Goal: Task Accomplishment & Management: Use online tool/utility

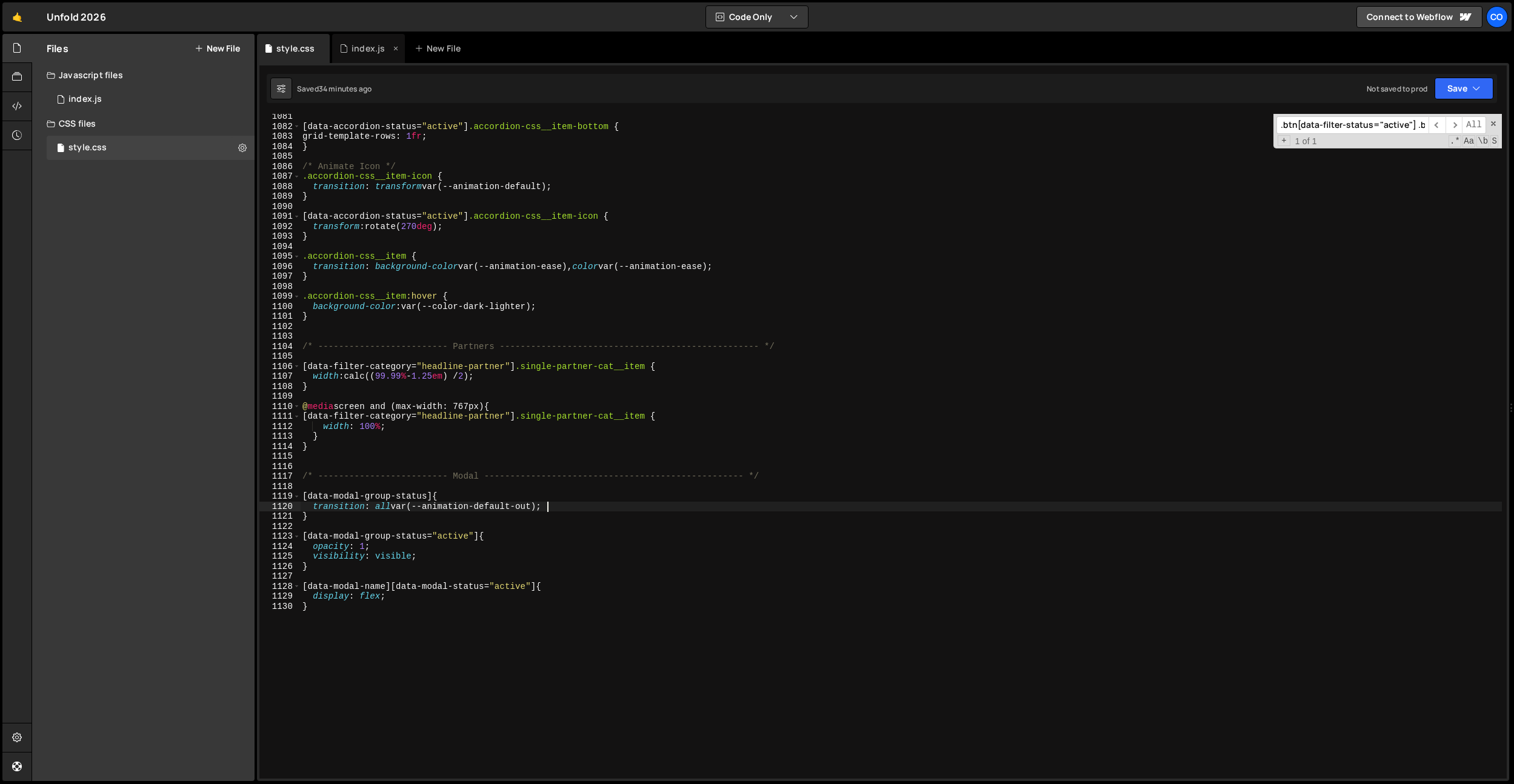
click at [353, 45] on div "index.js" at bounding box center [368, 48] width 33 height 12
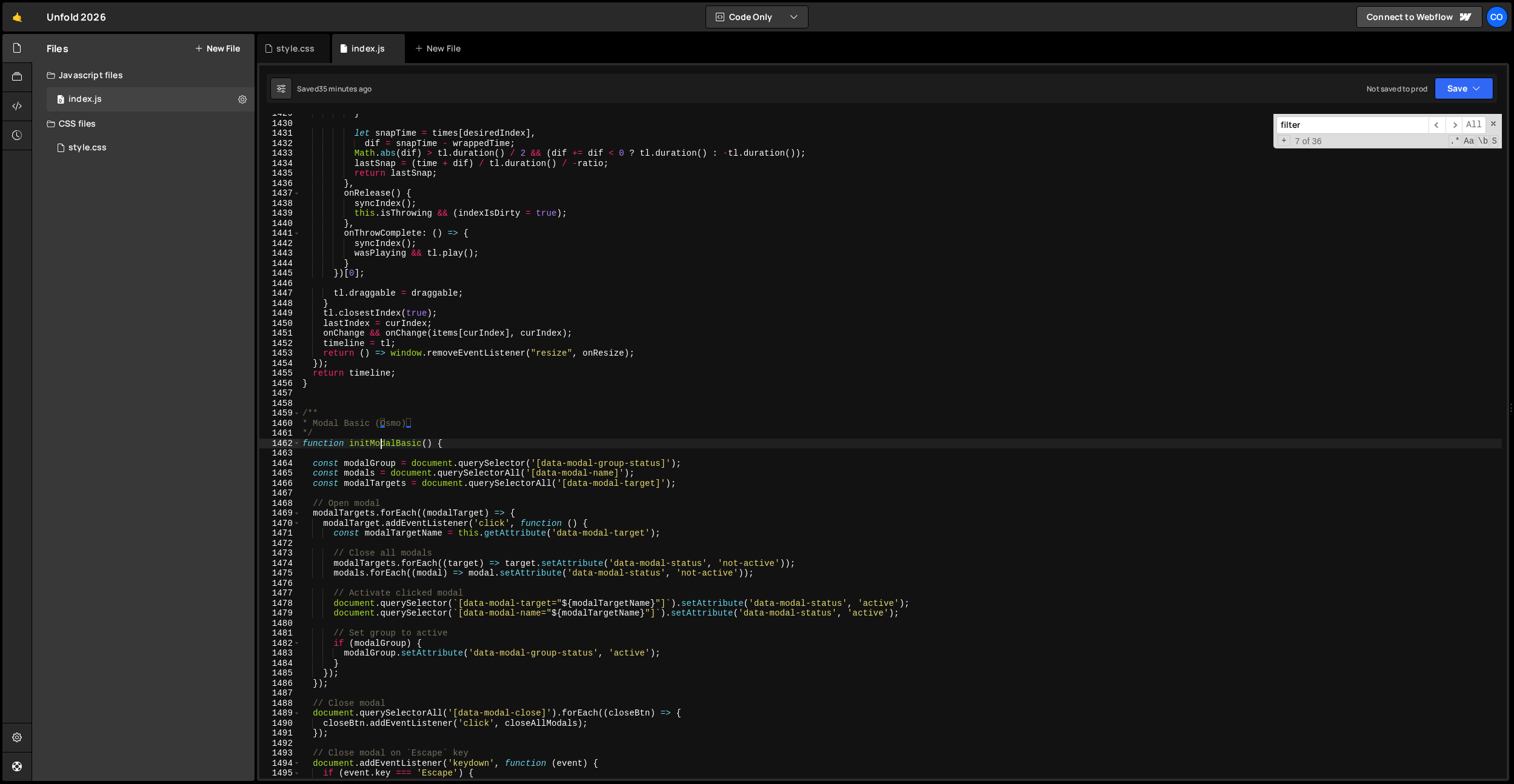
click at [378, 446] on div "} let snapTime = times [ desiredIndex ] , dif = snapTime - wrappedTime ; Math .…" at bounding box center [900, 450] width 1202 height 684
click at [467, 384] on div "} let snapTime = times [ desiredIndex ] , dif = snapTime - wrappedTime ; Math .…" at bounding box center [900, 450] width 1202 height 684
type textarea "}"
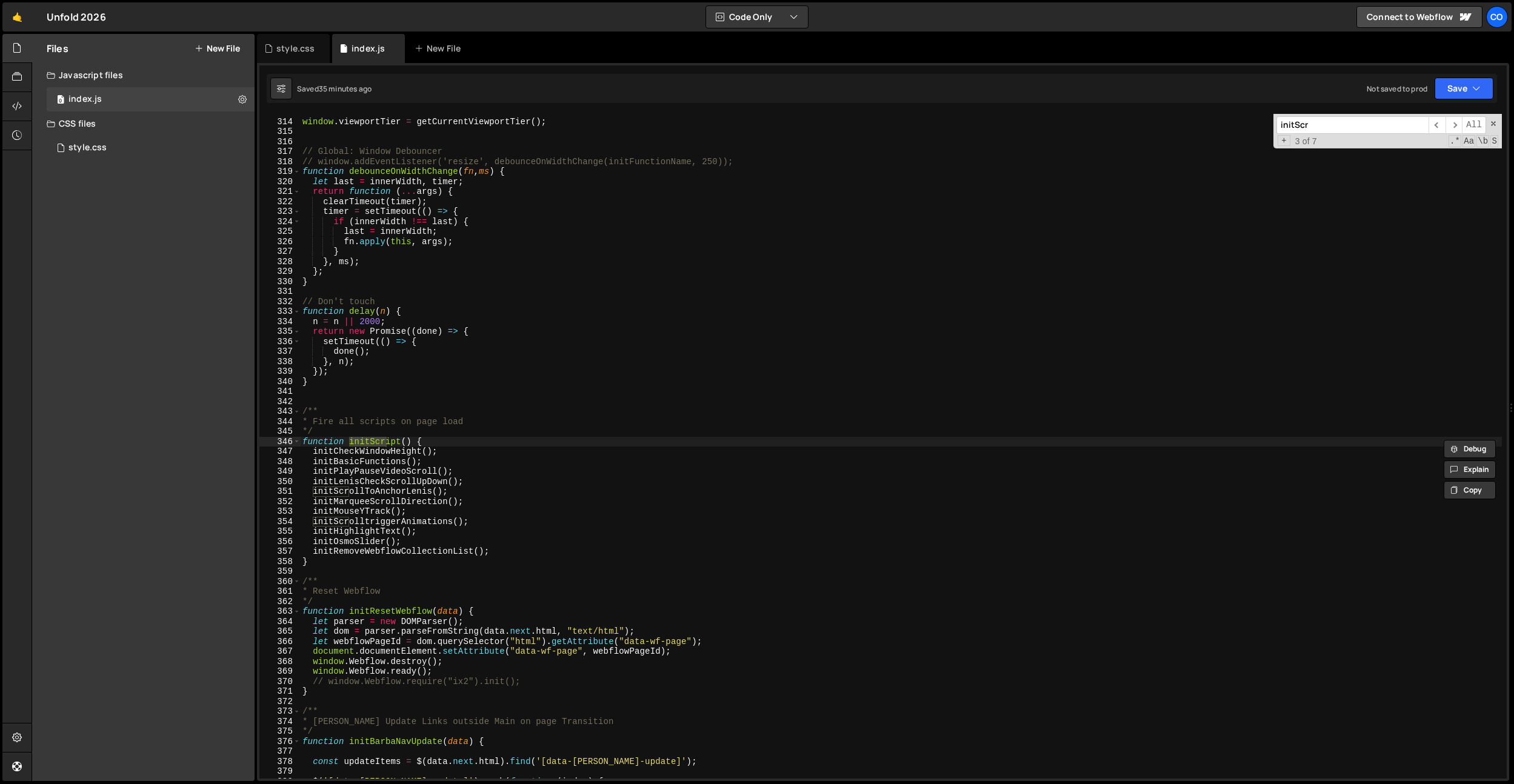
scroll to position [3126, 0]
type input "initScr"
click at [512, 558] on div "window . viewportTier = getCurrentViewportTier ( ) ; // Global: Window Debounce…" at bounding box center [900, 448] width 1202 height 684
click at [513, 554] on div "window . viewportTier = getCurrentViewportTier ( ) ; // Global: Window Debounce…" at bounding box center [900, 448] width 1202 height 684
type textarea "initRemoveWebflowCollectionList();"
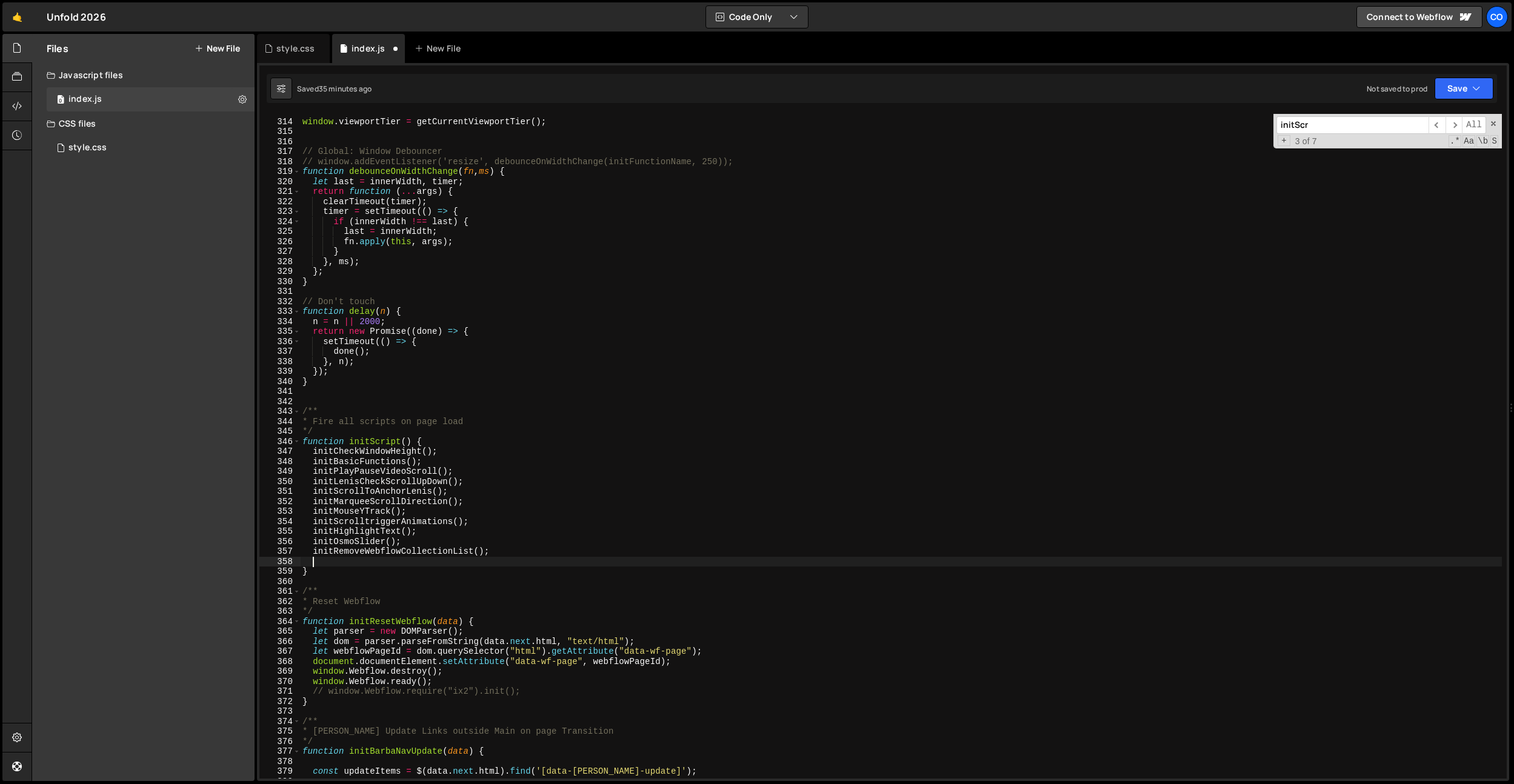
paste textarea "initModalBasic"
type textarea "initModalBasic();"
drag, startPoint x: 291, startPoint y: 54, endPoint x: 284, endPoint y: 56, distance: 7.3
click at [291, 54] on div "style.css" at bounding box center [295, 48] width 38 height 12
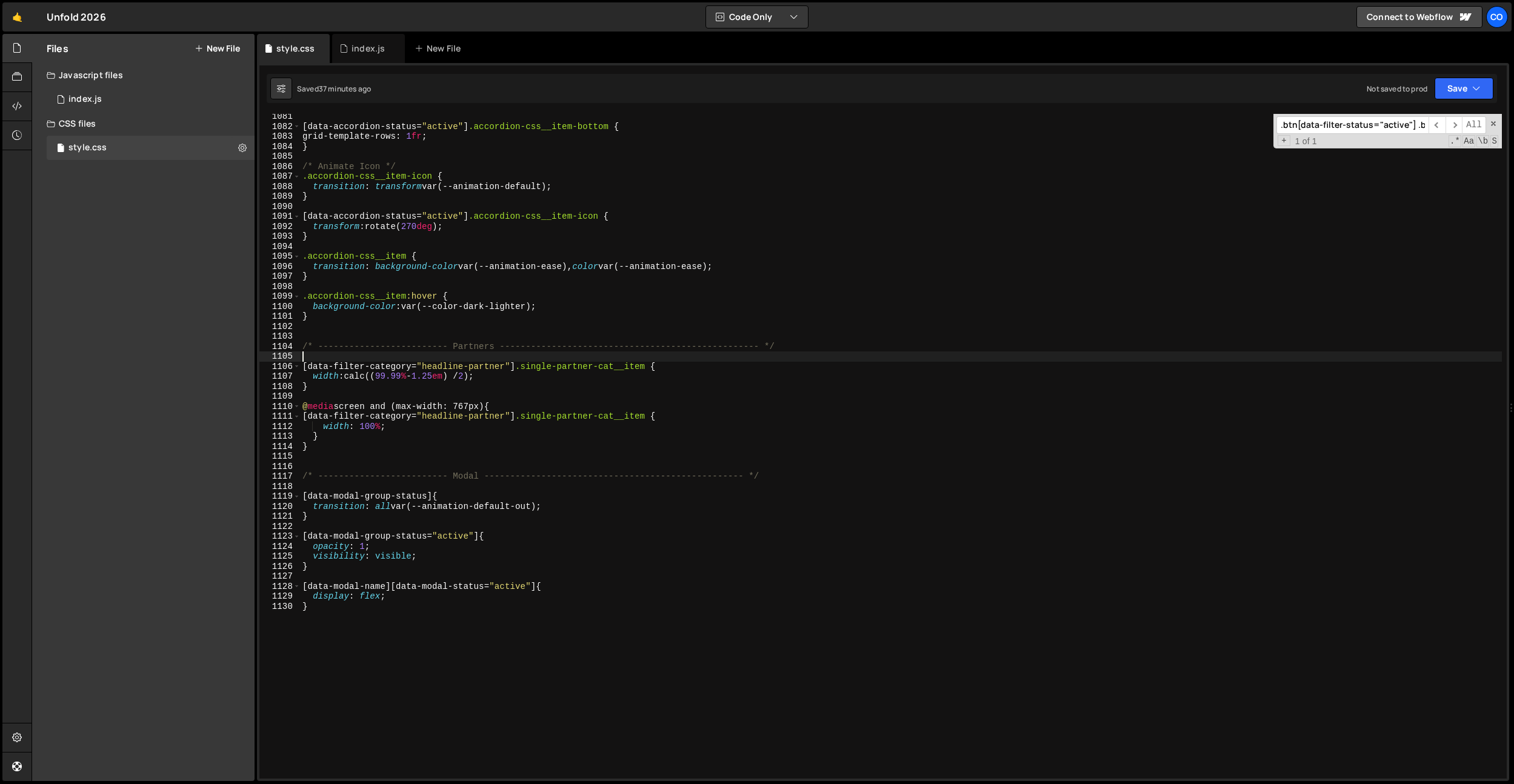
click at [465, 358] on div "[ data-accordion-status = " active " ] .accordion-css__item-bottom { grid-templ…" at bounding box center [900, 453] width 1202 height 684
drag, startPoint x: 785, startPoint y: 474, endPoint x: 214, endPoint y: 477, distance: 571.0
click at [214, 477] on div "Files New File Javascript files 0 index.js 0 CSS files style.css 0 Copy share l…" at bounding box center [772, 408] width 1483 height 748
click at [449, 702] on div "[ data-accordion-status = " active " ] .accordion-css__item-bottom { grid-templ…" at bounding box center [900, 453] width 1202 height 684
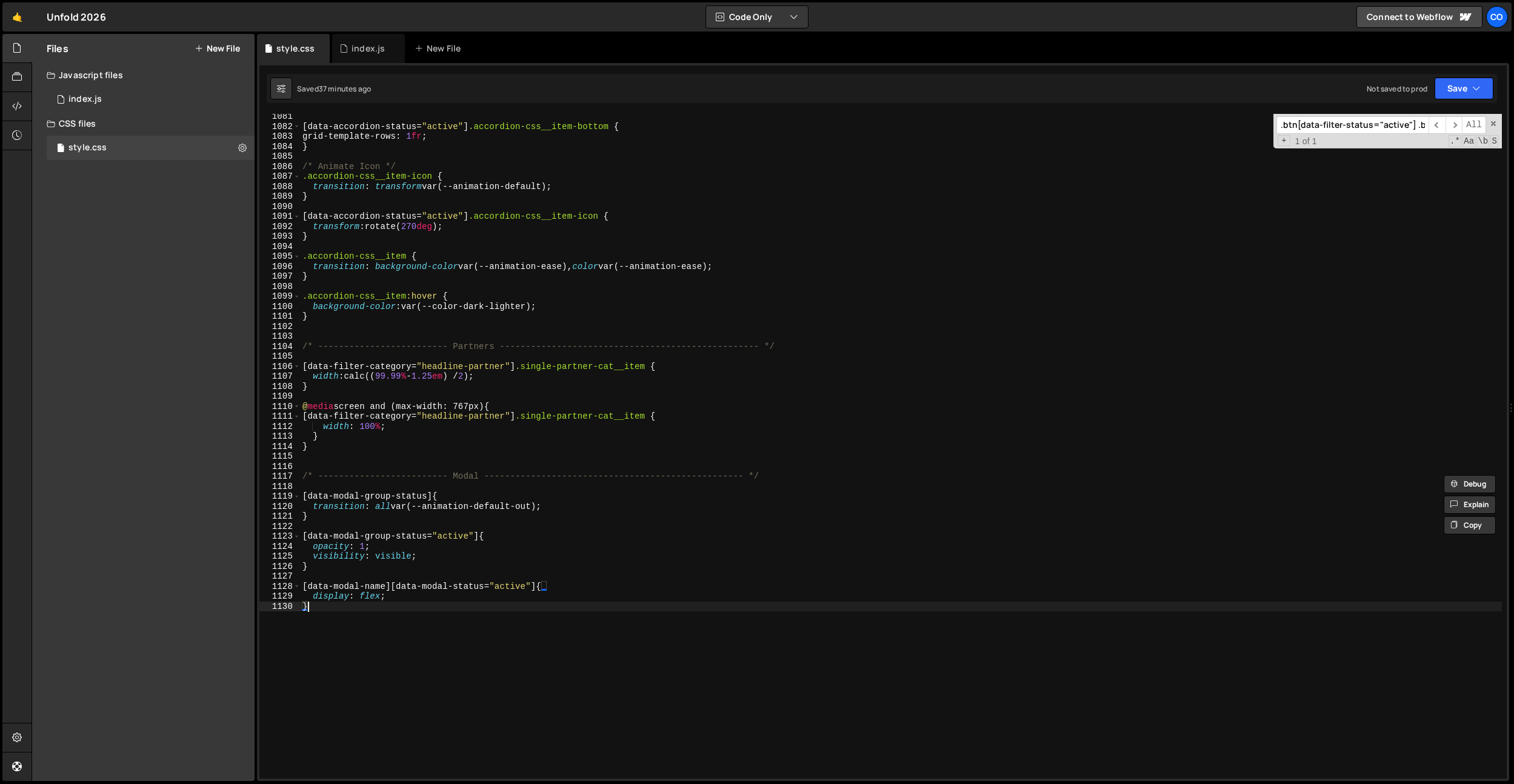
type textarea "}"
paste textarea "/* ------------------------- Modal --------------------------------------------…"
click at [463, 629] on div "[ data-accordion-status = " active " ] .accordion-css__item-bottom { grid-templ…" at bounding box center [900, 453] width 1202 height 684
type textarea "/* ------------------------- Eyebrow ------------------------------------------…"
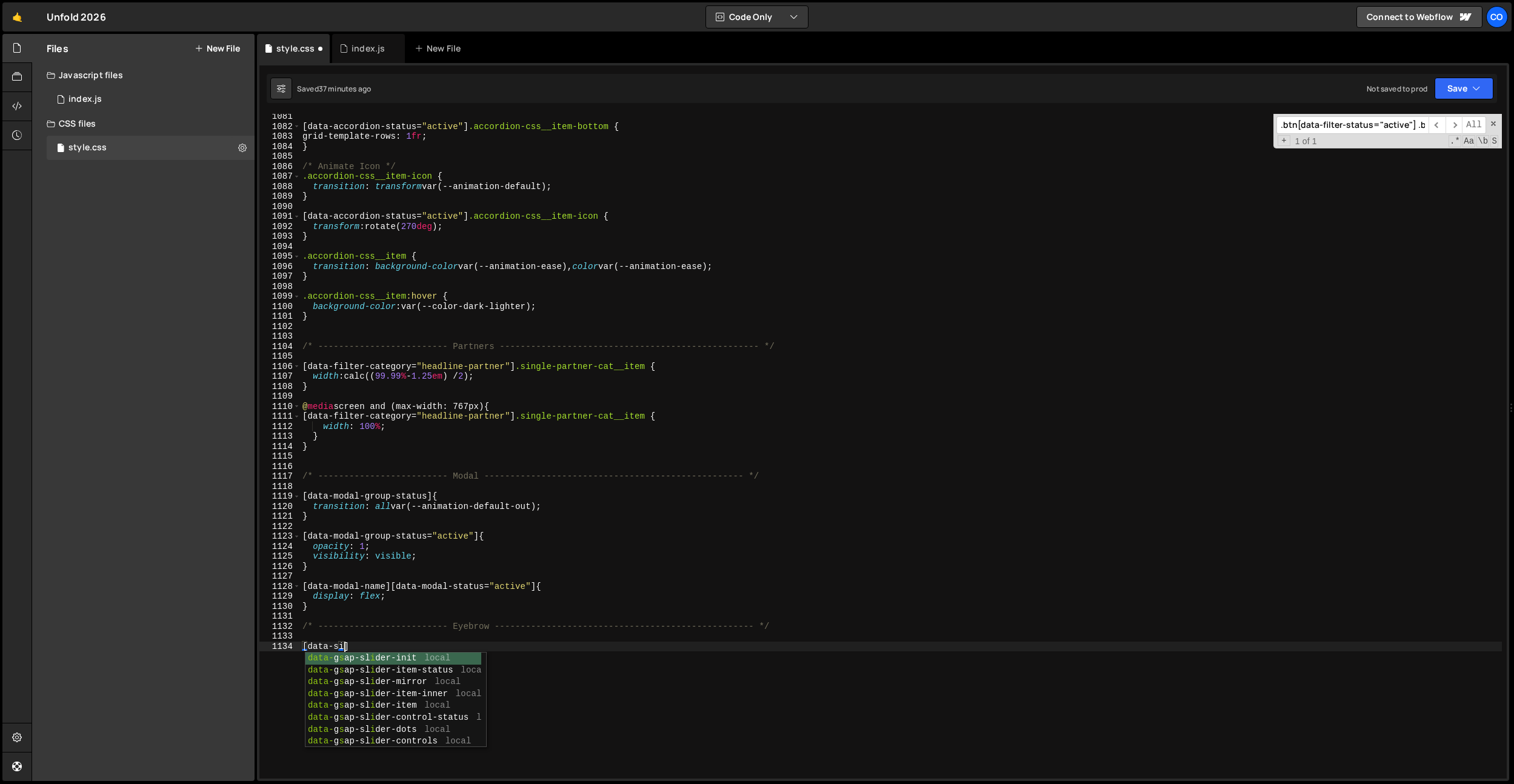
scroll to position [0, 3]
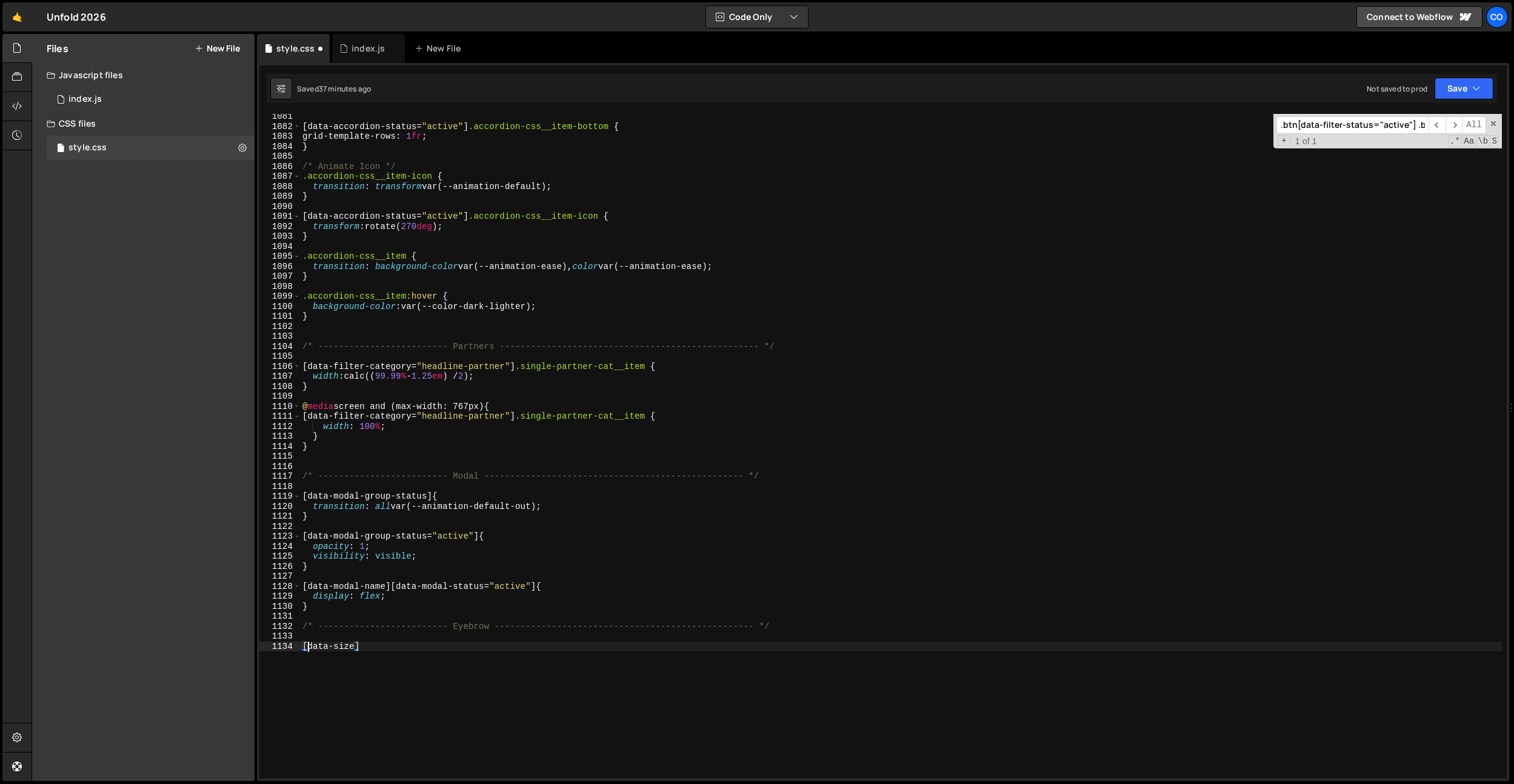
click at [307, 646] on div "[ data-accordion-status = " active " ] .accordion-css__item-bottom { grid-templ…" at bounding box center [900, 453] width 1202 height 684
paste textarea "eyebrow-dot"
click at [424, 648] on div "[ data-accordion-status = " active " ] .accordion-css__item-bottom { grid-templ…" at bounding box center [900, 453] width 1202 height 684
type textarea ".eyebrow-dot[data-size] {}"
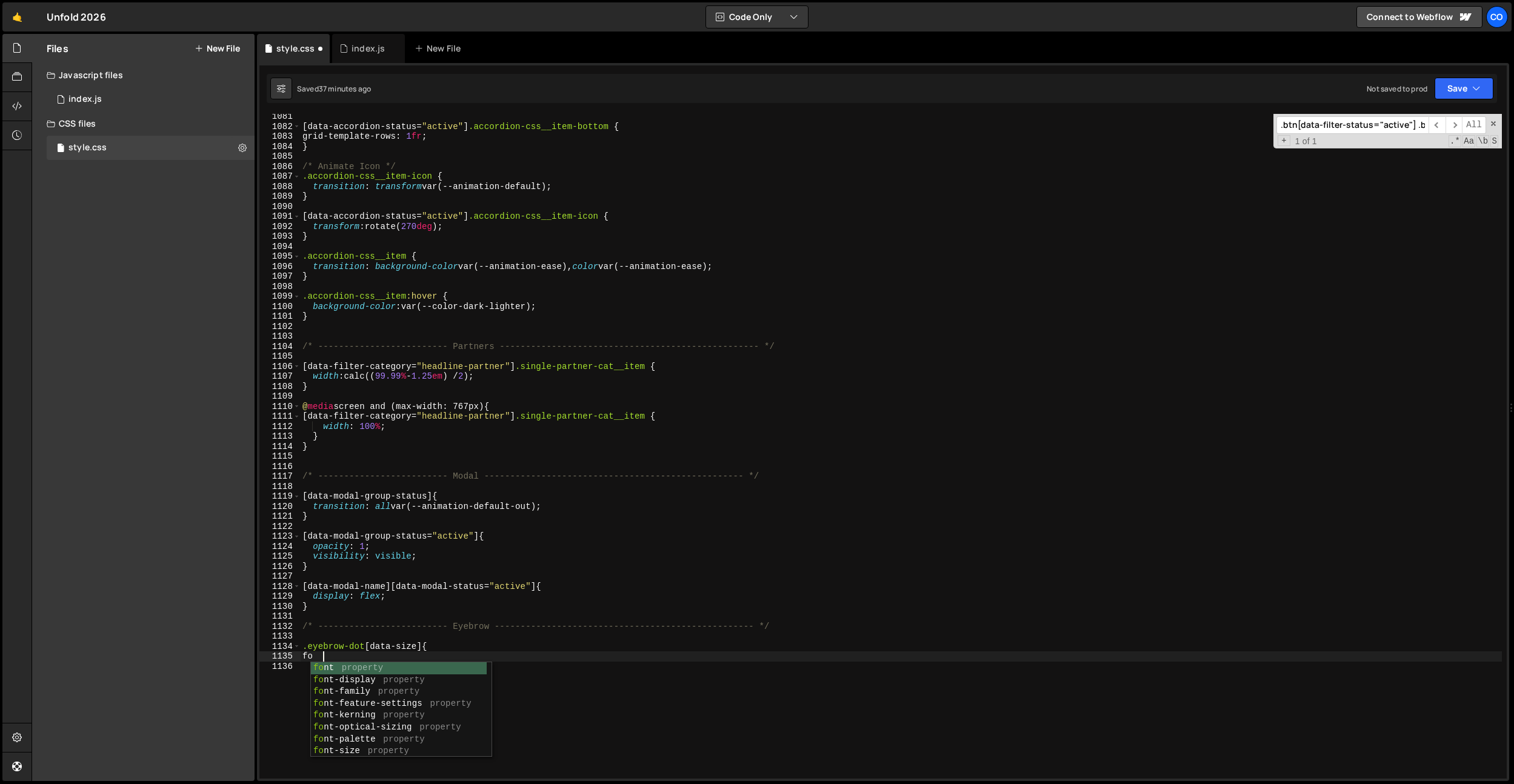
type textarea "f"
type textarea ".eyebrow-dot[data-size] {}"
type textarea "font-size: 0.75em;"
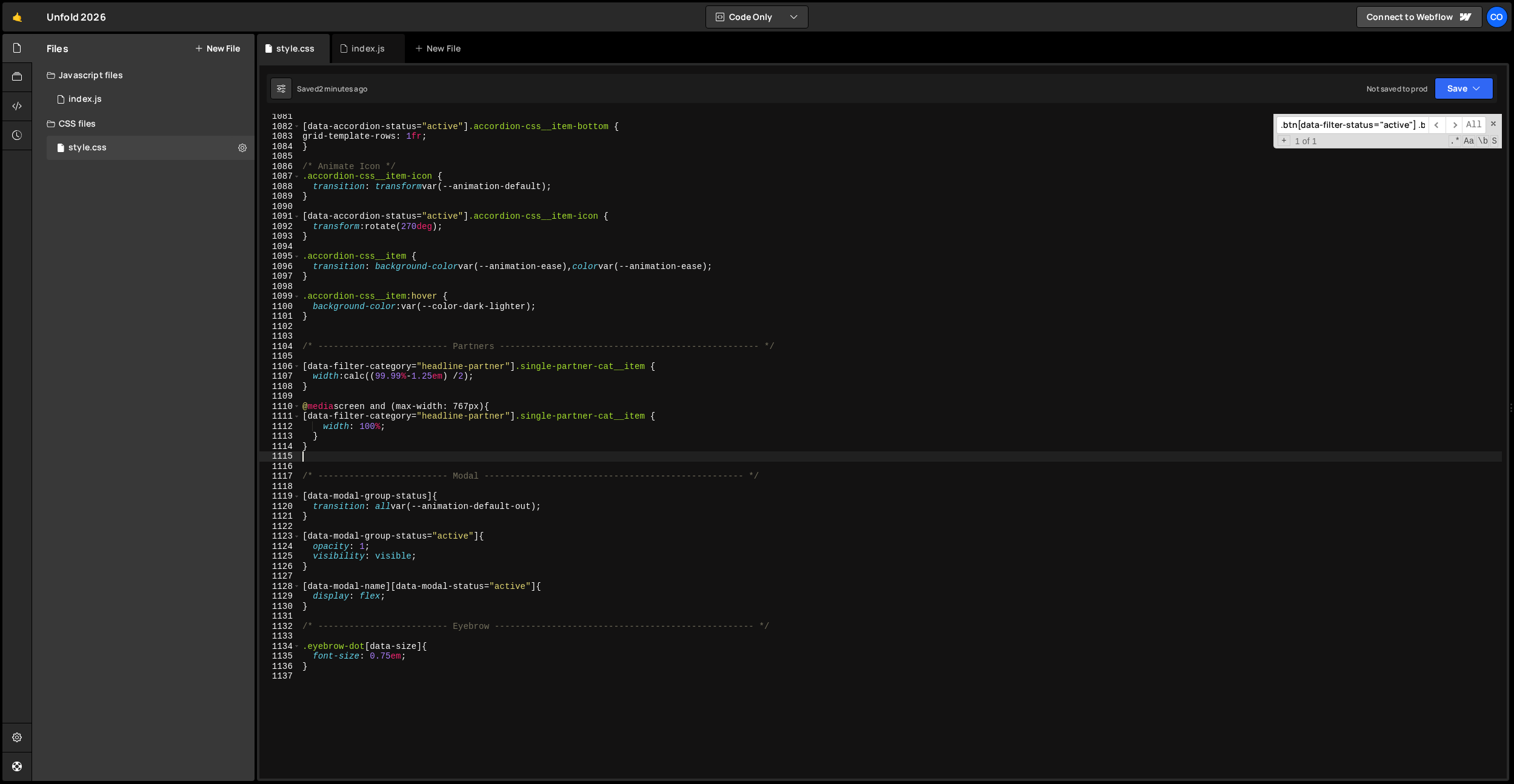
click at [482, 458] on div "[ data-accordion-status = " active " ] .accordion-css__item-bottom { grid-templ…" at bounding box center [900, 453] width 1202 height 684
click at [504, 534] on div "[ data-accordion-status = " active " ] .accordion-css__item-bottom { grid-templ…" at bounding box center [900, 453] width 1202 height 684
drag, startPoint x: 478, startPoint y: 553, endPoint x: 479, endPoint y: 546, distance: 7.1
click at [478, 551] on div "[ data-accordion-status = " active " ] .accordion-css__item-bottom { grid-templ…" at bounding box center [900, 453] width 1202 height 684
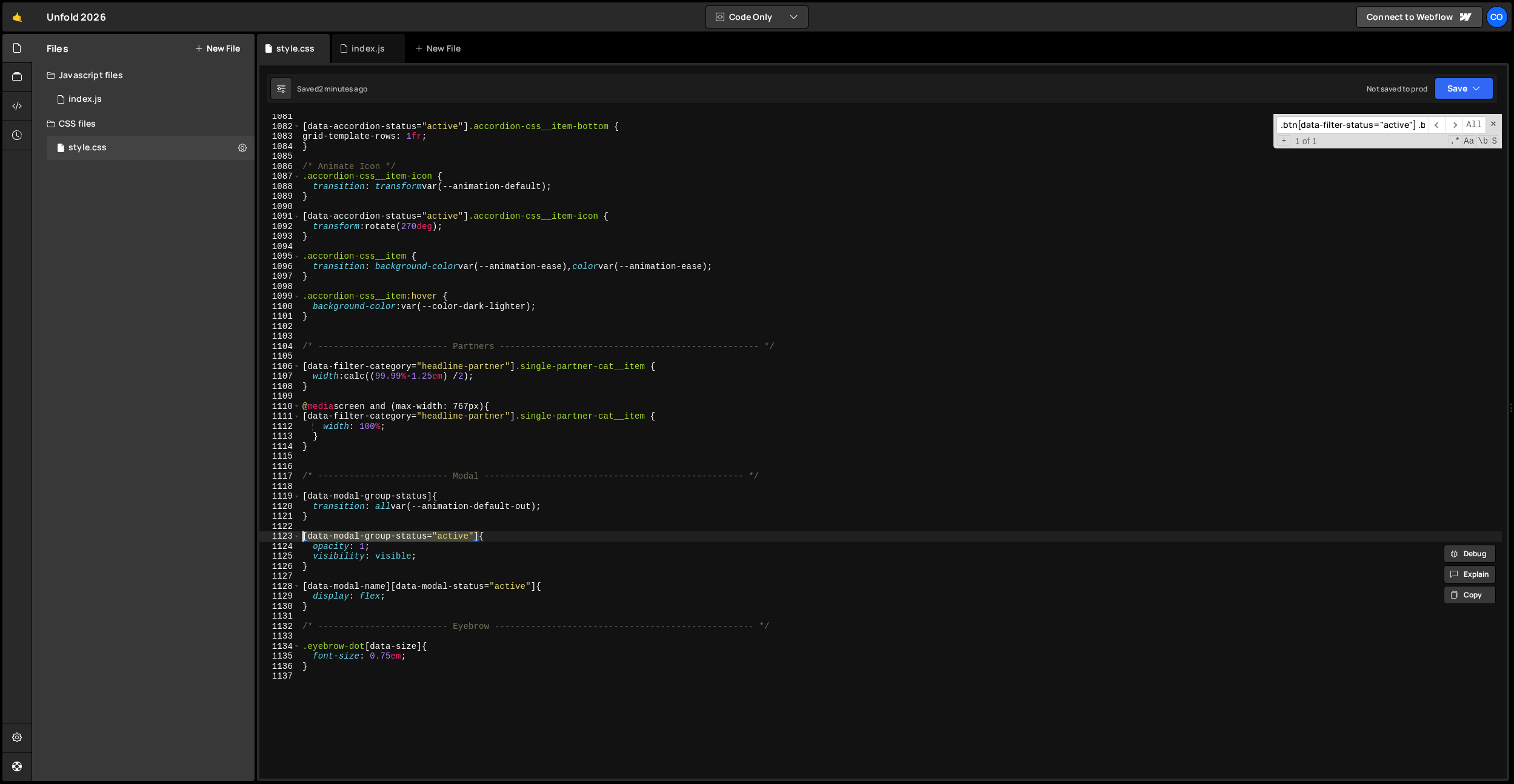
drag, startPoint x: 480, startPoint y: 537, endPoint x: 278, endPoint y: 535, distance: 202.0
click at [278, 535] on div "opacity: 1; visibility: visible; 1081 1082 1083 1084 1085 1086 1087 1088 1089 1…" at bounding box center [883, 447] width 1247 height 665
click at [329, 516] on div "[ data-accordion-status = " active " ] .accordion-css__item-bottom { grid-templ…" at bounding box center [900, 453] width 1202 height 684
type textarea "}"
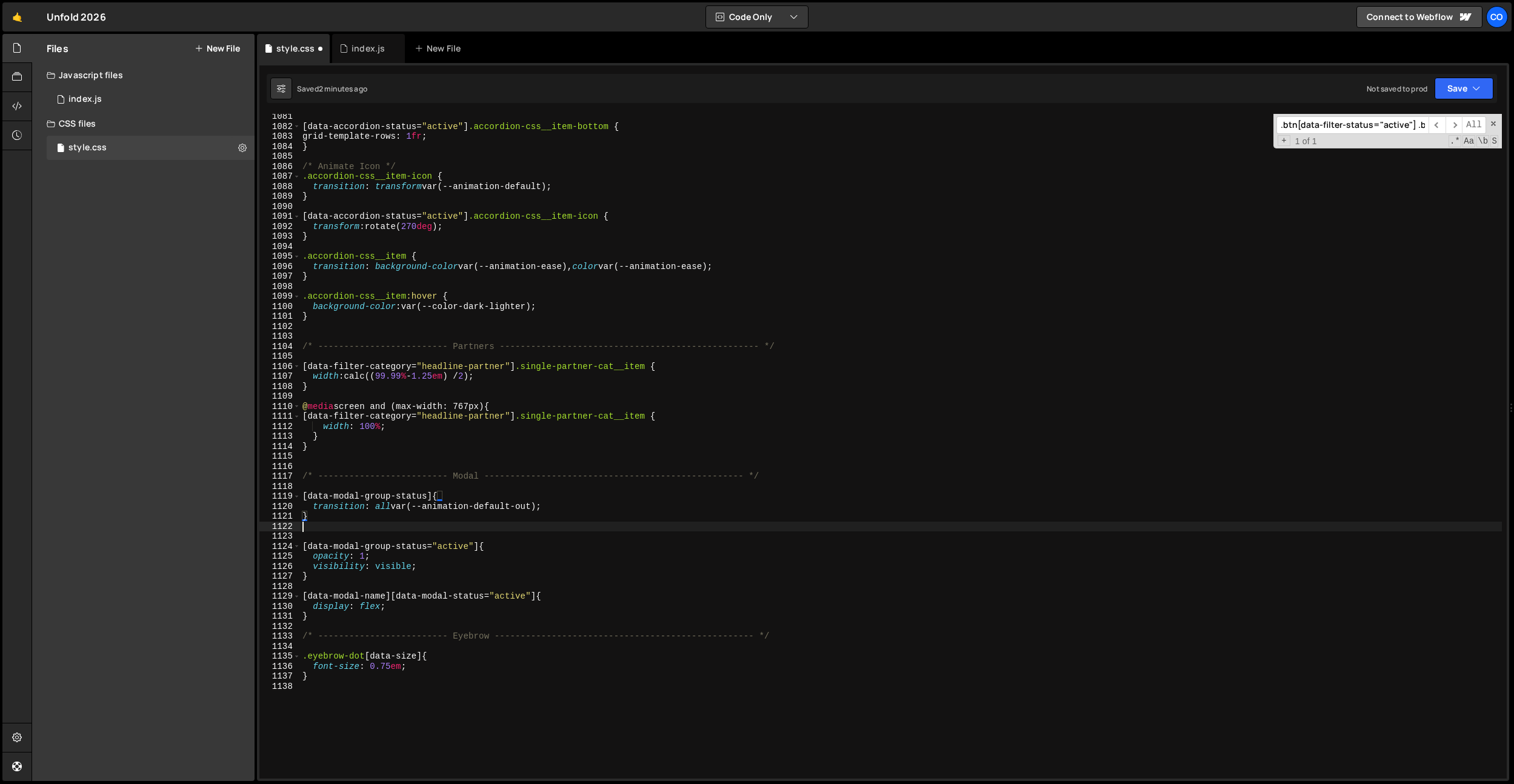
paste textarea "[data-modal-group-status="active"]"
type textarea "[data-modal-group-status="active"]"
drag, startPoint x: 529, startPoint y: 585, endPoint x: 289, endPoint y: 586, distance: 240.0
click at [289, 586] on div "} 1081 1082 1083 1084 1085 1086 1087 1088 1089 1090 1091 1092 1093 1094 1095 10…" at bounding box center [883, 447] width 1247 height 665
drag, startPoint x: 500, startPoint y: 420, endPoint x: 517, endPoint y: 484, distance: 66.2
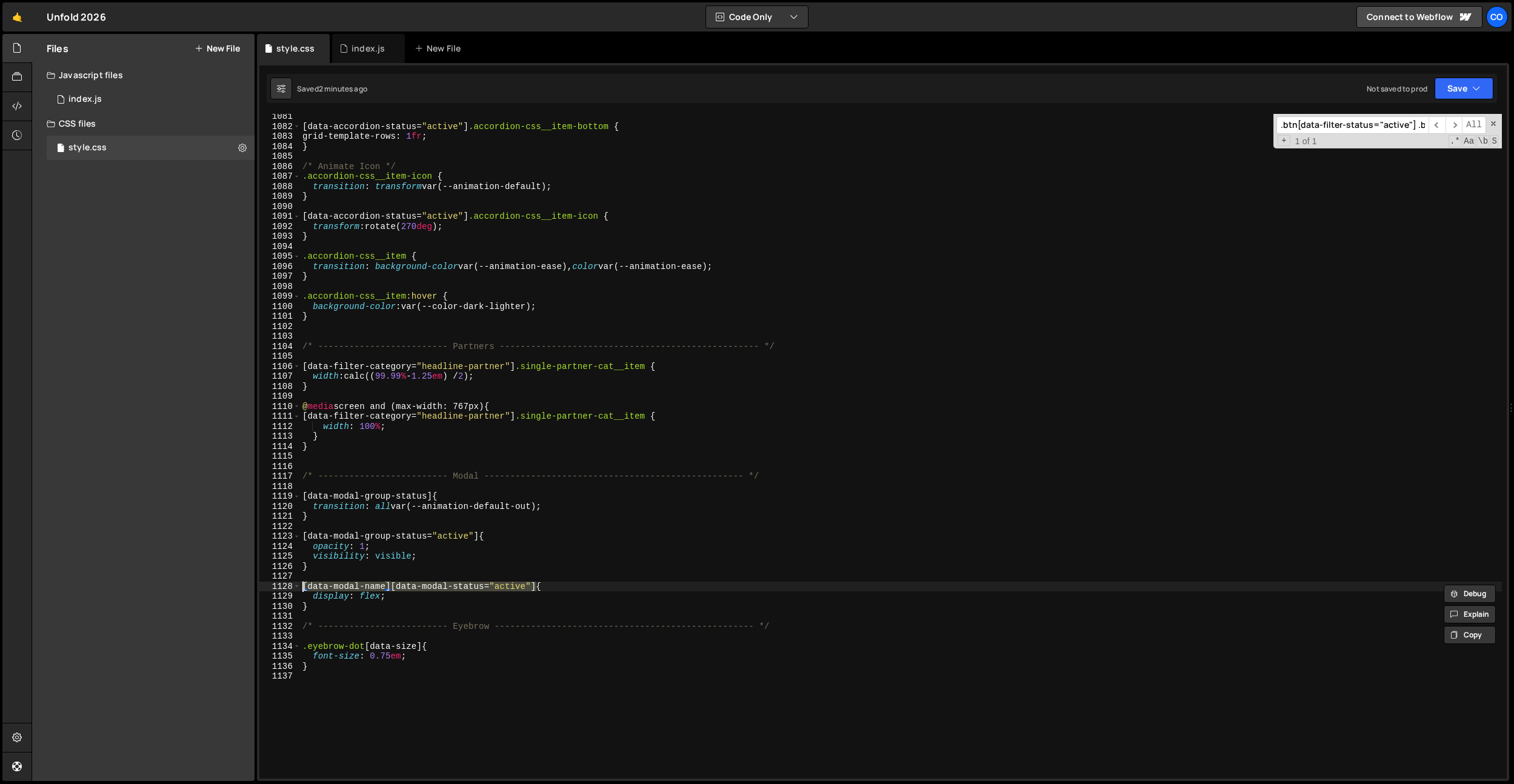
click at [500, 420] on div "[ data-accordion-status = " active " ] .accordion-css__item-bottom { grid-templ…" at bounding box center [900, 453] width 1202 height 684
drag, startPoint x: 538, startPoint y: 506, endPoint x: 484, endPoint y: 507, distance: 54.0
click at [485, 507] on div "[ data-accordion-status = " active " ] .accordion-css__item-bottom { grid-templ…" at bounding box center [900, 453] width 1202 height 684
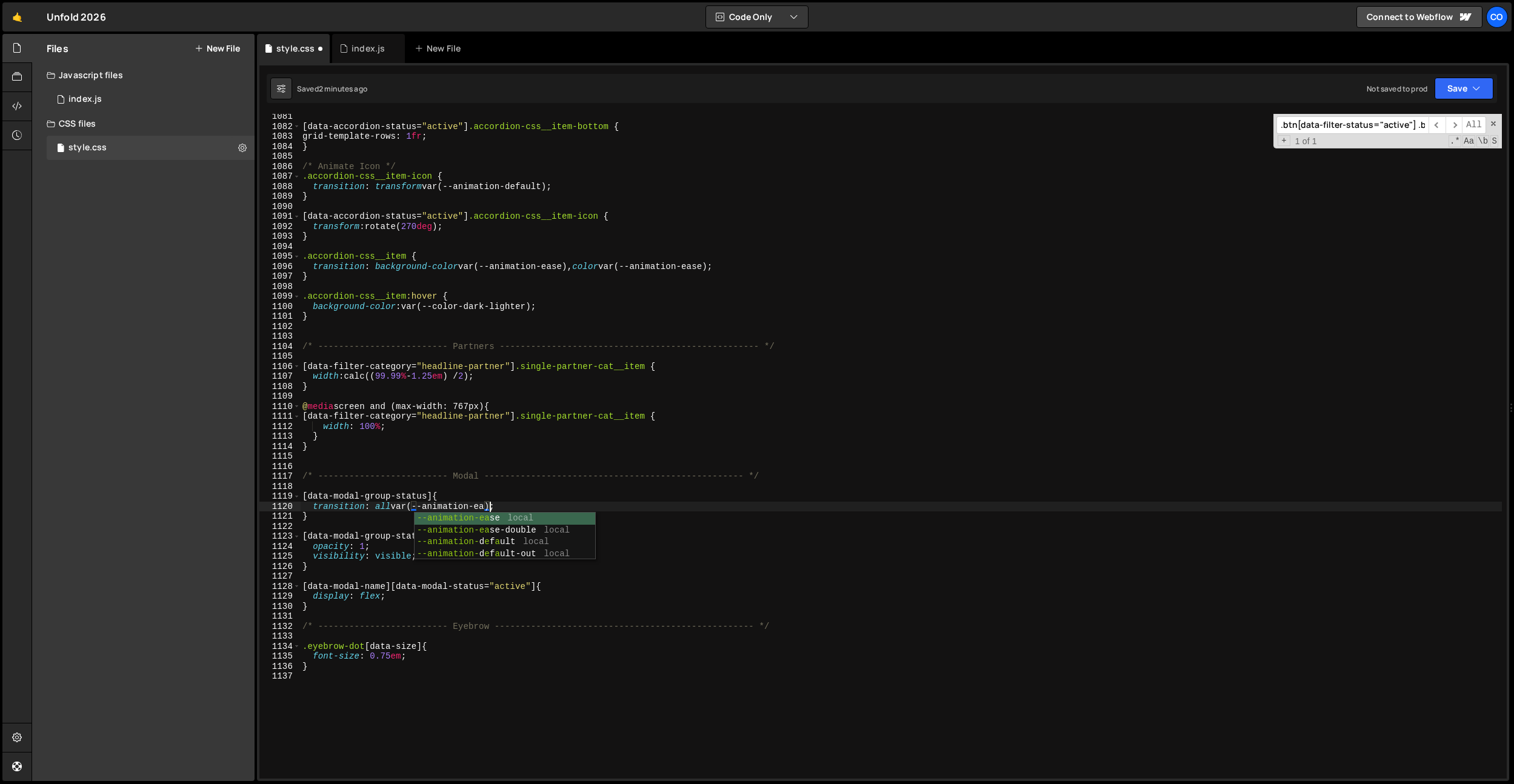
scroll to position [0, 13]
click at [484, 216] on div "[ data-accordion-status = " active " ] .accordion-css__item-bottom { grid-templ…" at bounding box center [900, 453] width 1202 height 684
type textarea "[data-accordion-status="active"] .accordion-css__item-icon {"
paste input "speaker-card"
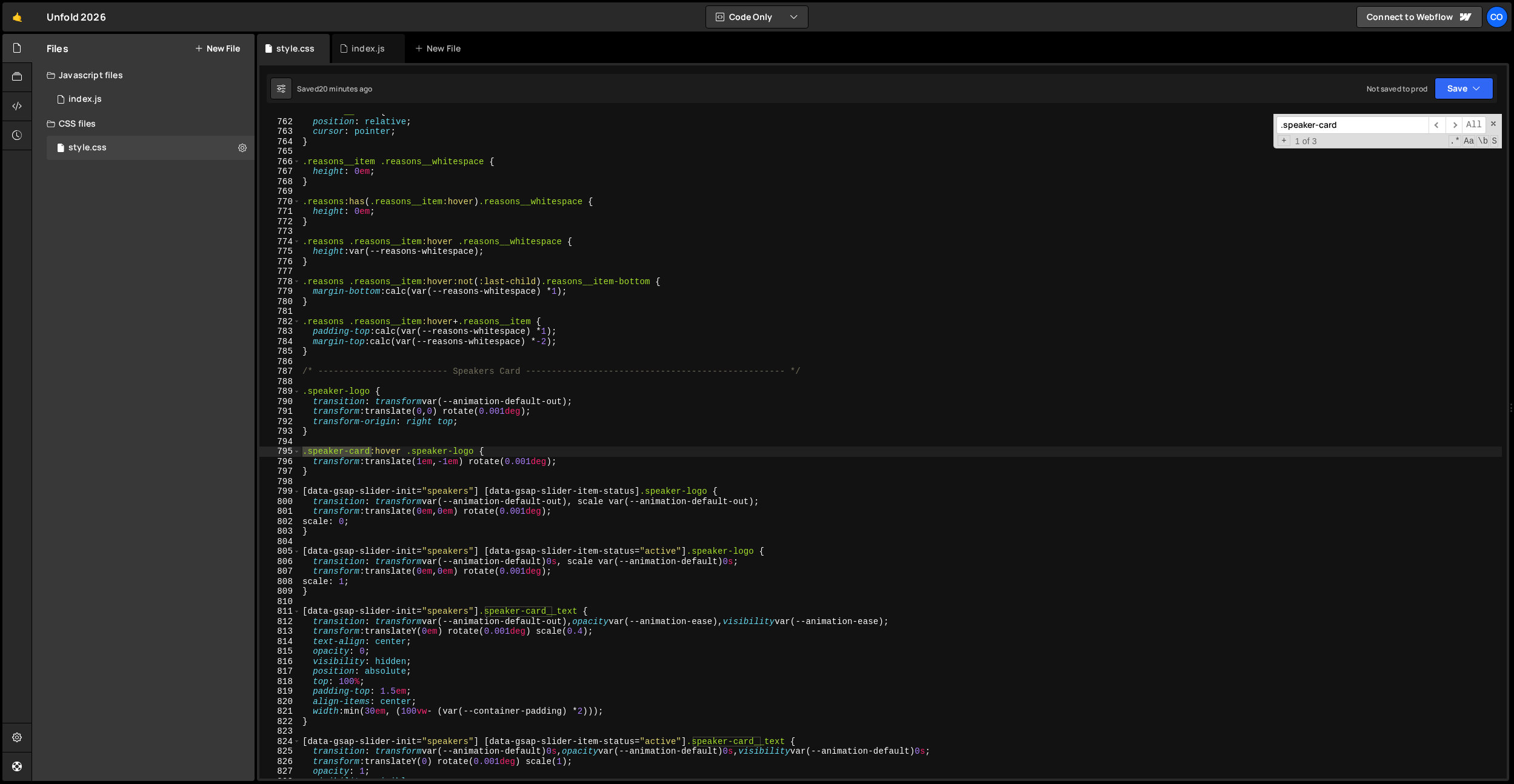
type input ".speaker-card"
click at [519, 344] on div ".reasons__item { position : relative ; cursor : pointer ; } .reasons__item .rea…" at bounding box center [900, 448] width 1202 height 684
drag, startPoint x: 576, startPoint y: 570, endPoint x: 353, endPoint y: 576, distance: 223.1
click at [235, 567] on div "Files New File Javascript files 0 index.js 0 CSS files style.css 0 Copy share l…" at bounding box center [772, 408] width 1483 height 748
type textarea "transform: translate(0em, 0em) rotate(0.001deg);"
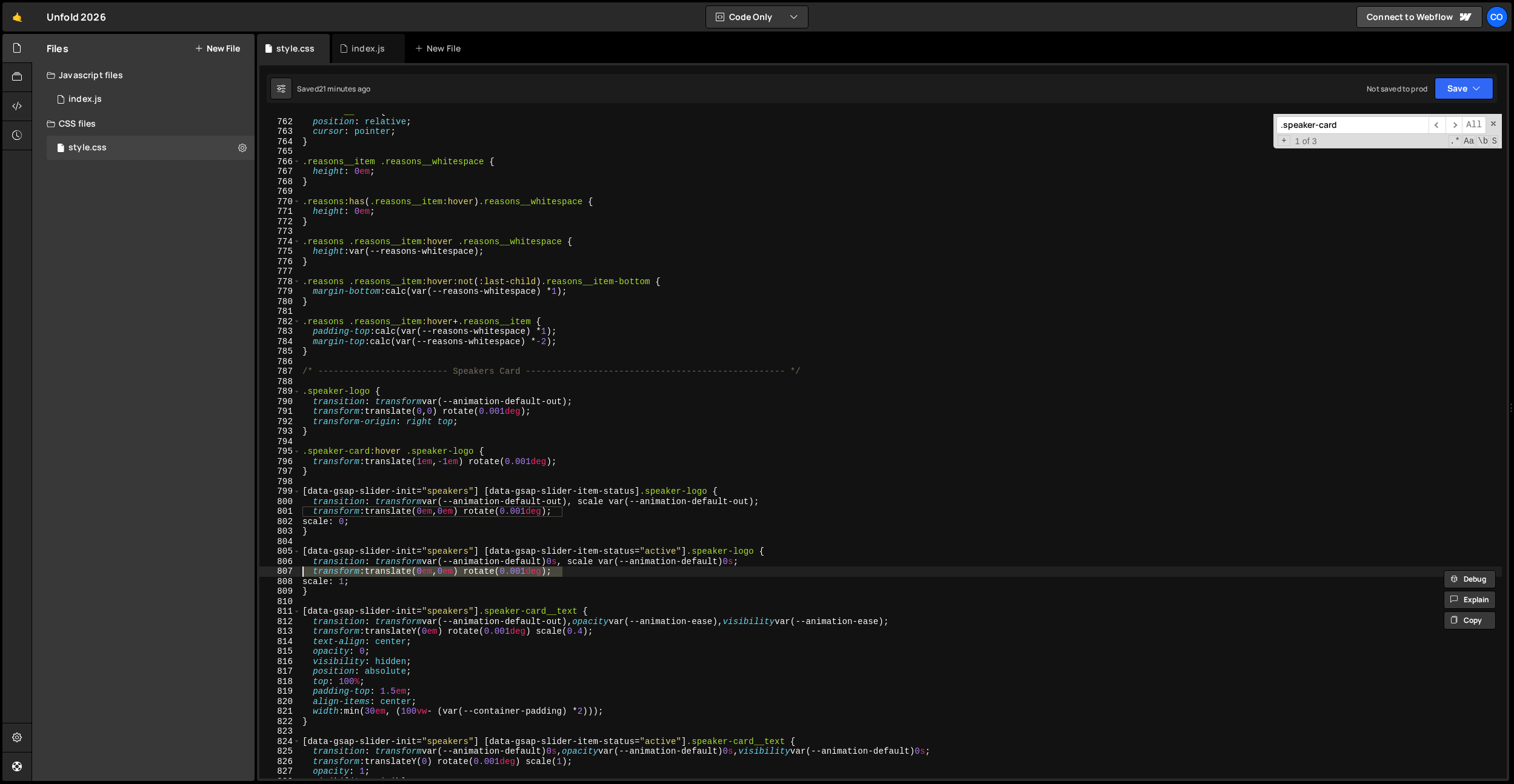
scroll to position [0, 0]
drag, startPoint x: 579, startPoint y: 563, endPoint x: 377, endPoint y: 563, distance: 202.0
click at [376, 564] on div ".reasons__item { position : relative ; cursor : pointer ; } .reasons__item .rea…" at bounding box center [900, 448] width 1202 height 684
type textarea "transition: scale var(--animation-default) 0s;"
click at [363, 568] on div ".reasons__item { position : relative ; cursor : pointer ; } .reasons__item .rea…" at bounding box center [900, 448] width 1202 height 684
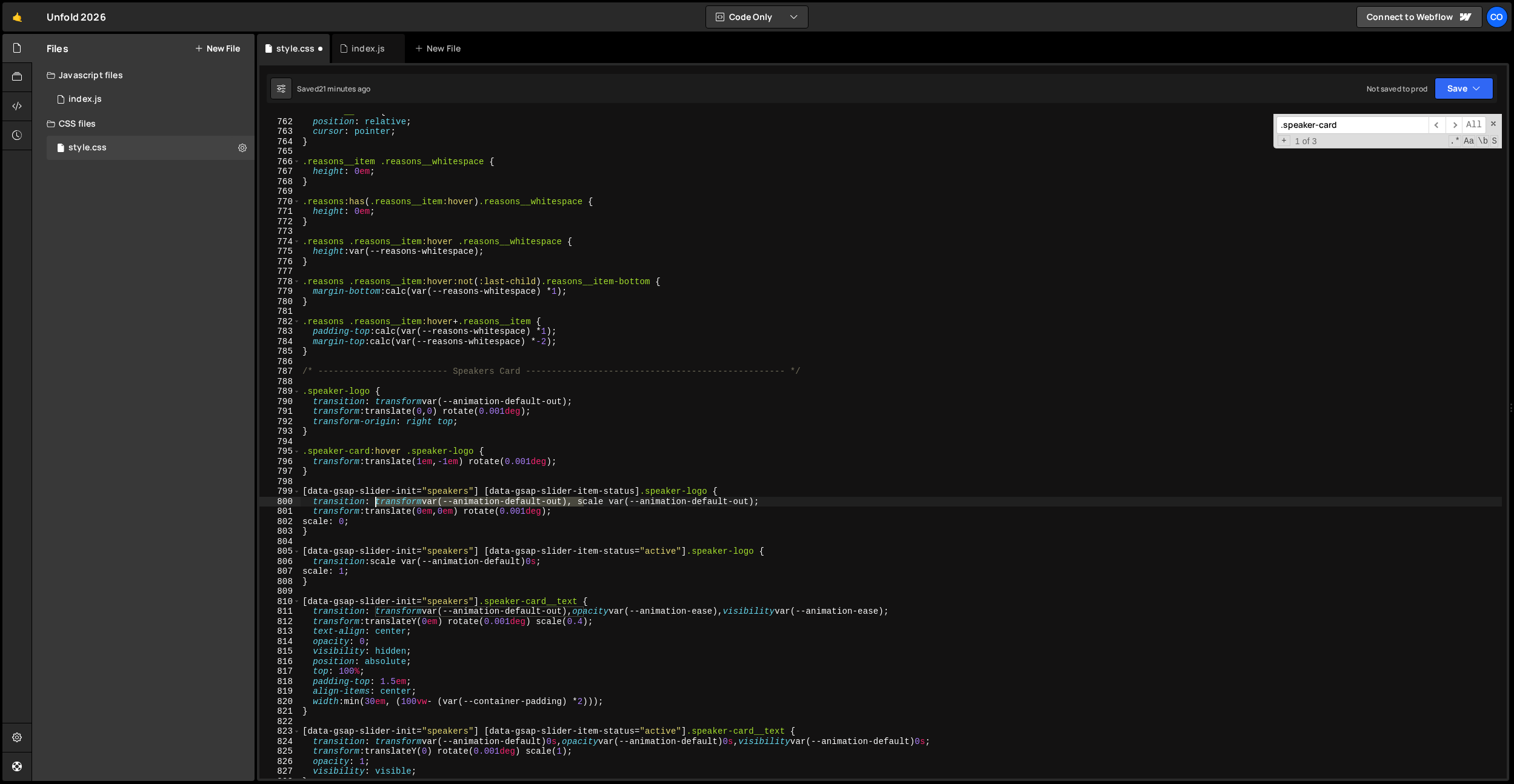
drag, startPoint x: 584, startPoint y: 502, endPoint x: 376, endPoint y: 501, distance: 208.0
click at [376, 501] on div ".reasons__item { position : relative ; cursor : pointer ; } .reasons__item .rea…" at bounding box center [900, 448] width 1202 height 684
drag, startPoint x: 595, startPoint y: 512, endPoint x: 220, endPoint y: 509, distance: 375.0
click at [220, 509] on div "Files New File Javascript files 0 index.js 0 CSS files style.css 0 Copy share l…" at bounding box center [772, 408] width 1483 height 748
type textarea "transform: translate(0em, 0em) rotate(0.001deg);"
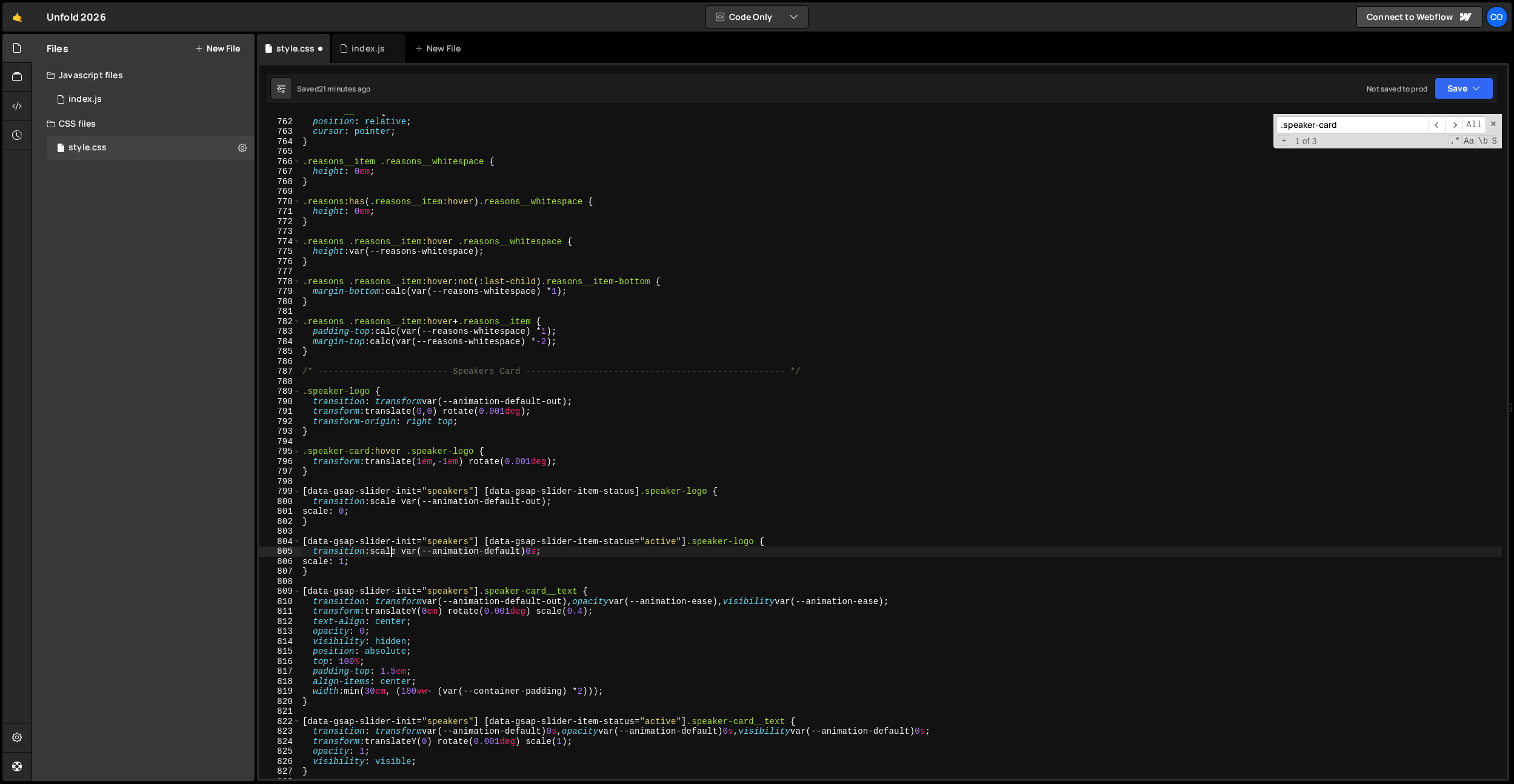
click at [393, 554] on div ".reasons__item { position : relative ; cursor : pointer ; } .reasons__item .rea…" at bounding box center [900, 448] width 1202 height 684
click at [461, 568] on div ".reasons__item { position : relative ; cursor : pointer ; } .reasons__item .rea…" at bounding box center [900, 448] width 1202 height 684
click at [565, 554] on div ".reasons__item { position : relative ; cursor : pointer ; } .reasons__item .rea…" at bounding box center [900, 448] width 1202 height 684
click at [513, 428] on div ".reasons__item { position : relative ; cursor : pointer ; } .reasons__item .rea…" at bounding box center [900, 448] width 1202 height 684
click at [467, 509] on div ".reasons__item { position : relative ; cursor : pointer ; } .reasons__item .rea…" at bounding box center [900, 448] width 1202 height 684
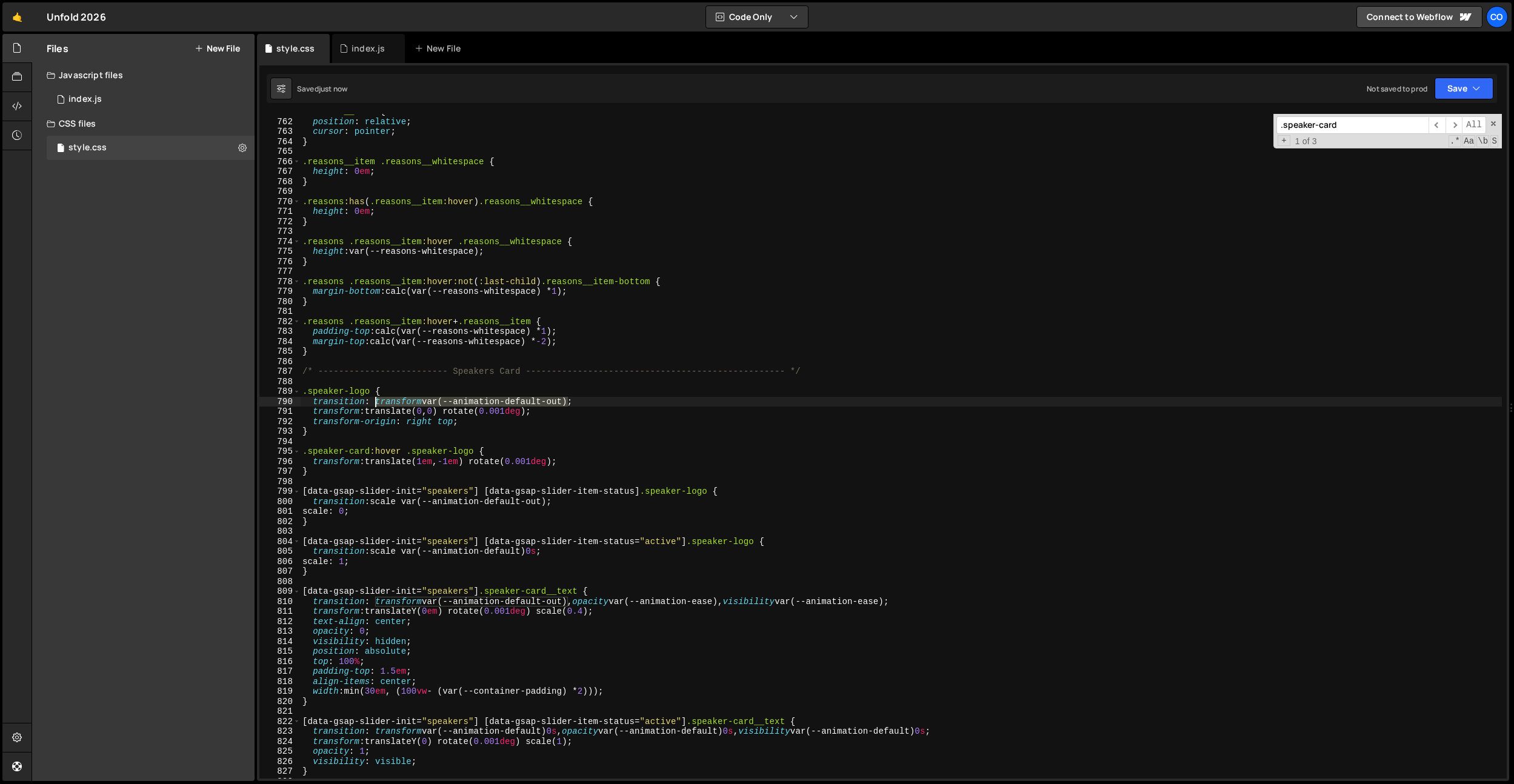
drag, startPoint x: 570, startPoint y: 403, endPoint x: 378, endPoint y: 401, distance: 192.0
click at [378, 401] on div ".reasons__item { position : relative ; cursor : pointer ; } .reasons__item .rea…" at bounding box center [900, 448] width 1202 height 684
click at [376, 402] on div ".reasons__item { position : relative ; cursor : pointer ; } .reasons__item .rea…" at bounding box center [900, 447] width 1202 height 665
drag, startPoint x: 376, startPoint y: 403, endPoint x: 574, endPoint y: 401, distance: 198.0
click at [574, 401] on div ".reasons__item { position : relative ; cursor : pointer ; } .reasons__item .rea…" at bounding box center [900, 448] width 1202 height 684
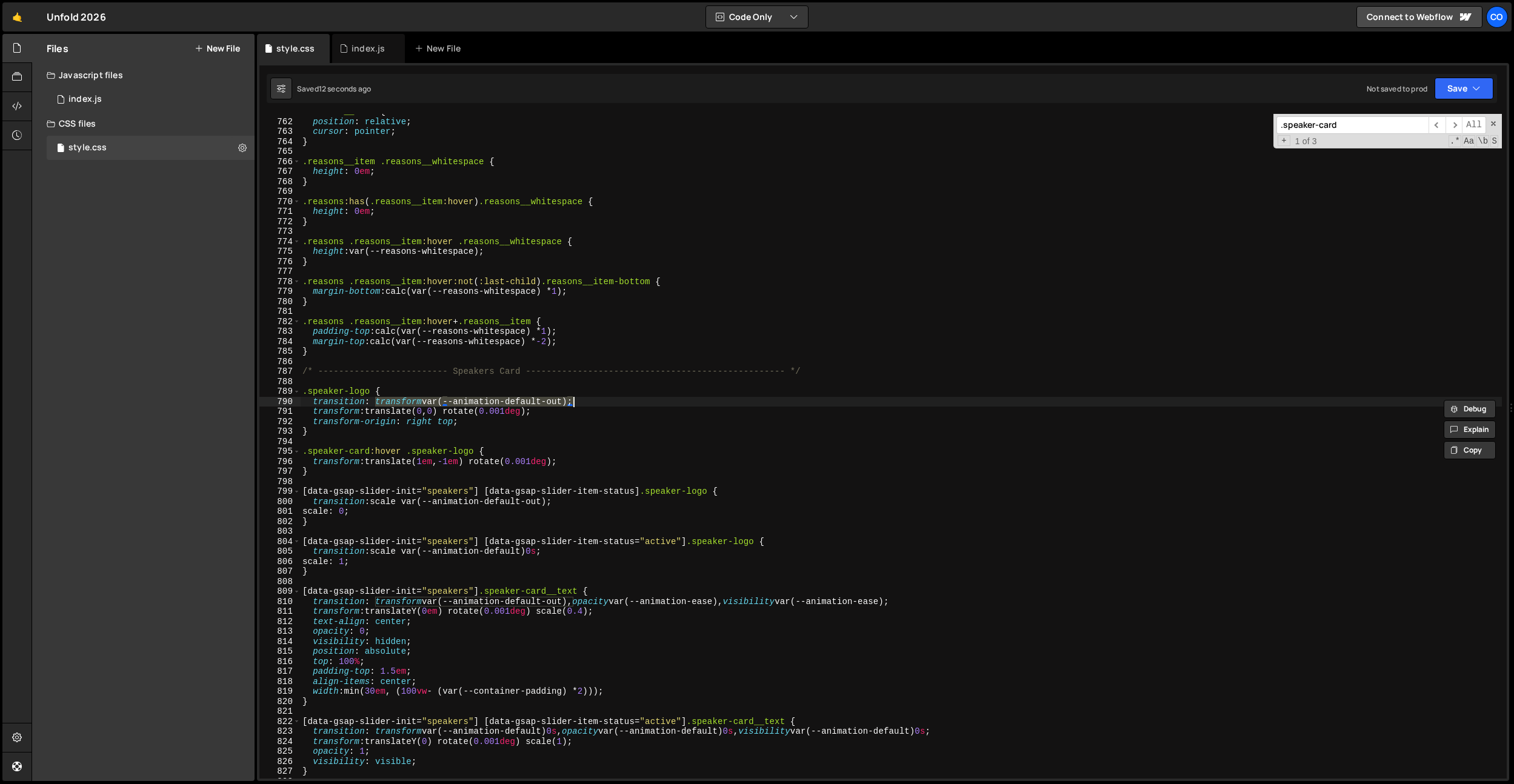
click at [556, 506] on div ".reasons__item { position : relative ; cursor : pointer ; } .reasons__item .rea…" at bounding box center [900, 448] width 1202 height 684
paste textarea "transform var(--animation-default-out)"
click at [552, 550] on div ".reasons__item { position : relative ; cursor : pointer ; } .reasons__item .rea…" at bounding box center [900, 448] width 1202 height 684
paste textarea "transform var(--animation-default-out)"
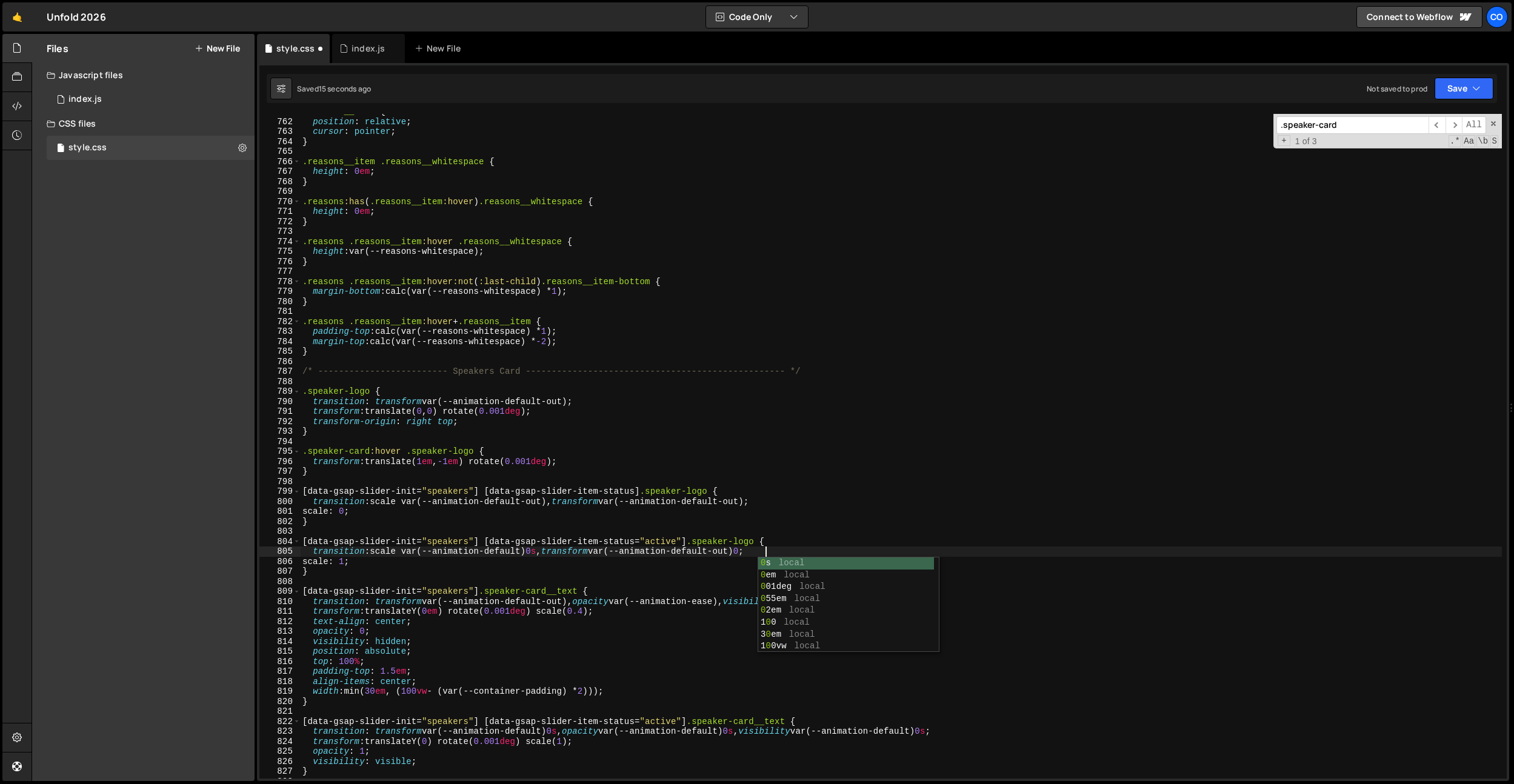
scroll to position [0, 32]
click at [452, 430] on div ".reasons__item { position : relative ; cursor : pointer ; } .reasons__item .rea…" at bounding box center [900, 448] width 1202 height 684
type textarea "}"
type input "i"
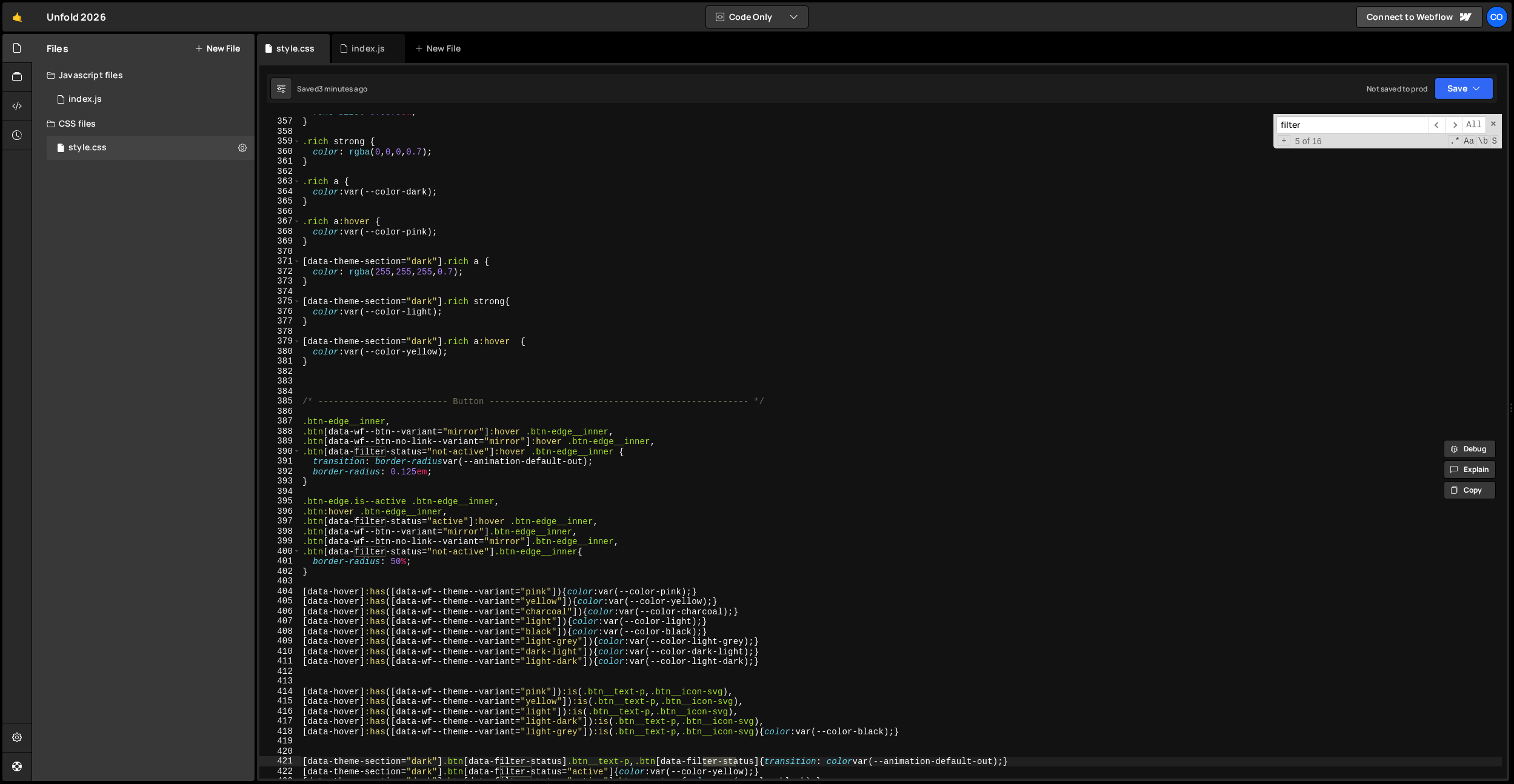
scroll to position [3803, 0]
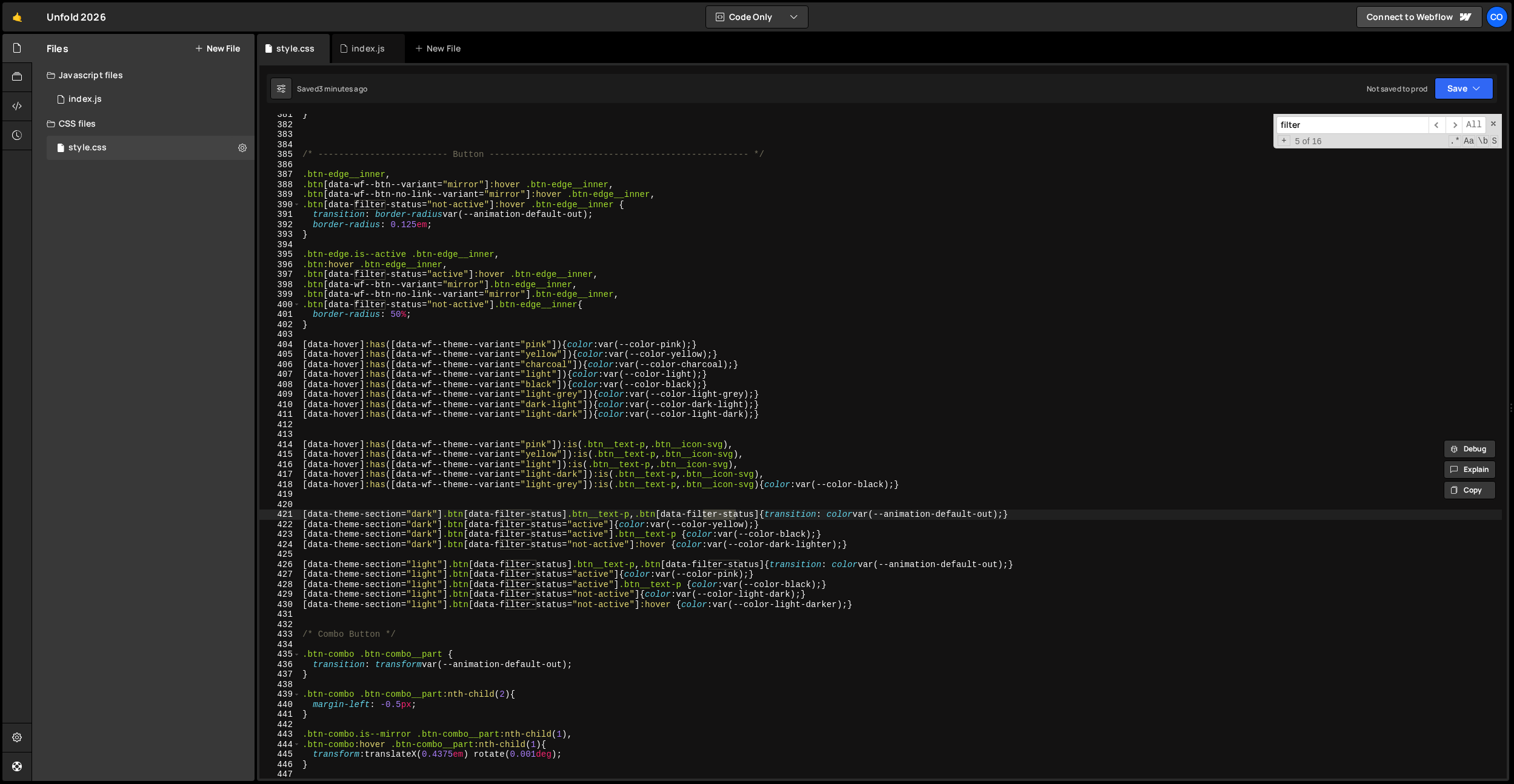
type input "filter"
type textarea ".btn[data-filter-status="active"]:hover .btn-edge__inner,"
click at [529, 277] on div "} /* ------------------------- Button -----------------------------------------…" at bounding box center [900, 452] width 1202 height 684
click at [358, 46] on div "index.js" at bounding box center [368, 48] width 33 height 12
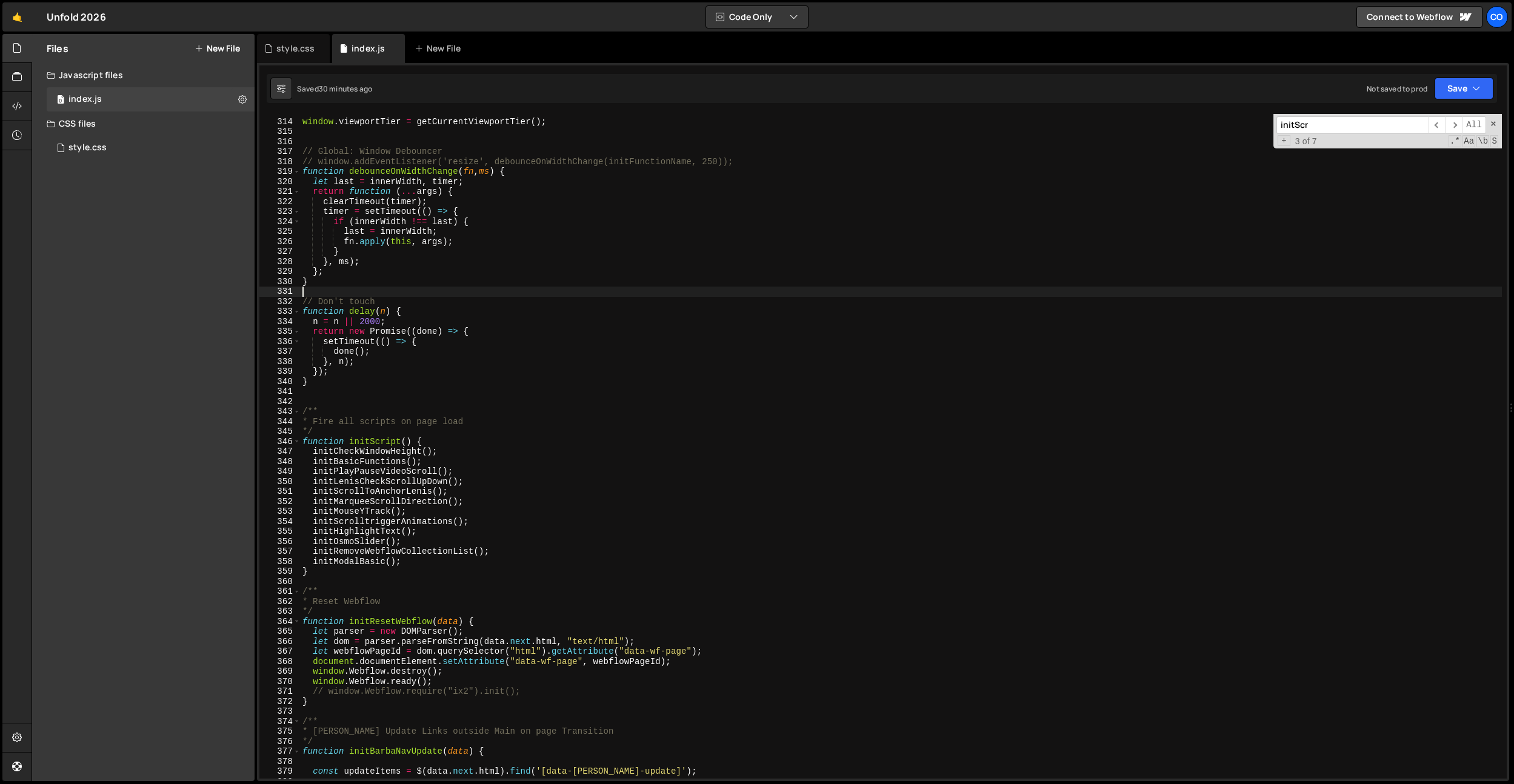
click at [509, 291] on div "window . viewportTier = getCurrentViewportTier ( ) ; // Global: Window Debounce…" at bounding box center [900, 448] width 1202 height 684
paste input "data-filter-status"
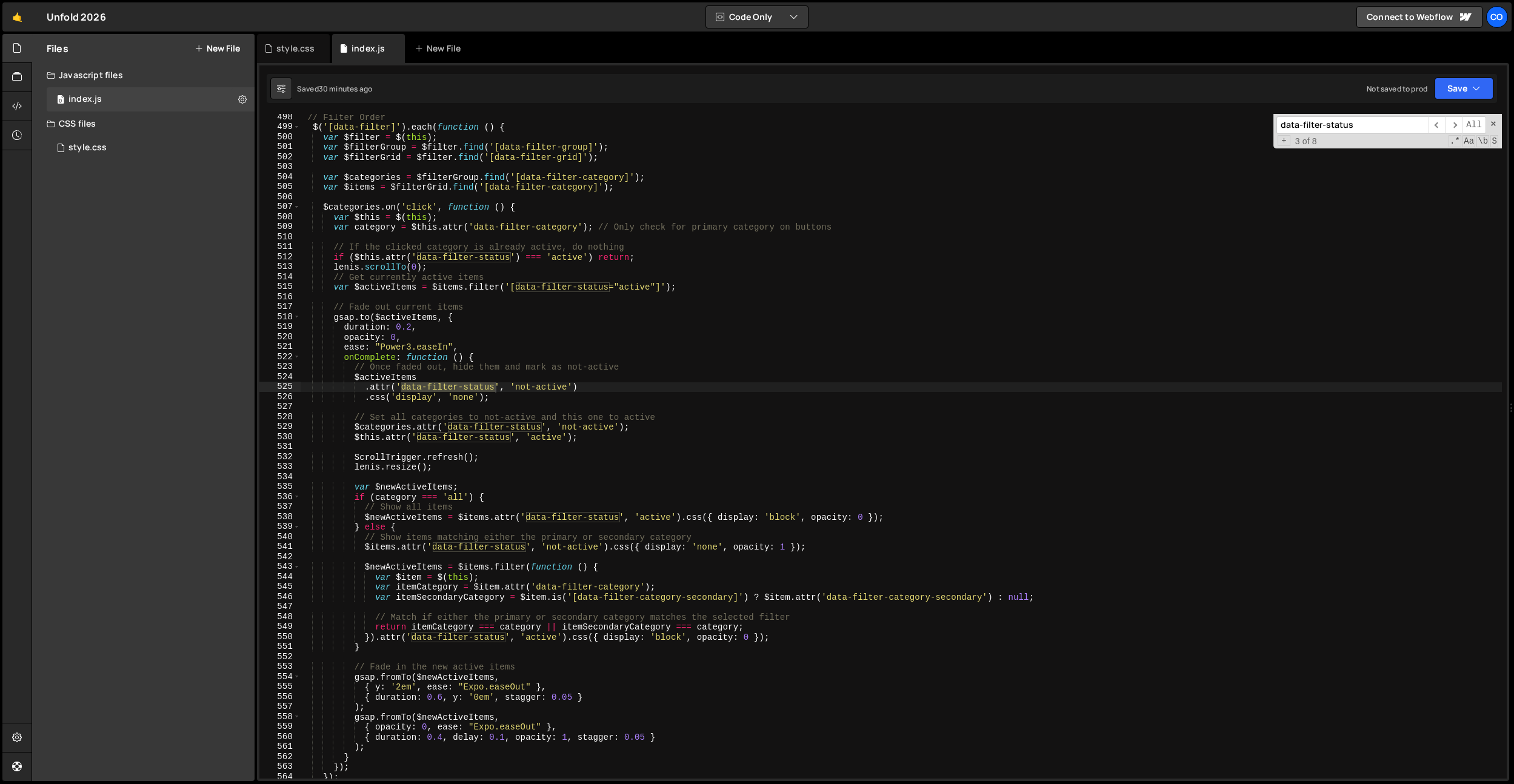
scroll to position [4993, 0]
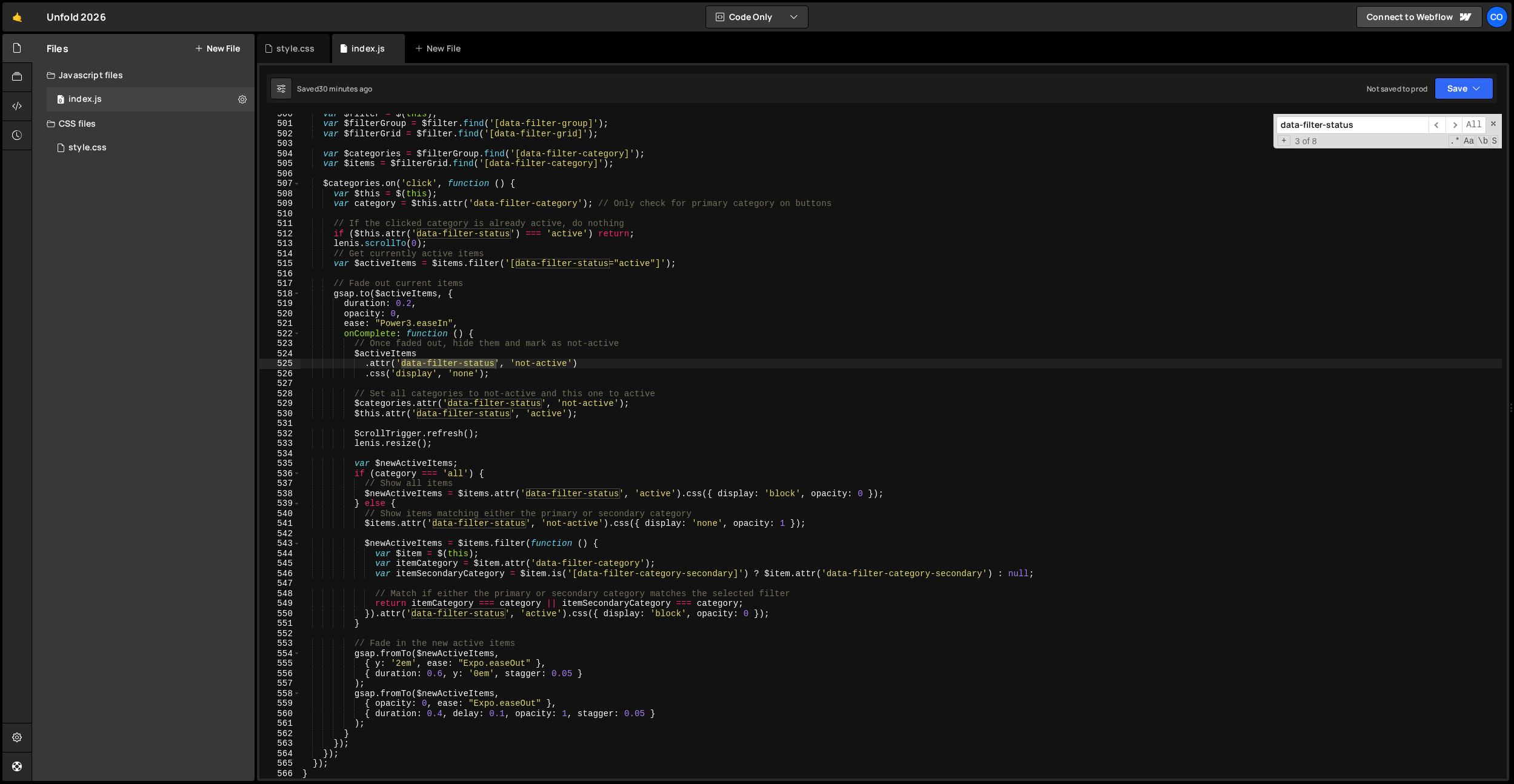
type input "data-filter-status"
click at [664, 658] on div "var $filter = $ ( this ) ; var $filterGroup = $filter . find ( '[data-filter-gr…" at bounding box center [900, 450] width 1202 height 684
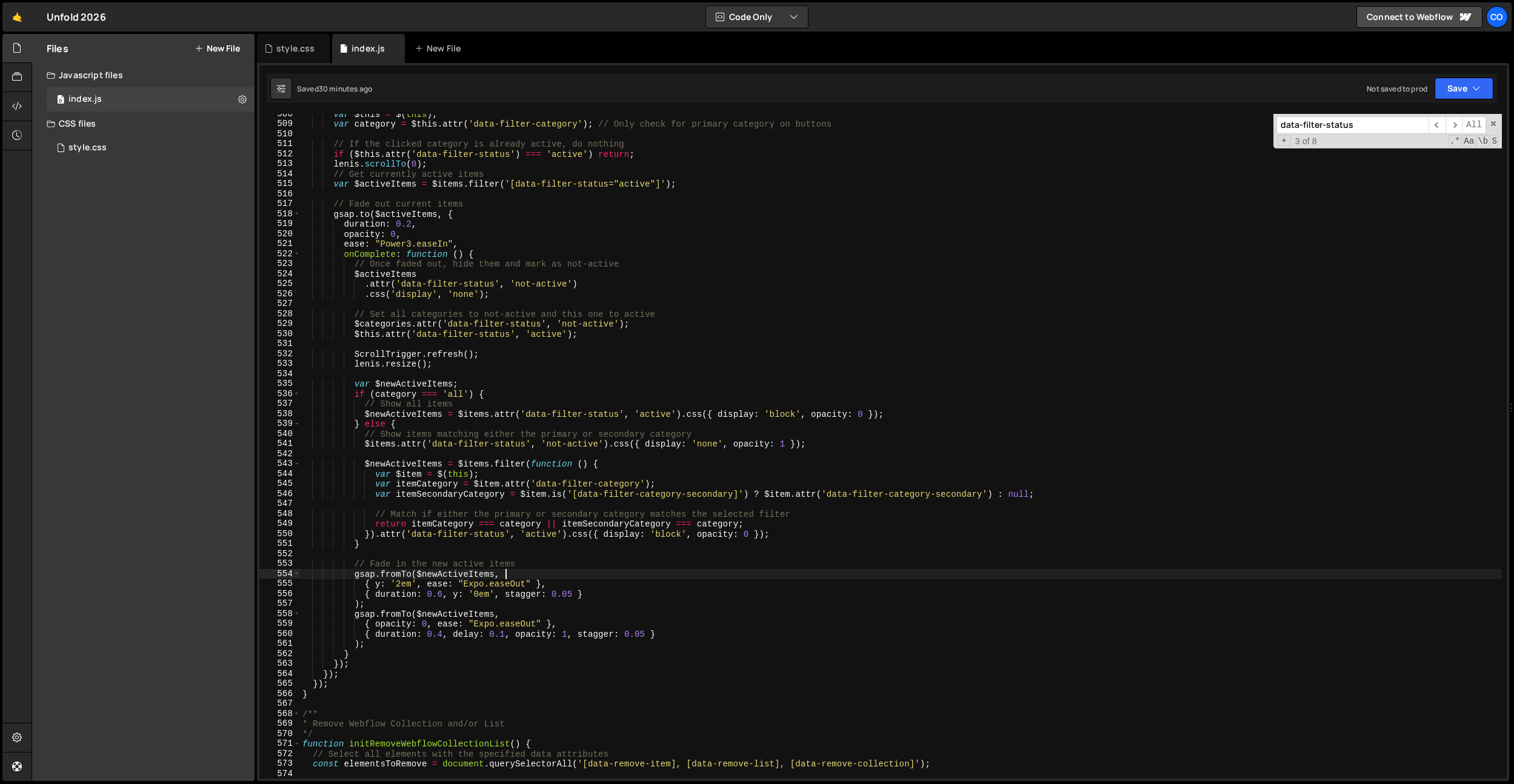
scroll to position [5072, 0]
click at [659, 657] on div "var $this = $ ( this ) ; var category = $this . attr ( 'data-filter-category' )…" at bounding box center [900, 451] width 1202 height 684
click at [647, 652] on div "var $this = $ ( this ) ; var category = $this . attr ( 'data-filter-category' )…" at bounding box center [900, 451] width 1202 height 684
click at [438, 590] on div "var $this = $ ( this ) ; var category = $this . attr ( 'data-filter-category' )…" at bounding box center [900, 451] width 1202 height 684
type textarea "{ duration: 0.75, y: '0em', stagger: 0.05 }"
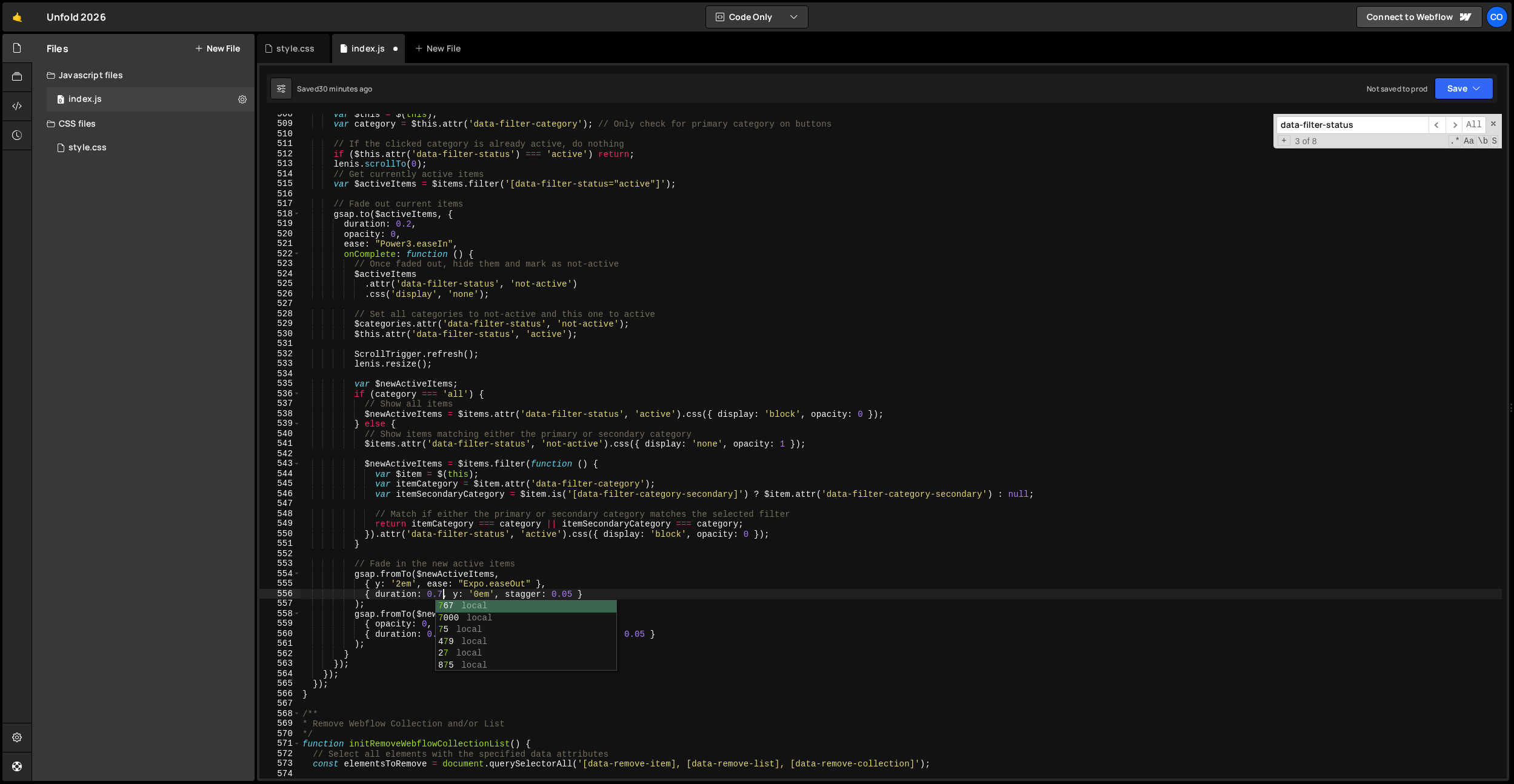
scroll to position [0, 9]
click at [548, 504] on div "var $this = $ ( this ) ; var category = $this . attr ( 'data-filter-category' )…" at bounding box center [900, 451] width 1202 height 684
click at [530, 589] on div "var $this = $ ( this ) ; var category = $this . attr ( 'data-filter-category' )…" at bounding box center [900, 451] width 1202 height 684
click at [442, 635] on div "var $this = $ ( this ) ; var category = $this . attr ( 'data-filter-category' )…" at bounding box center [900, 451] width 1202 height 684
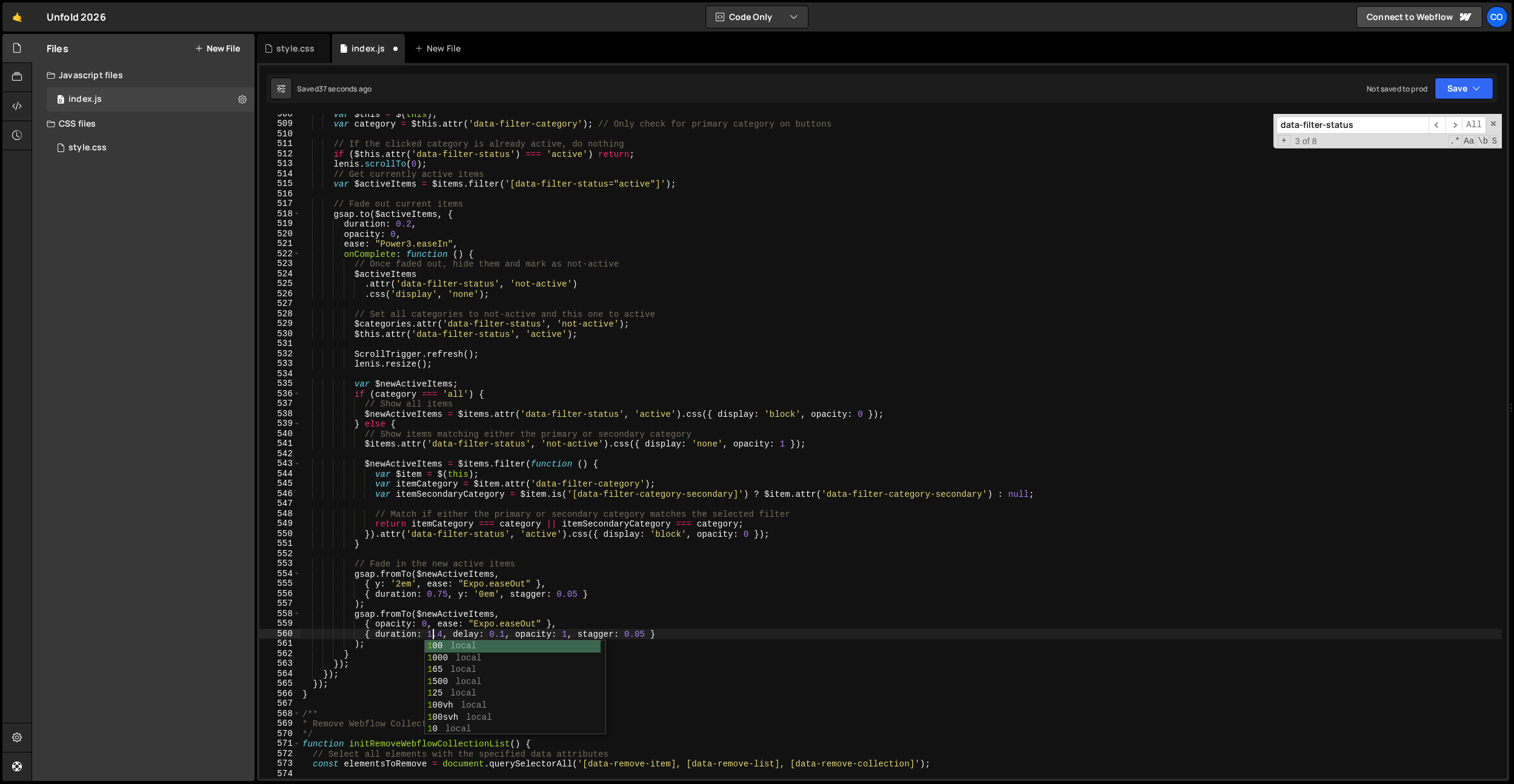
scroll to position [0, 9]
click at [442, 594] on div "var $this = $ ( this ) ; var category = $this . attr ( 'data-filter-category' )…" at bounding box center [900, 451] width 1202 height 684
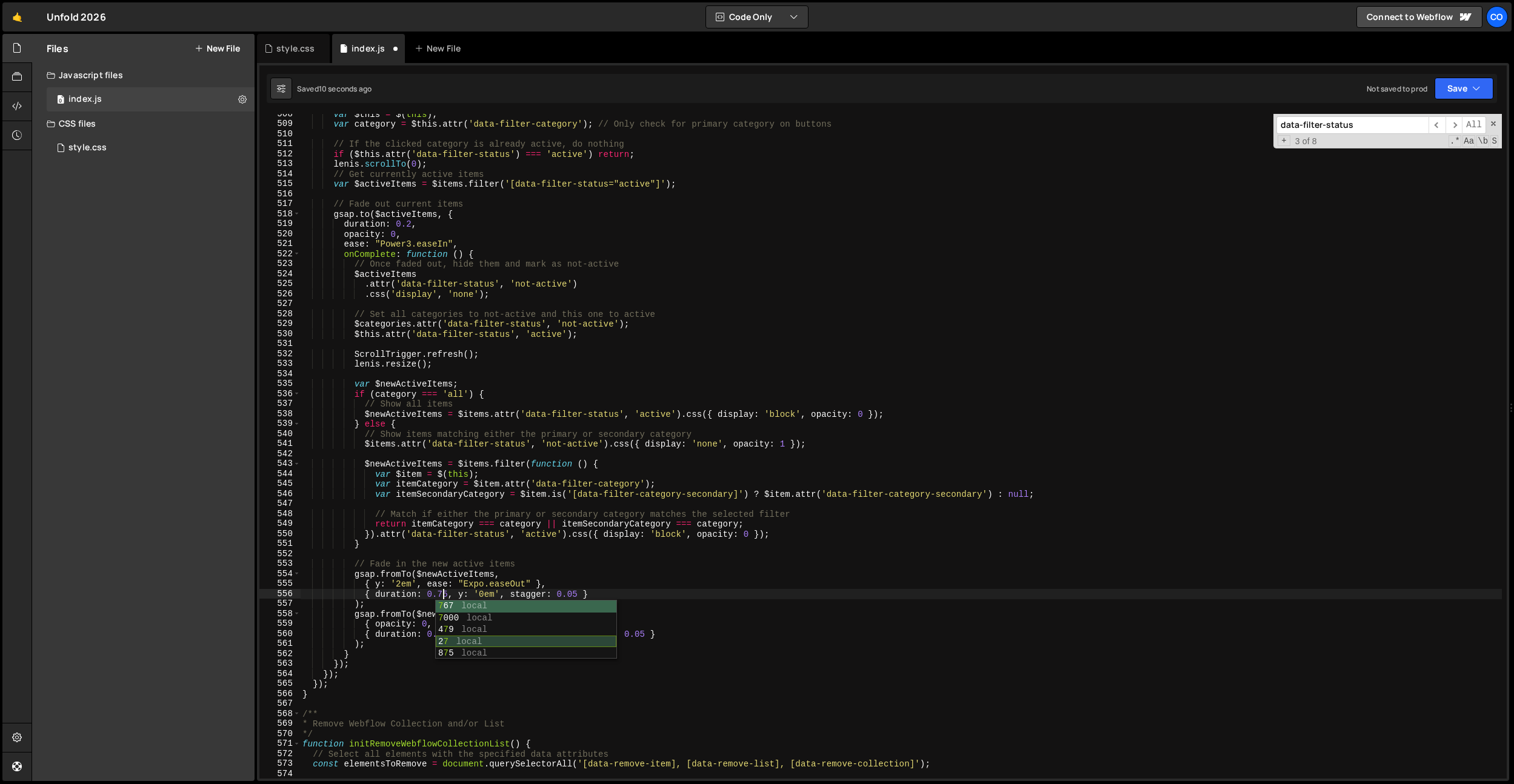
click at [412, 637] on div "var $this = $ ( this ) ; var category = $this . attr ( 'data-filter-category' )…" at bounding box center [900, 451] width 1202 height 684
click at [437, 634] on div "var $this = $ ( this ) ; var category = $this . attr ( 'data-filter-category' )…" at bounding box center [900, 451] width 1202 height 684
click at [683, 437] on div "var $this = $ ( this ) ; var category = $this . attr ( 'data-filter-category' )…" at bounding box center [900, 451] width 1202 height 684
drag, startPoint x: 526, startPoint y: 583, endPoint x: 466, endPoint y: 583, distance: 60.0
click at [466, 583] on div "var $this = $ ( this ) ; var category = $this . attr ( 'data-filter-category' )…" at bounding box center [900, 451] width 1202 height 684
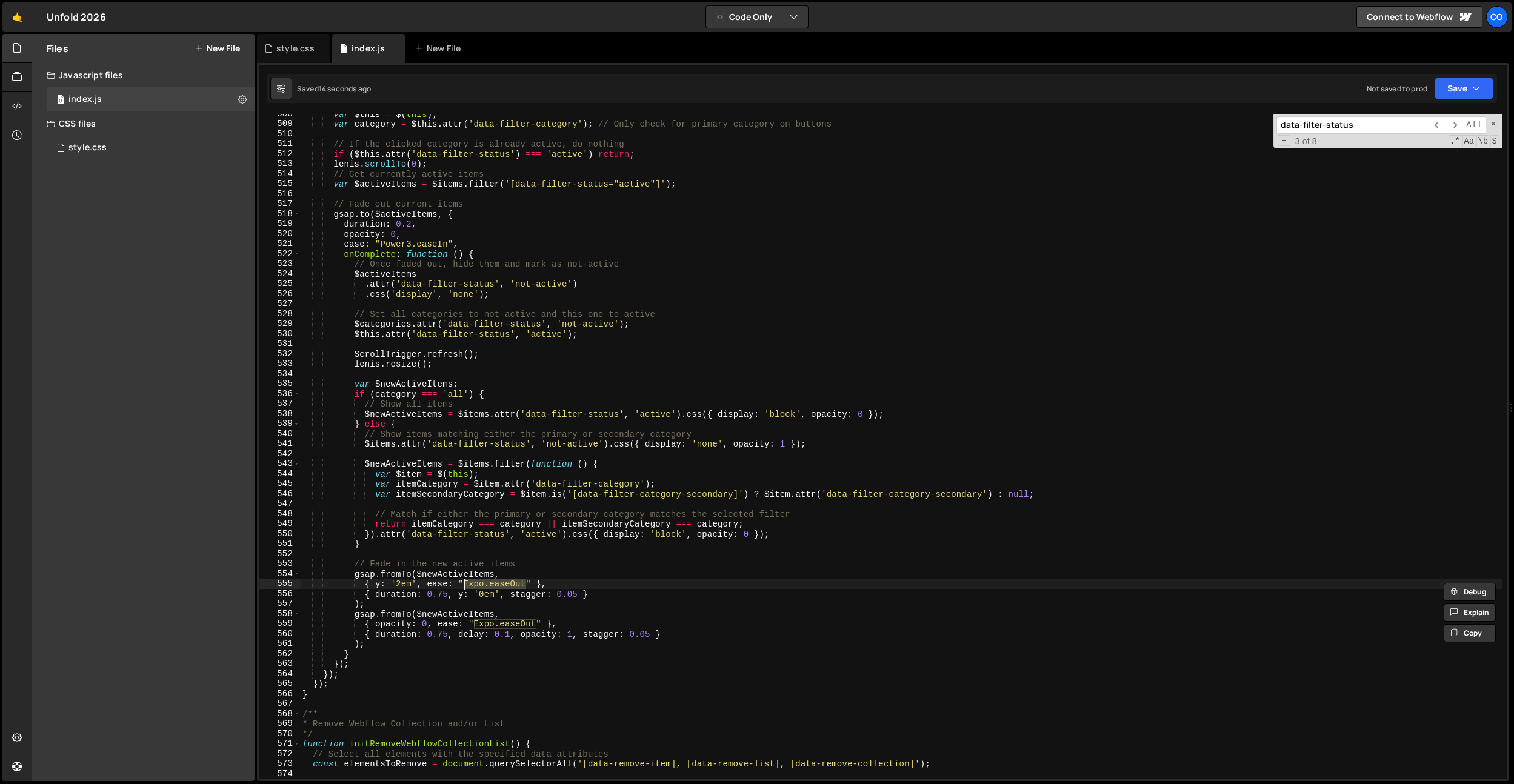
click at [937, 379] on div "var $this = $ ( this ) ; var category = $this . attr ( 'data-filter-category' )…" at bounding box center [900, 451] width 1202 height 684
type textarea "var $newActiveItems;"
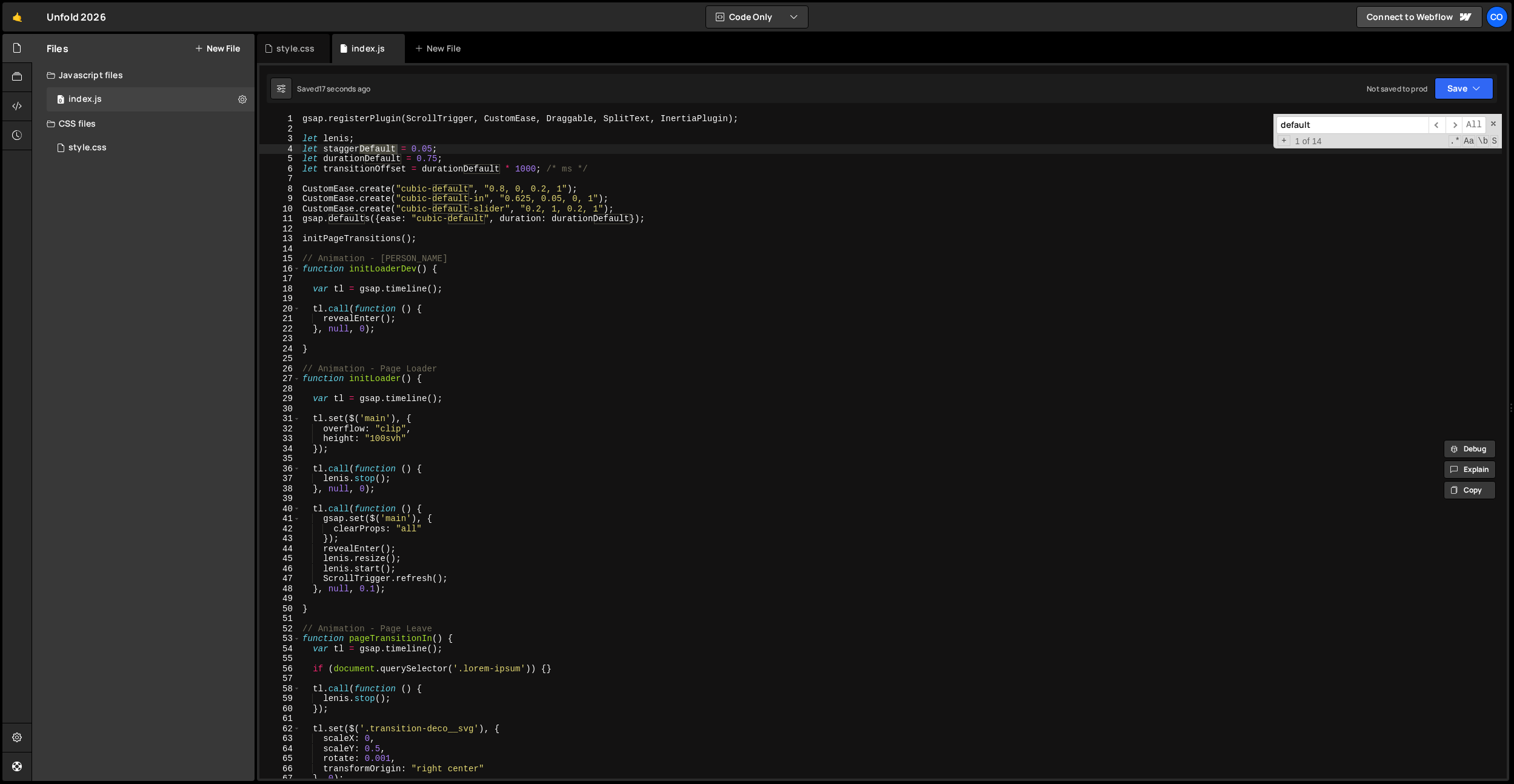
scroll to position [0, 0]
type input "default"
click at [445, 294] on div "gsap . registerPlugin ( ScrollTrigger , CustomEase , Draggable , SplitText , In…" at bounding box center [900, 456] width 1202 height 684
drag, startPoint x: 483, startPoint y: 195, endPoint x: 403, endPoint y: 198, distance: 80.1
click at [403, 198] on div "gsap . registerPlugin ( ScrollTrigger , CustomEase , Draggable , SplitText , In…" at bounding box center [900, 456] width 1202 height 684
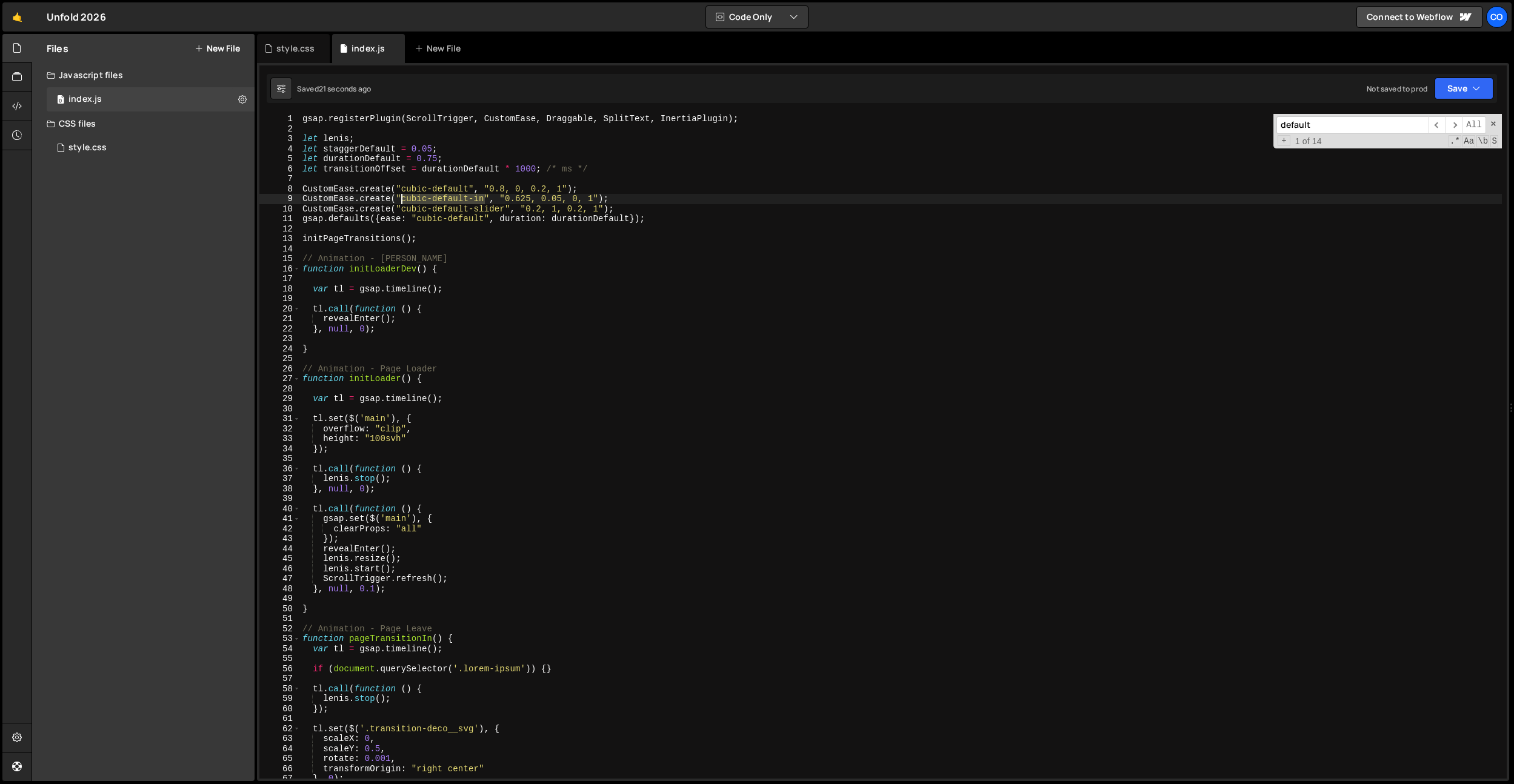
type textarea "CustomEase.create("cubic-default-in", "0.625, 0.05, 0, 1");"
click at [538, 275] on div "gsap . registerPlugin ( ScrollTrigger , CustomEase , Draggable , SplitText , In…" at bounding box center [900, 456] width 1202 height 684
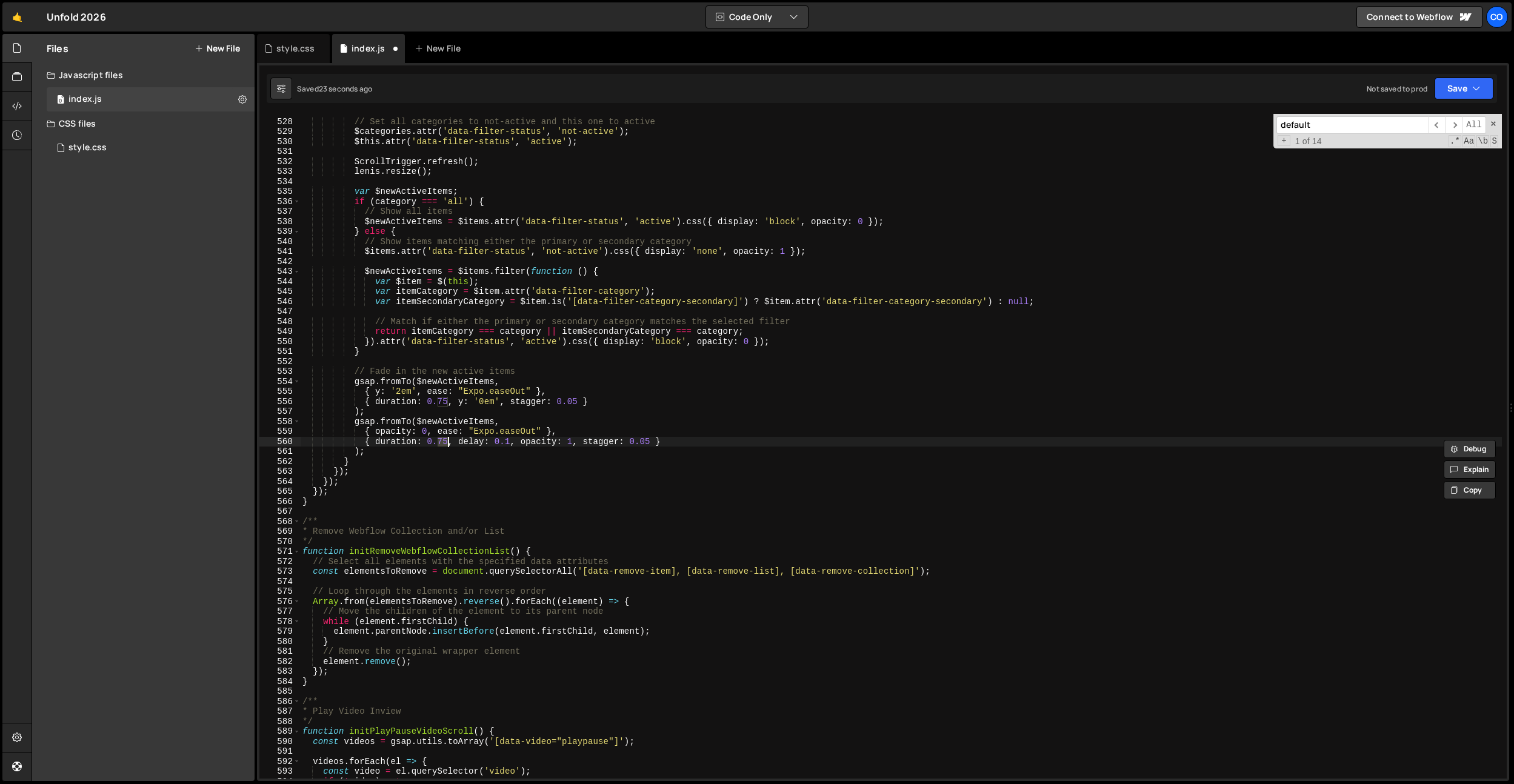
click at [509, 427] on div "// Set all categories to not-active and this one to active $categories . attr (…" at bounding box center [900, 448] width 1202 height 684
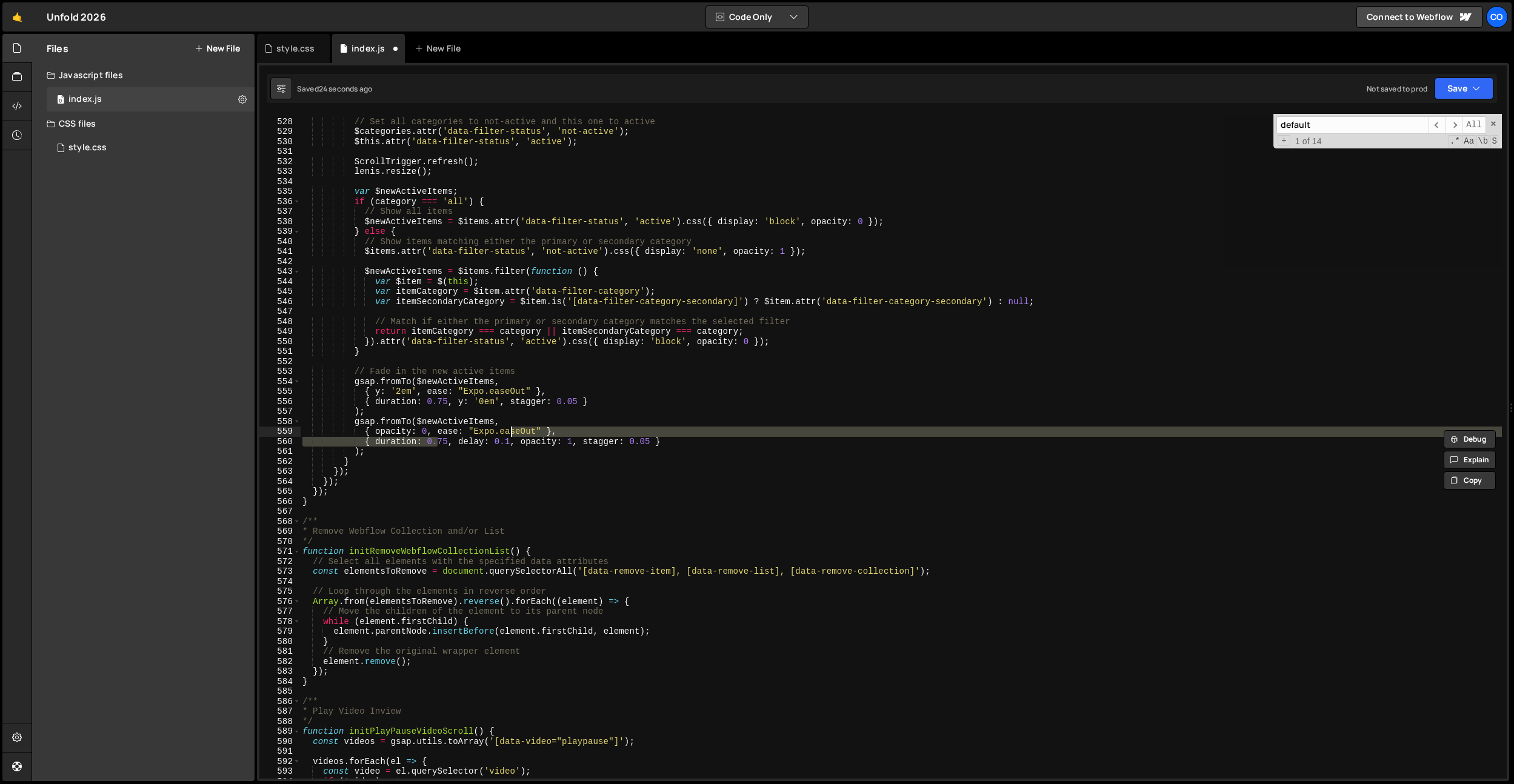
click at [537, 432] on div "// Set all categories to not-active and this one to active $categories . attr (…" at bounding box center [900, 447] width 1202 height 665
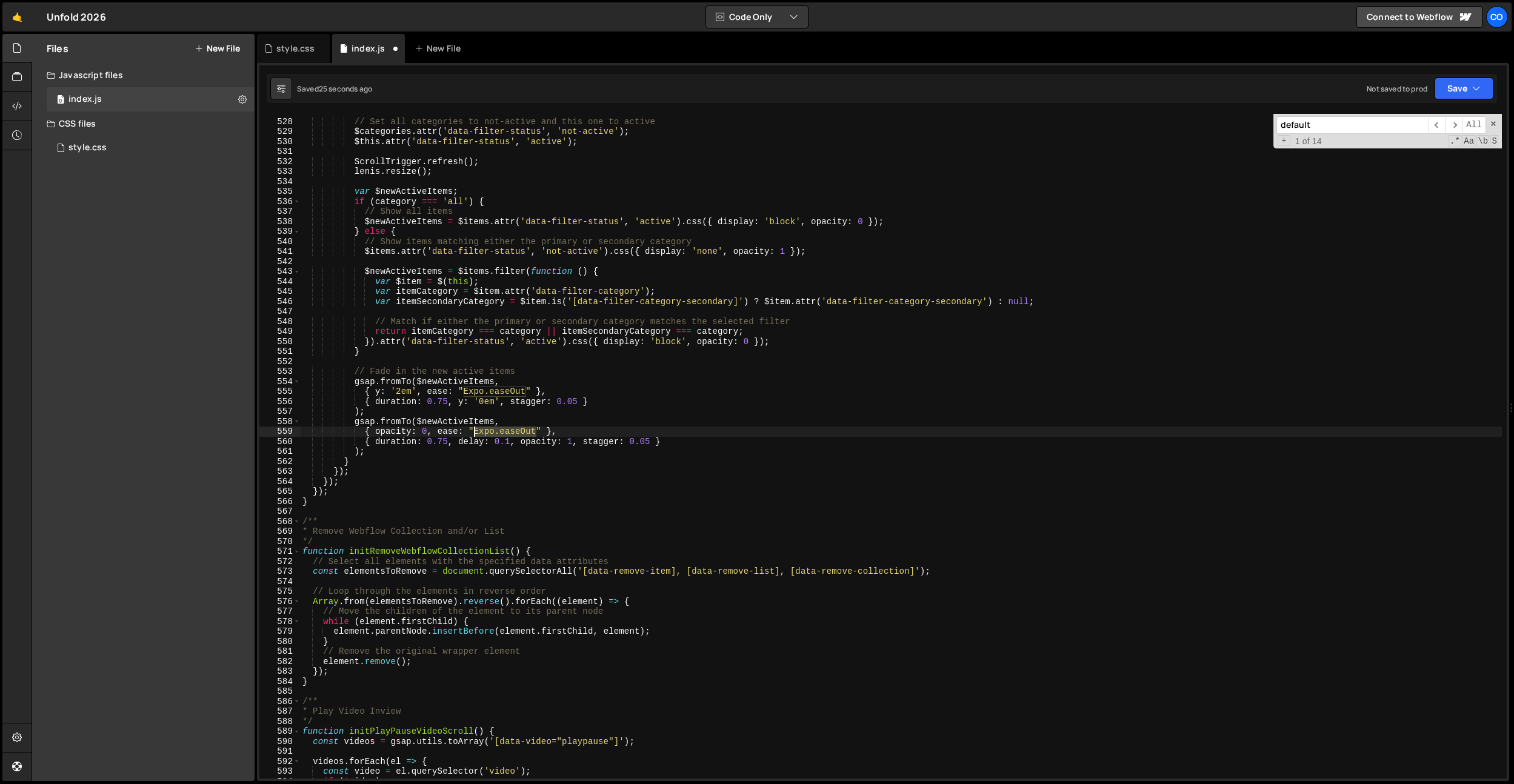
drag, startPoint x: 536, startPoint y: 432, endPoint x: 474, endPoint y: 411, distance: 65.5
click at [476, 432] on div "// Set all categories to not-active and this one to active $categories . attr (…" at bounding box center [900, 448] width 1202 height 684
paste textarea "cubic-default-in"
drag, startPoint x: 466, startPoint y: 393, endPoint x: 526, endPoint y: 391, distance: 60.0
click at [526, 391] on div "// Set all categories to not-active and this one to active $categories . attr (…" at bounding box center [900, 448] width 1202 height 684
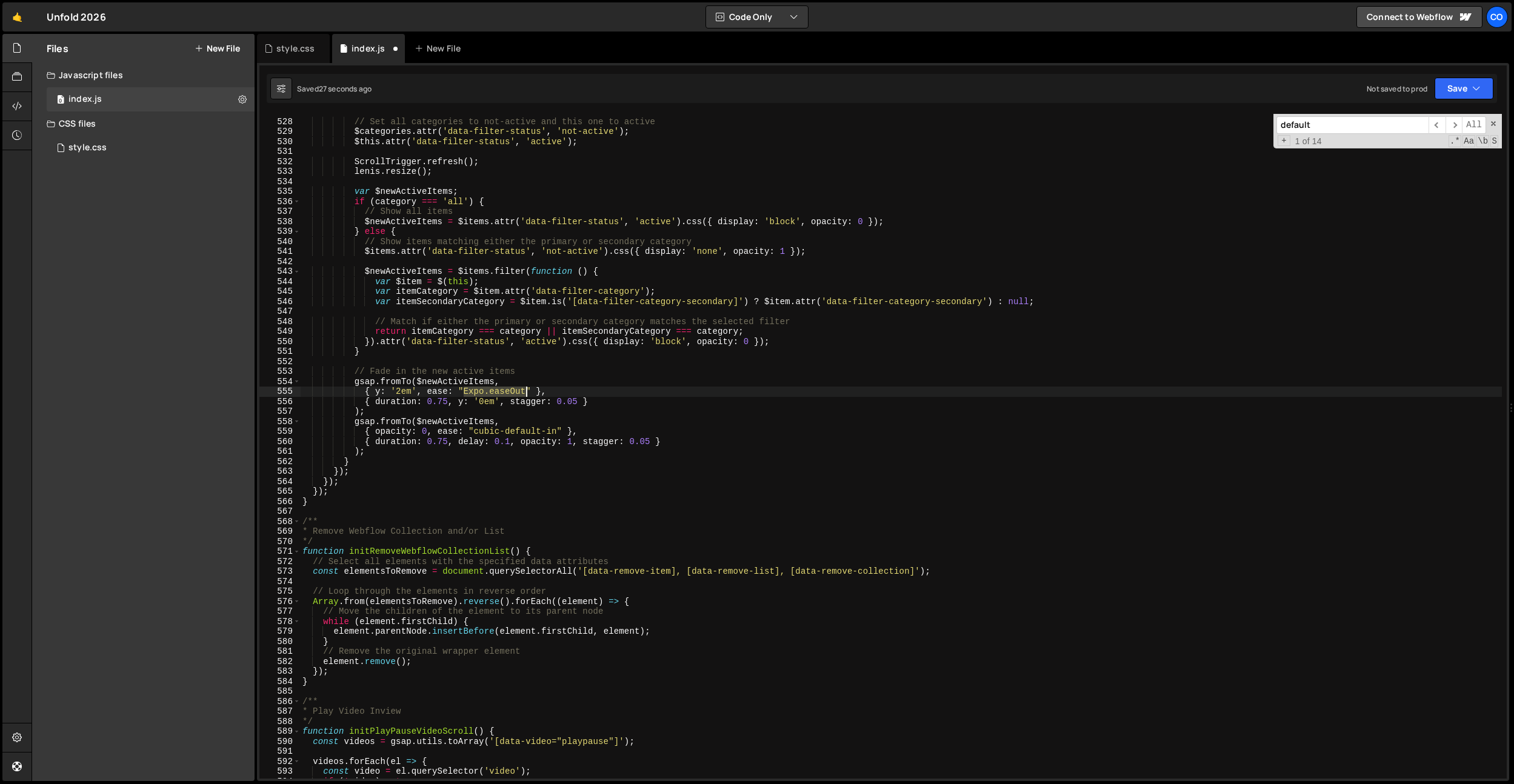
paste textarea "cubic-default-in"
click at [621, 494] on div "// Set all categories to not-active and this one to active $categories . attr (…" at bounding box center [900, 448] width 1202 height 684
click at [476, 465] on div "// Set all categories to not-active and this one to active $categories . attr (…" at bounding box center [900, 448] width 1202 height 684
click at [550, 388] on div "// Set all categories to not-active and this one to active $categories . attr (…" at bounding box center [900, 448] width 1202 height 684
click at [550, 429] on div "// Set all categories to not-active and this one to active $categories . attr (…" at bounding box center [900, 448] width 1202 height 684
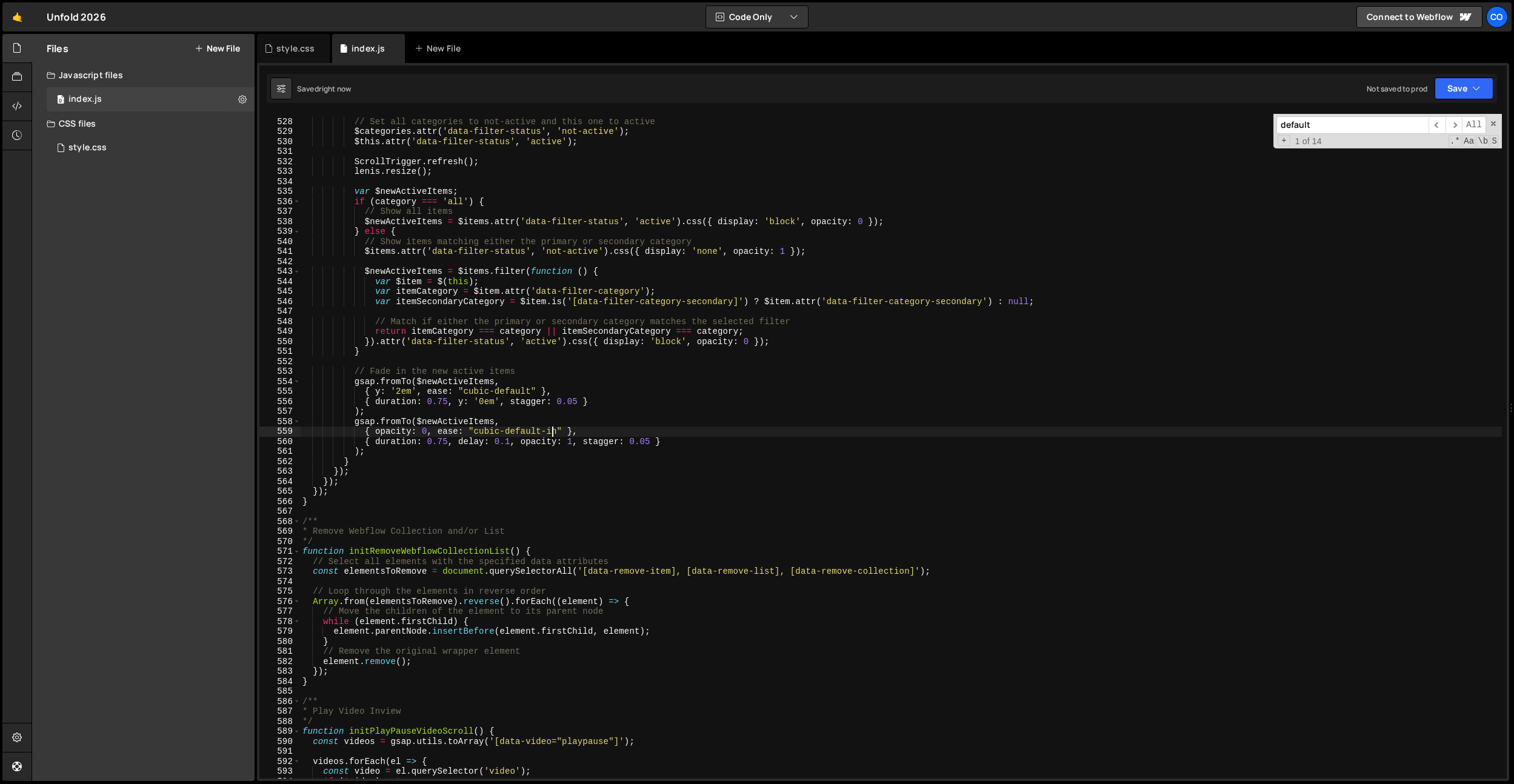
click at [550, 429] on div "// Set all categories to not-active and this one to active $categories . attr (…" at bounding box center [900, 448] width 1202 height 684
click at [686, 518] on div "// Set all categories to not-active and this one to active $categories . attr (…" at bounding box center [900, 448] width 1202 height 684
drag, startPoint x: 445, startPoint y: 440, endPoint x: 450, endPoint y: 448, distance: 9.4
click at [445, 441] on div "// Set all categories to not-active and this one to active $categories . attr (…" at bounding box center [900, 448] width 1202 height 684
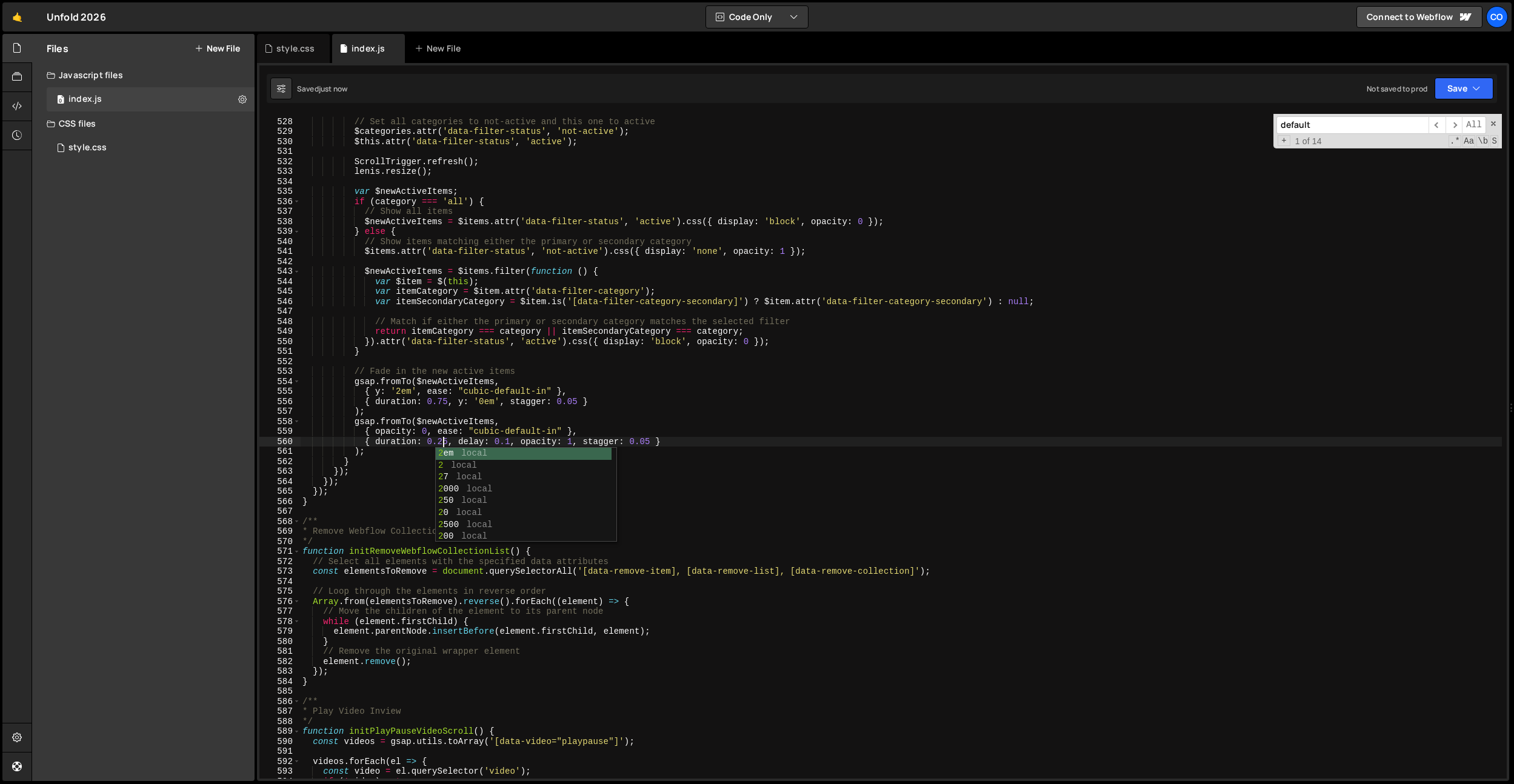
click at [491, 429] on div "// Set all categories to not-active and this one to active $categories . attr (…" at bounding box center [900, 448] width 1202 height 684
click at [533, 436] on div "// Set all categories to not-active and this one to active $categories . attr (…" at bounding box center [900, 448] width 1202 height 684
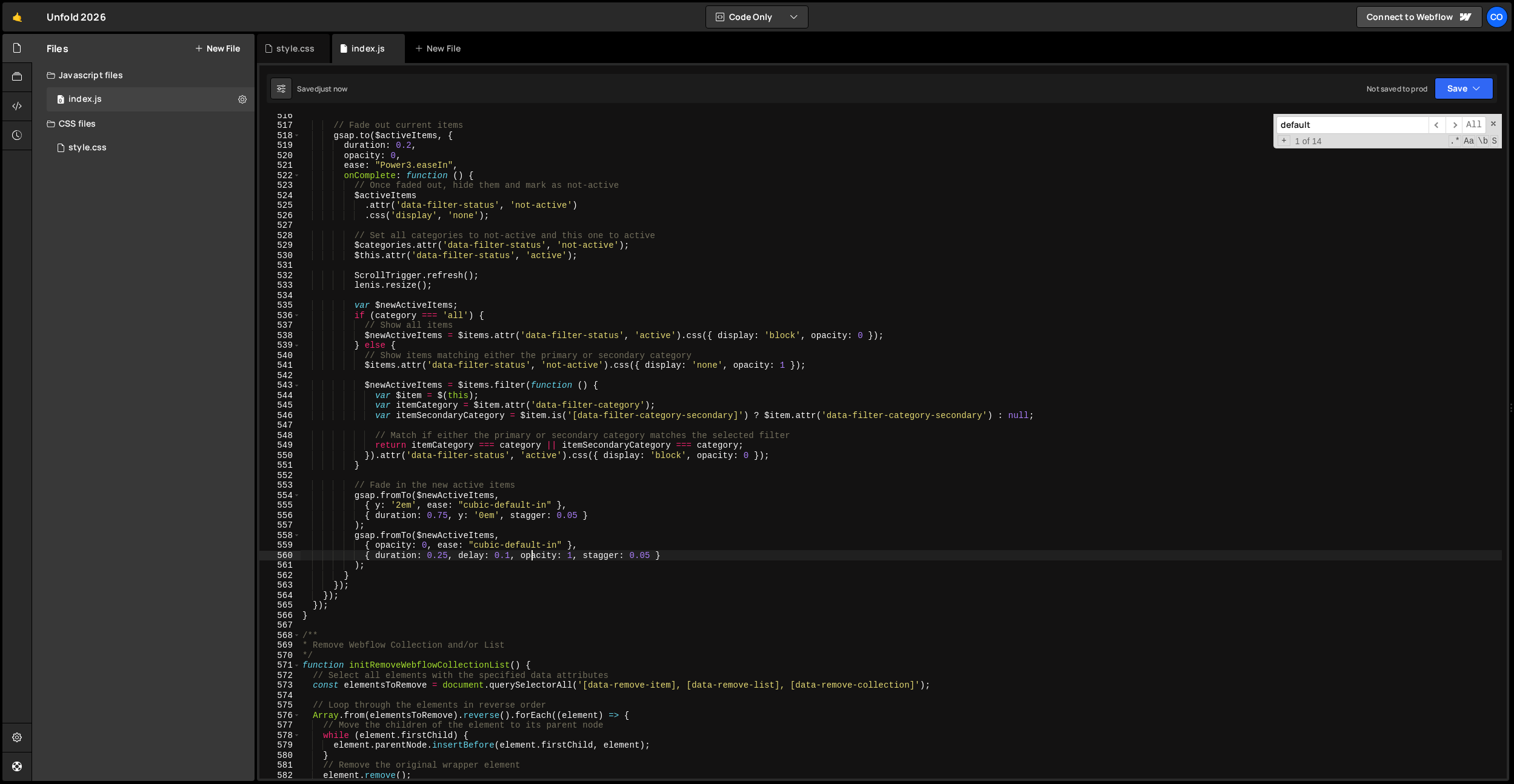
scroll to position [5149, 0]
click at [445, 169] on div "// Fade out current items gsap . to ( $activeItems , { duration : 0.2 , opacity…" at bounding box center [900, 455] width 1202 height 684
drag, startPoint x: 447, startPoint y: 167, endPoint x: 382, endPoint y: 170, distance: 65.1
click at [382, 170] on div "// Fade out current items gsap . to ( $activeItems , { duration : 0.2 , opacity…" at bounding box center [900, 455] width 1202 height 684
drag, startPoint x: 560, startPoint y: 549, endPoint x: 474, endPoint y: 549, distance: 86.0
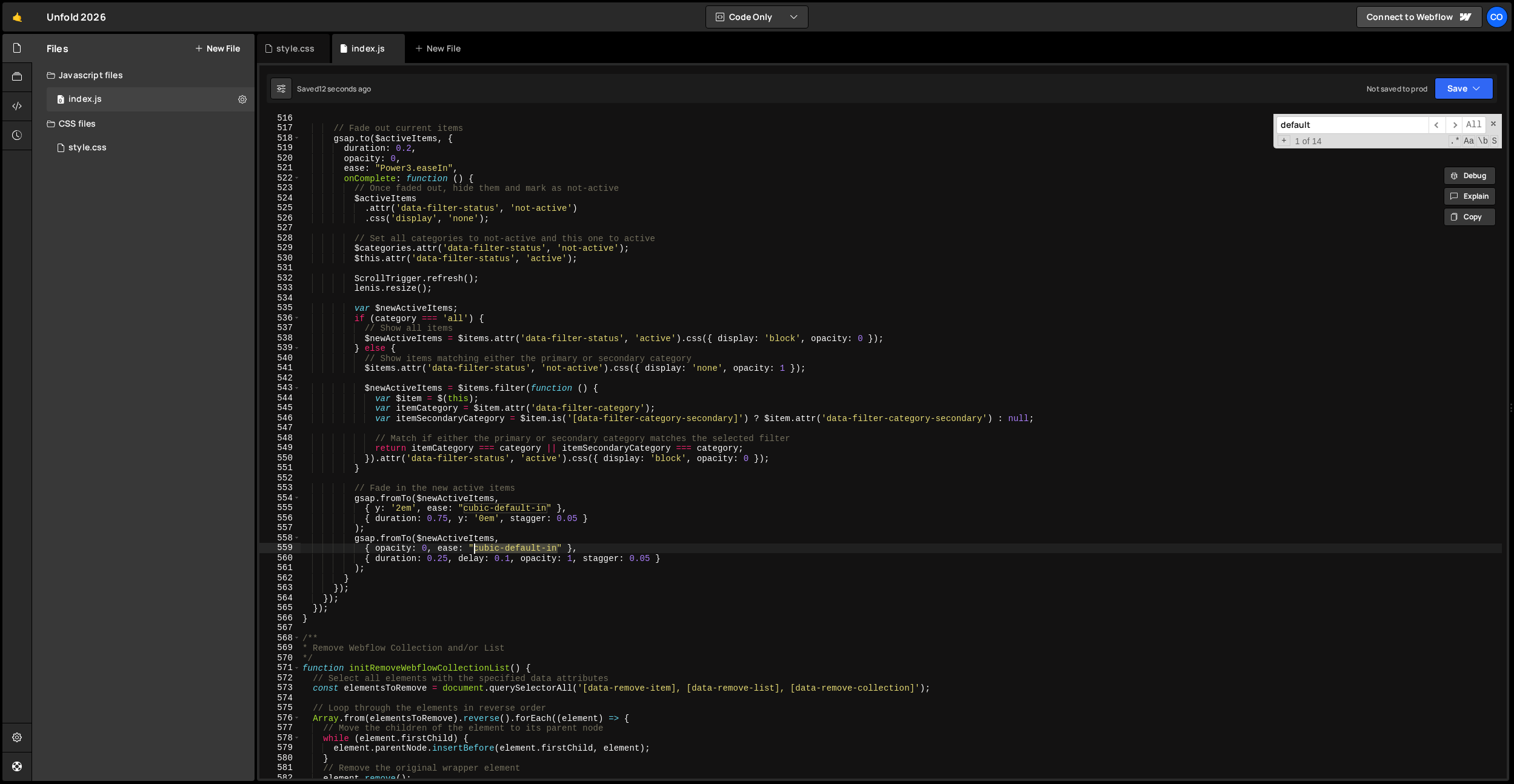
click at [474, 549] on div "// Fade out current items gsap . to ( $activeItems , { duration : 0.2 , opacity…" at bounding box center [900, 455] width 1202 height 684
paste textarea "Power3.easeI"
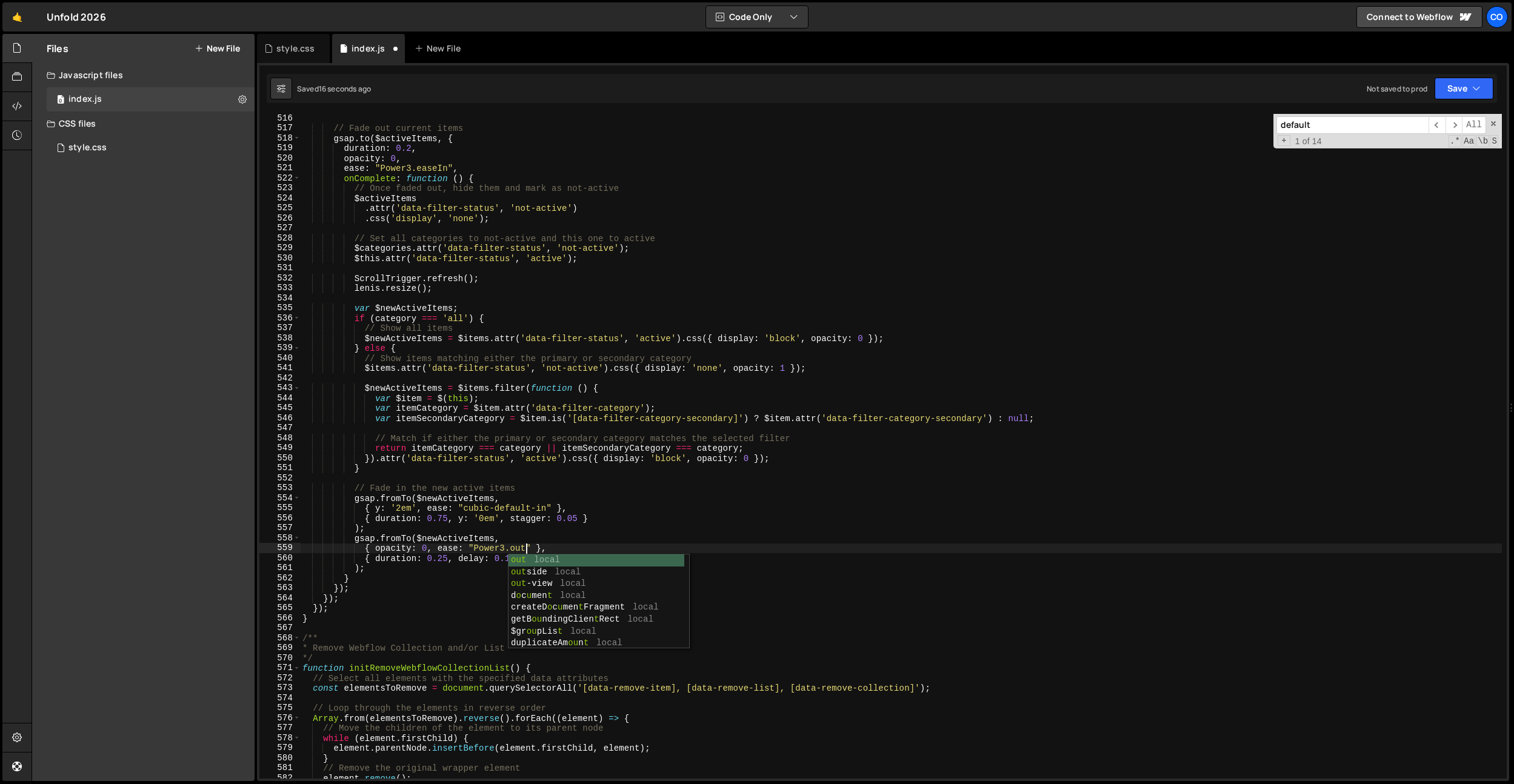
scroll to position [18, 0]
click at [496, 550] on div "// Fade out current items gsap . to ( $activeItems , { duration : 0.2 , opacity…" at bounding box center [900, 455] width 1202 height 684
click at [520, 527] on div "// Fade out current items gsap . to ( $activeItems , { duration : 0.2 , opacity…" at bounding box center [900, 455] width 1202 height 684
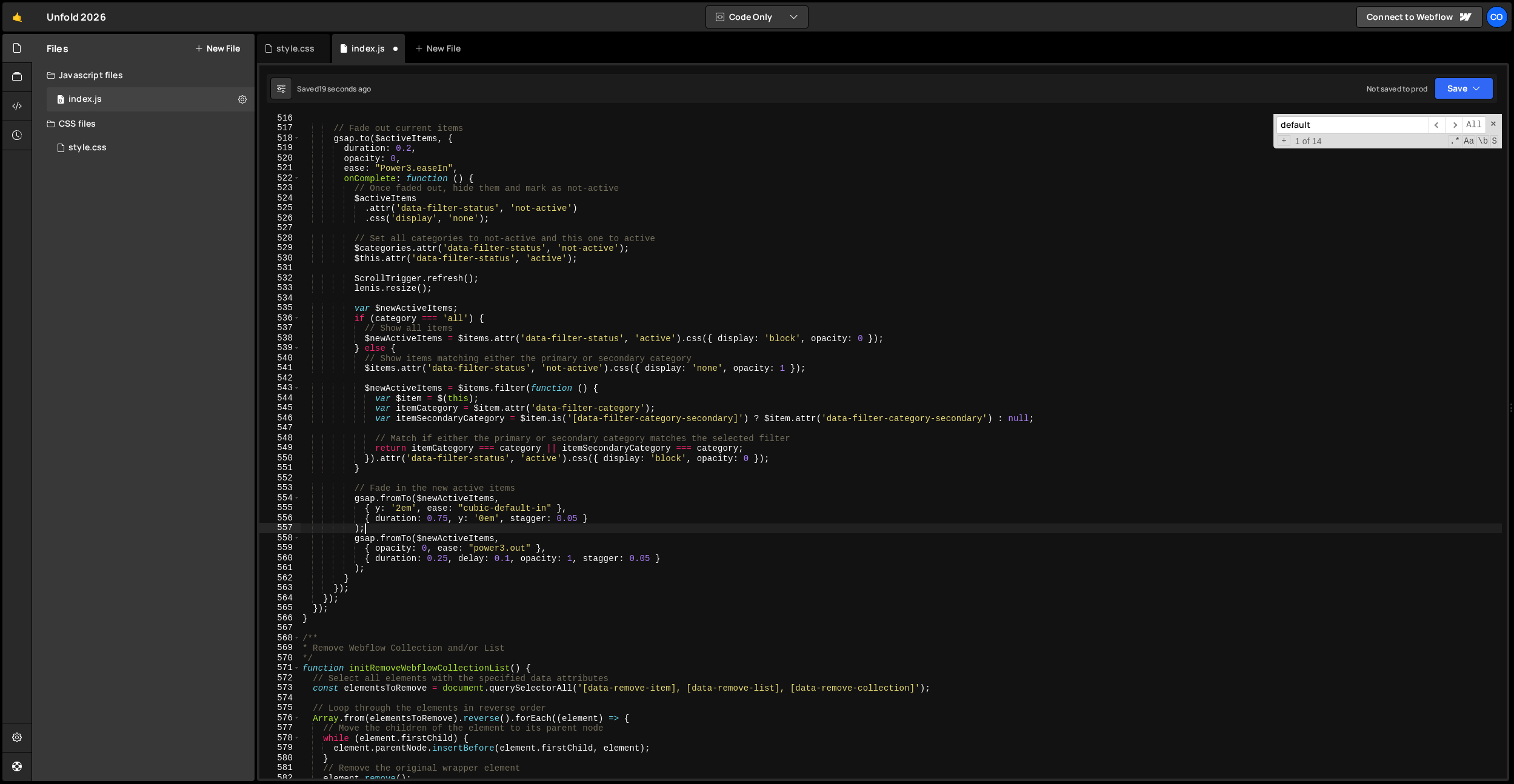
scroll to position [0, 4]
click at [508, 571] on div "// Fade out current items gsap . to ( $activeItems , { duration : 0.2 , opacity…" at bounding box center [900, 455] width 1202 height 684
click at [442, 556] on div "// Fade out current items gsap . to ( $activeItems , { duration : 0.2 , opacity…" at bounding box center [900, 455] width 1202 height 684
click at [557, 541] on div "// Fade out current items gsap . to ( $activeItems , { duration : 0.2 , opacity…" at bounding box center [900, 455] width 1202 height 684
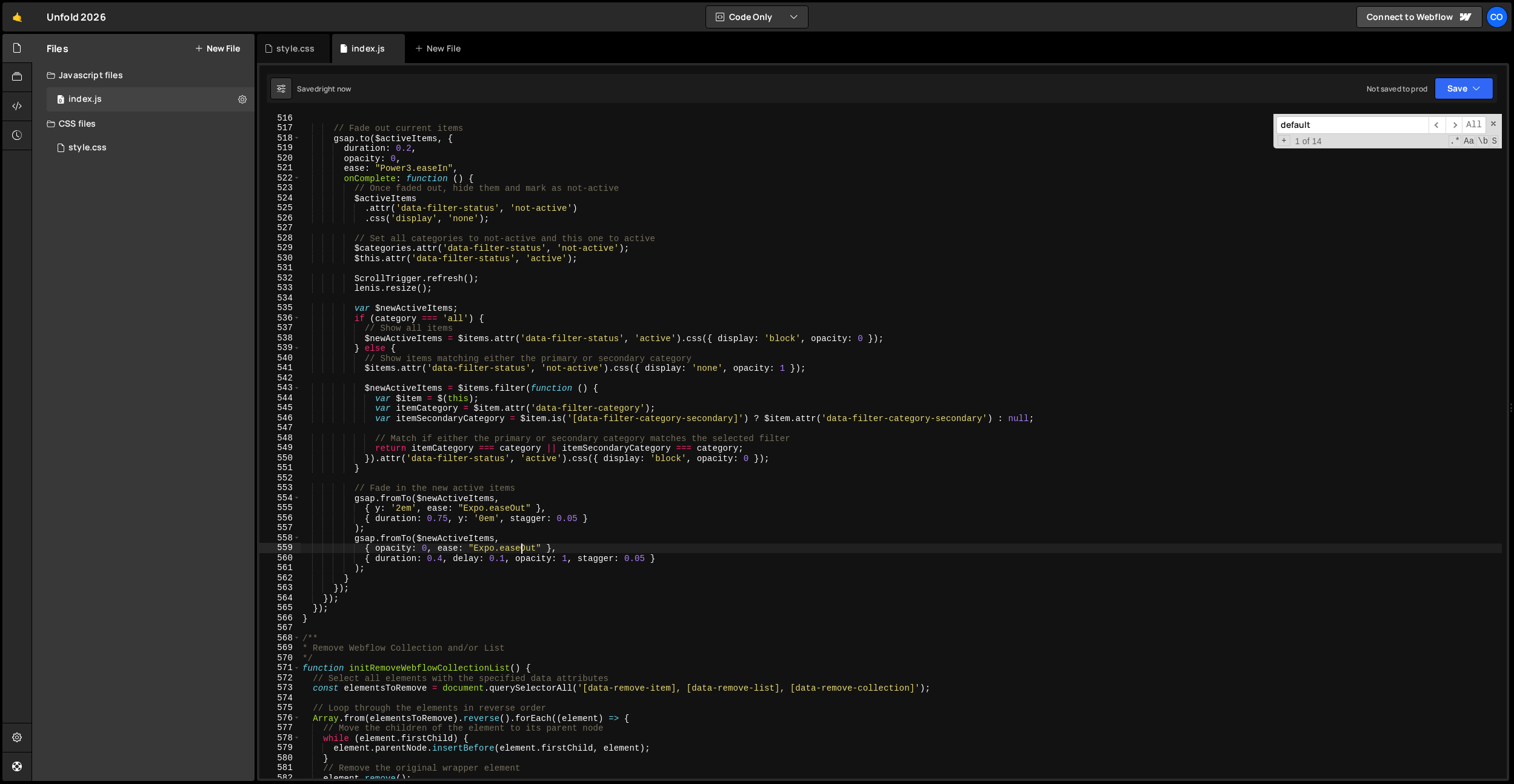
click at [522, 547] on div "// Fade out current items gsap . to ( $activeItems , { duration : 0.2 , opacity…" at bounding box center [900, 455] width 1202 height 684
type textarea "{ opacity: 0, ease: "power3.out" },"
click at [298, 46] on div "style.css" at bounding box center [295, 48] width 38 height 12
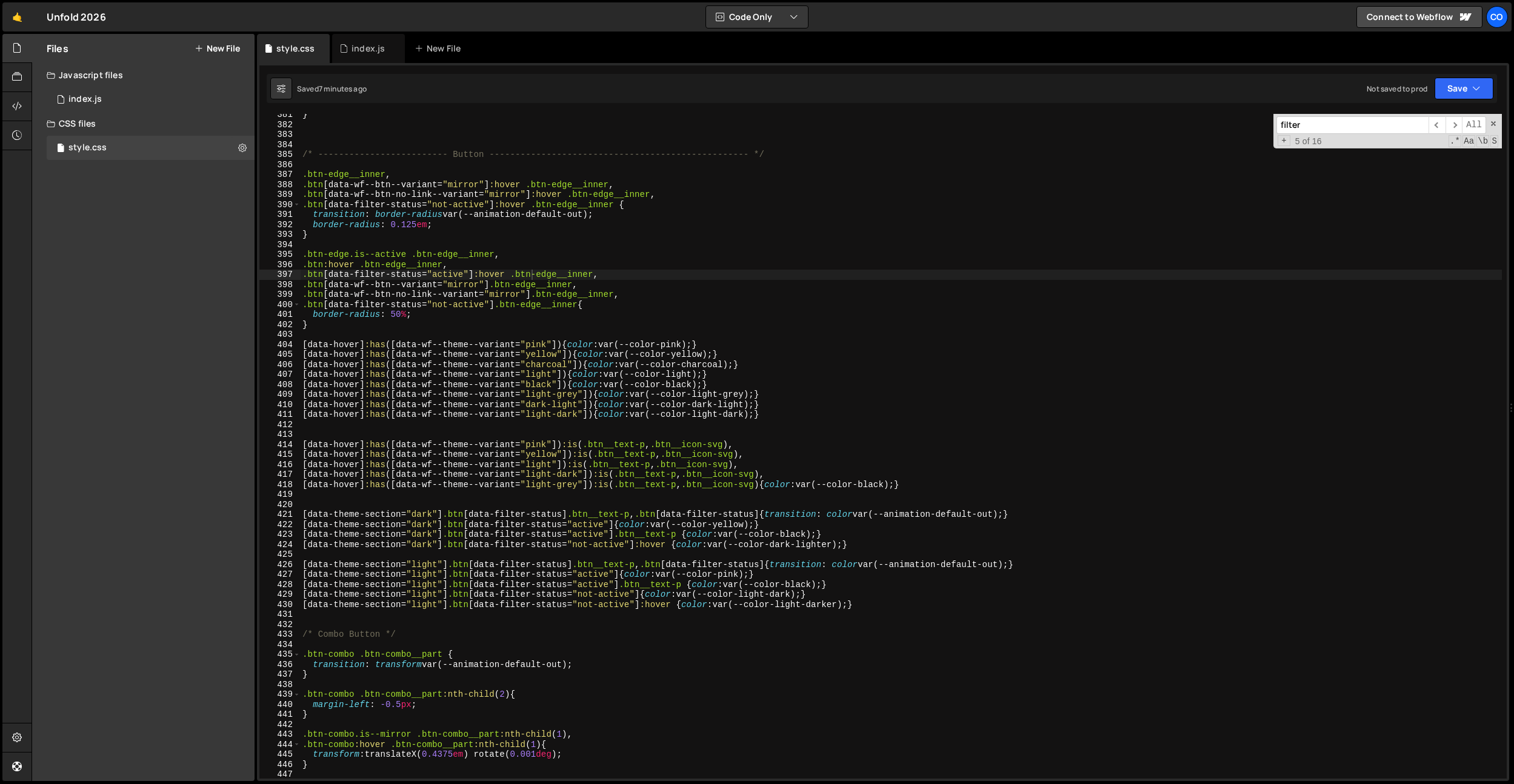
type textarea "[data-hover]:has([data-wf--theme--variant="pink"]) {color: var(--color-pink);}"
click at [505, 344] on div "} /* ------------------------- Button -----------------------------------------…" at bounding box center [900, 452] width 1202 height 684
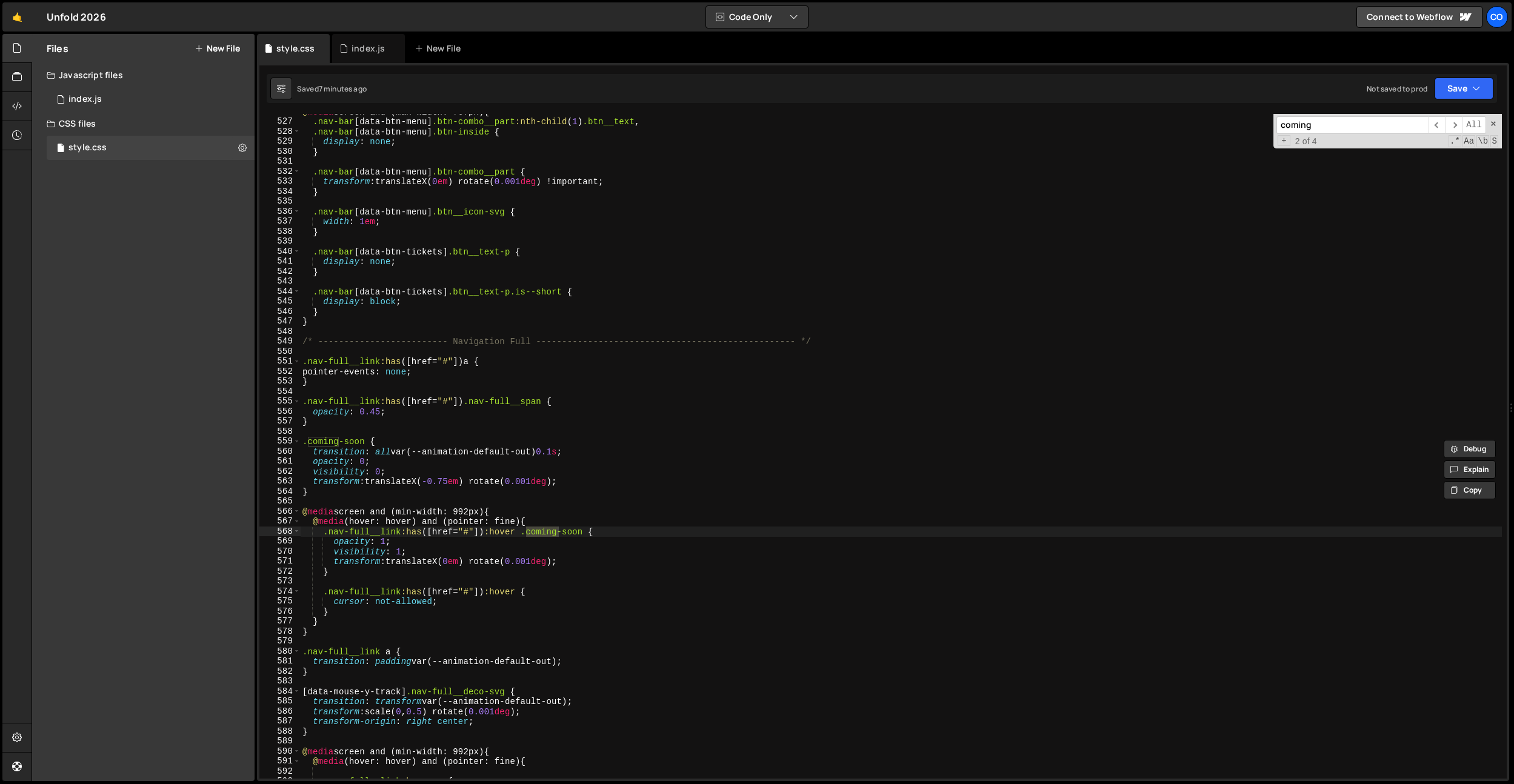
type input "coming"
type textarea "}"
click at [577, 320] on div "@ media screen and (max-width: 767px) { .nav-bar [ data-btn-menu ] .btn-combo__…" at bounding box center [900, 448] width 1202 height 684
paste input "ver-image"
type input "cover-image"
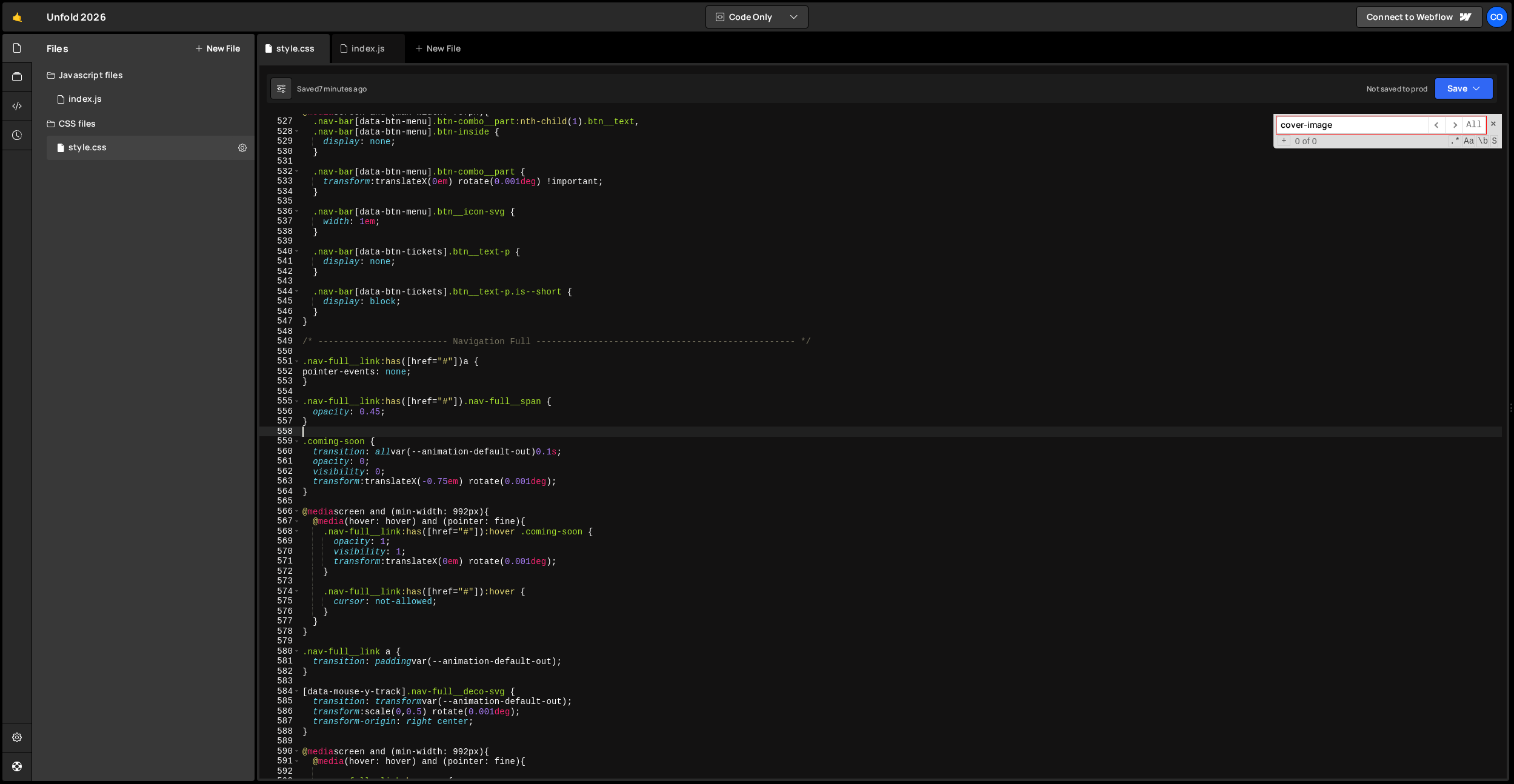
click at [592, 435] on div "@ media screen and (max-width: 767px) { .nav-bar [ data-btn-menu ] .btn-combo__…" at bounding box center [900, 448] width 1202 height 684
paste input "nav-media"
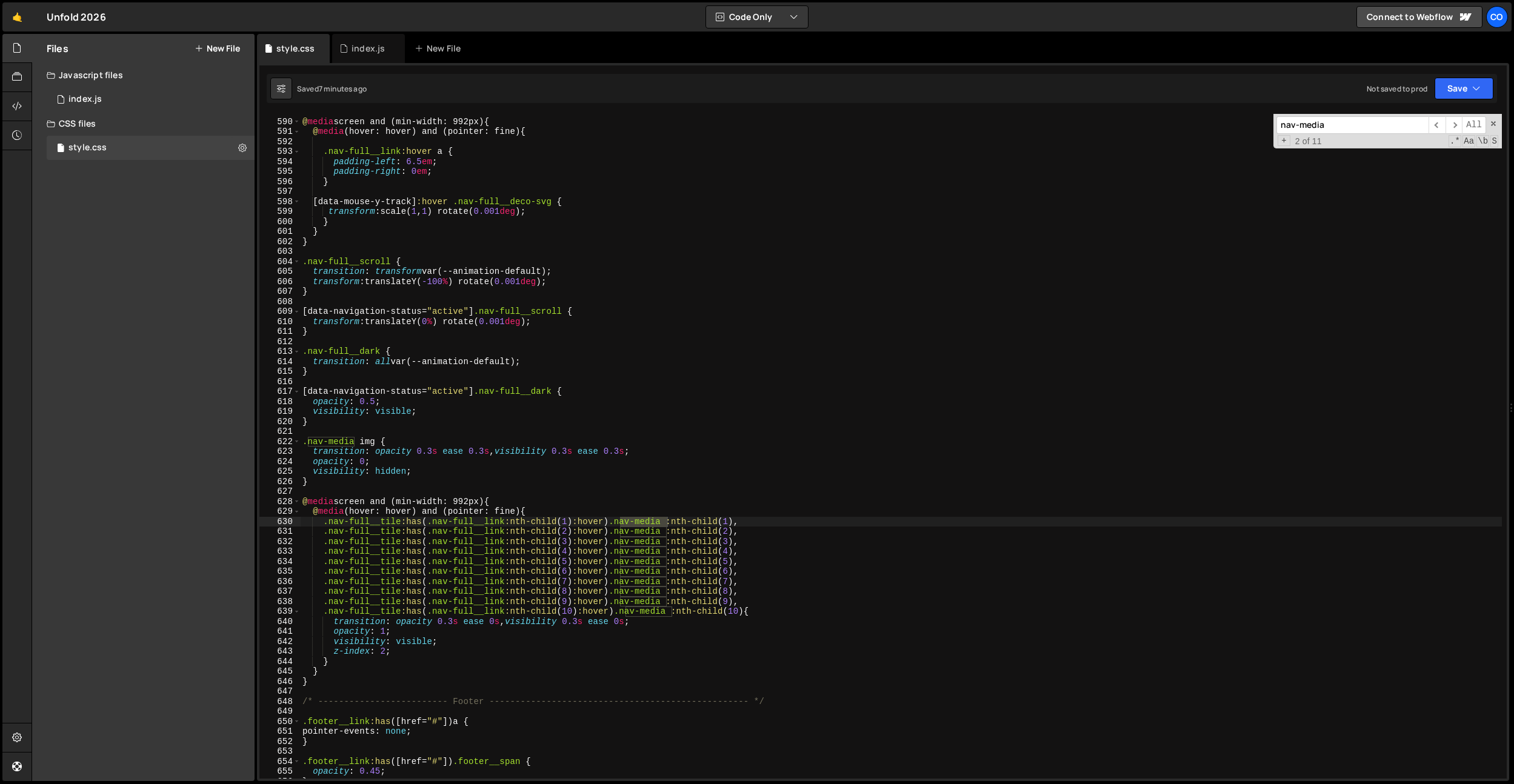
type input "nav-media"
click at [560, 413] on div "@ media screen and (min-width: 992px) { @ media (hover: hover) and (pointer: fi…" at bounding box center [900, 448] width 1202 height 684
drag, startPoint x: 377, startPoint y: 444, endPoint x: 285, endPoint y: 438, distance: 92.2
click at [285, 438] on div "visibility: visible; 589 590 591 592 593 594 595 596 597 598 599 600 601 602 60…" at bounding box center [883, 447] width 1247 height 665
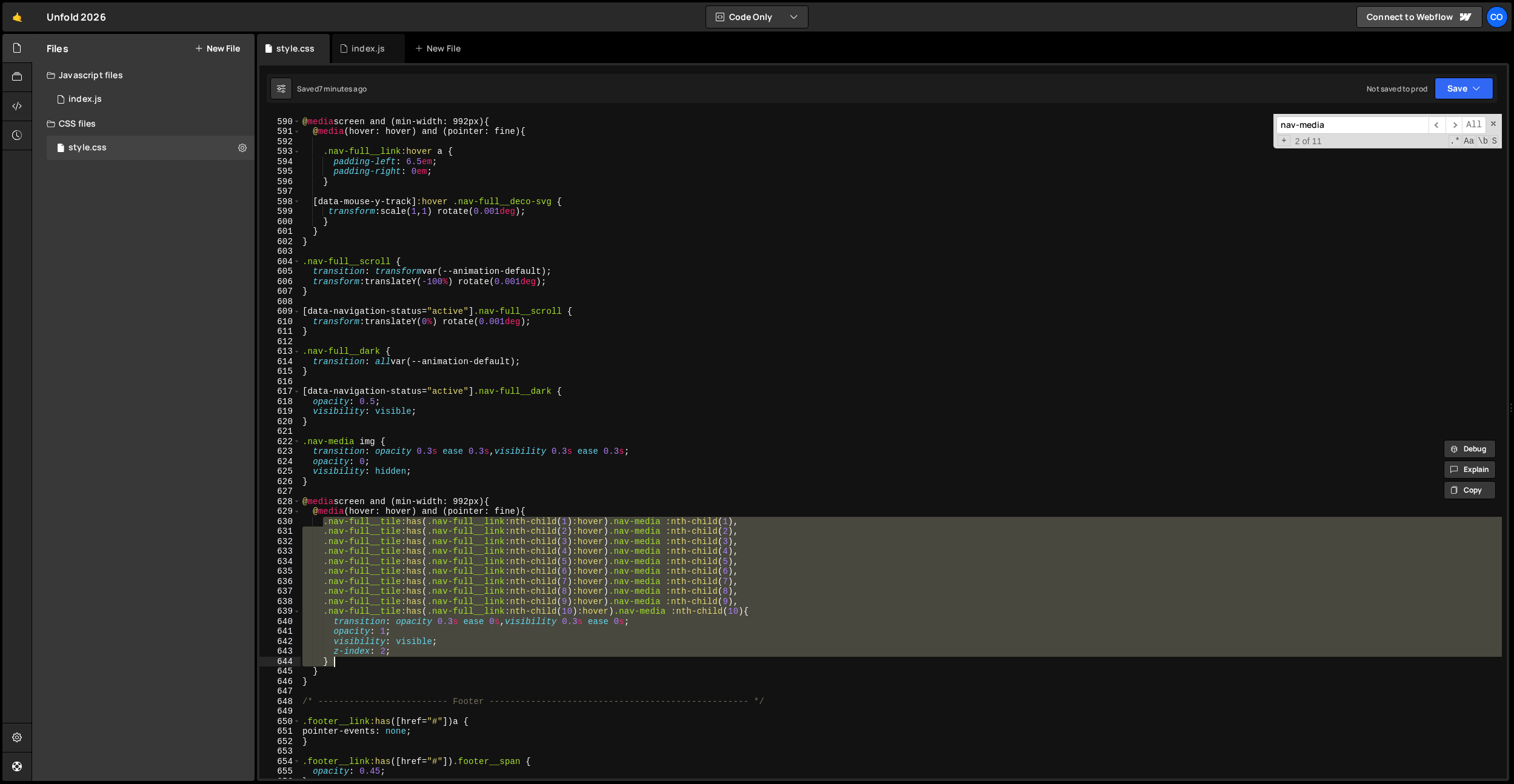
drag, startPoint x: 323, startPoint y: 524, endPoint x: 345, endPoint y: 549, distance: 33.3
click at [360, 658] on div "@ media screen and (min-width: 992px) { @ media (hover: hover) and (pointer: fi…" at bounding box center [900, 448] width 1202 height 684
type textarea "z-index: 2; }"
click at [327, 488] on div "@ media screen and (min-width: 992px) { @ media (hover: hover) and (pointer: fi…" at bounding box center [900, 448] width 1202 height 684
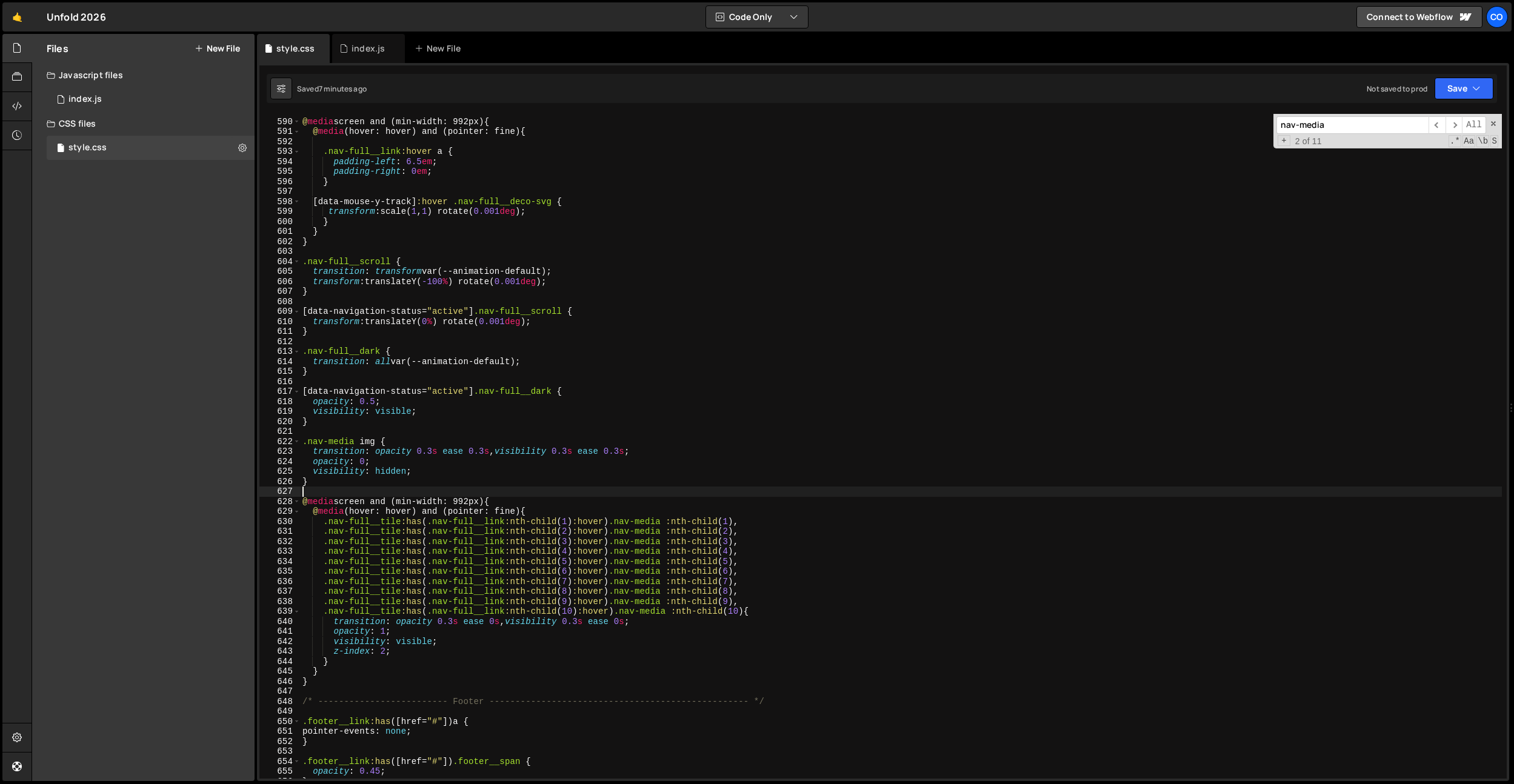
click at [327, 481] on div "@ media screen and (min-width: 992px) { @ media (hover: hover) and (pointer: fi…" at bounding box center [900, 448] width 1202 height 684
type textarea "}"
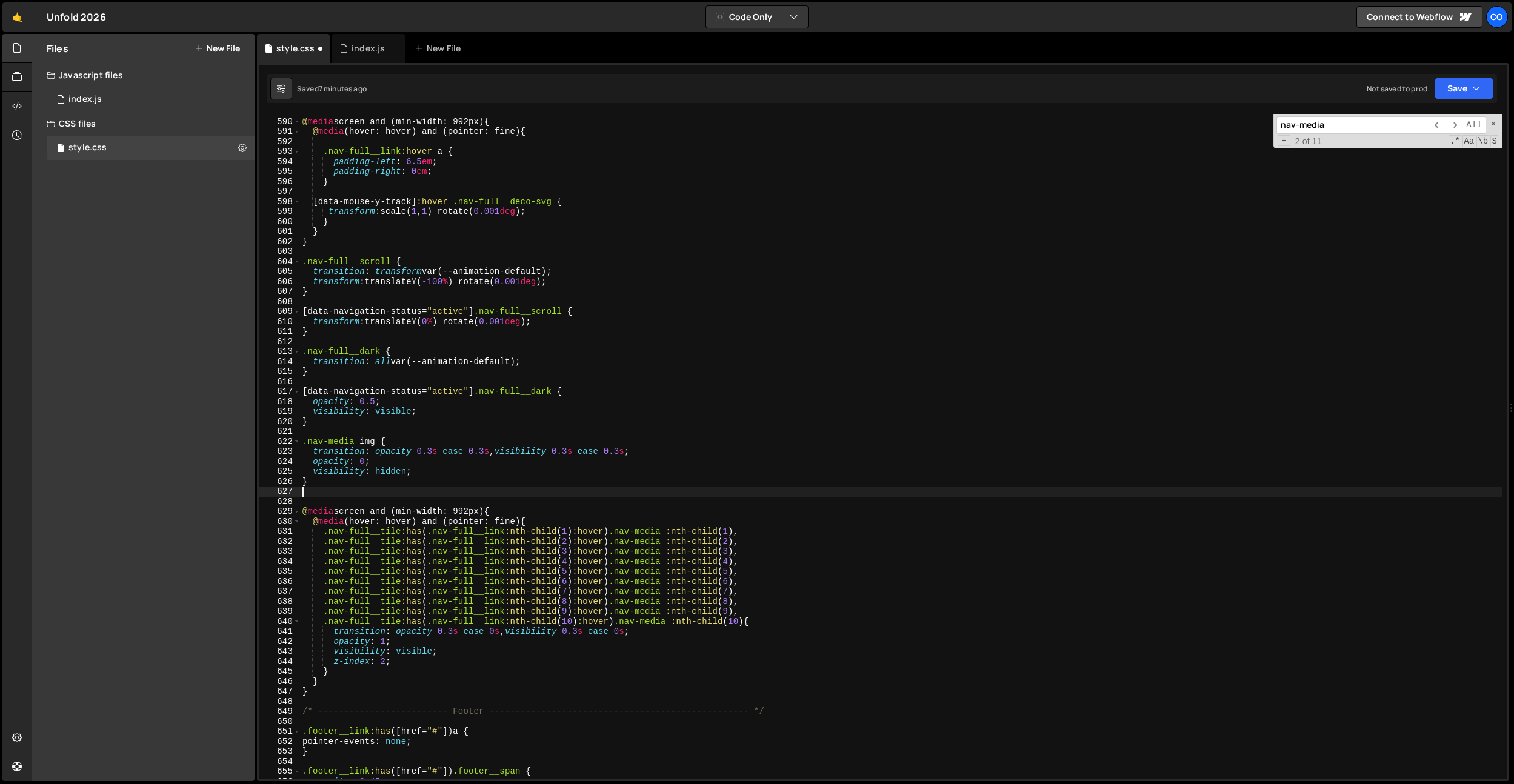
paste textarea "}"
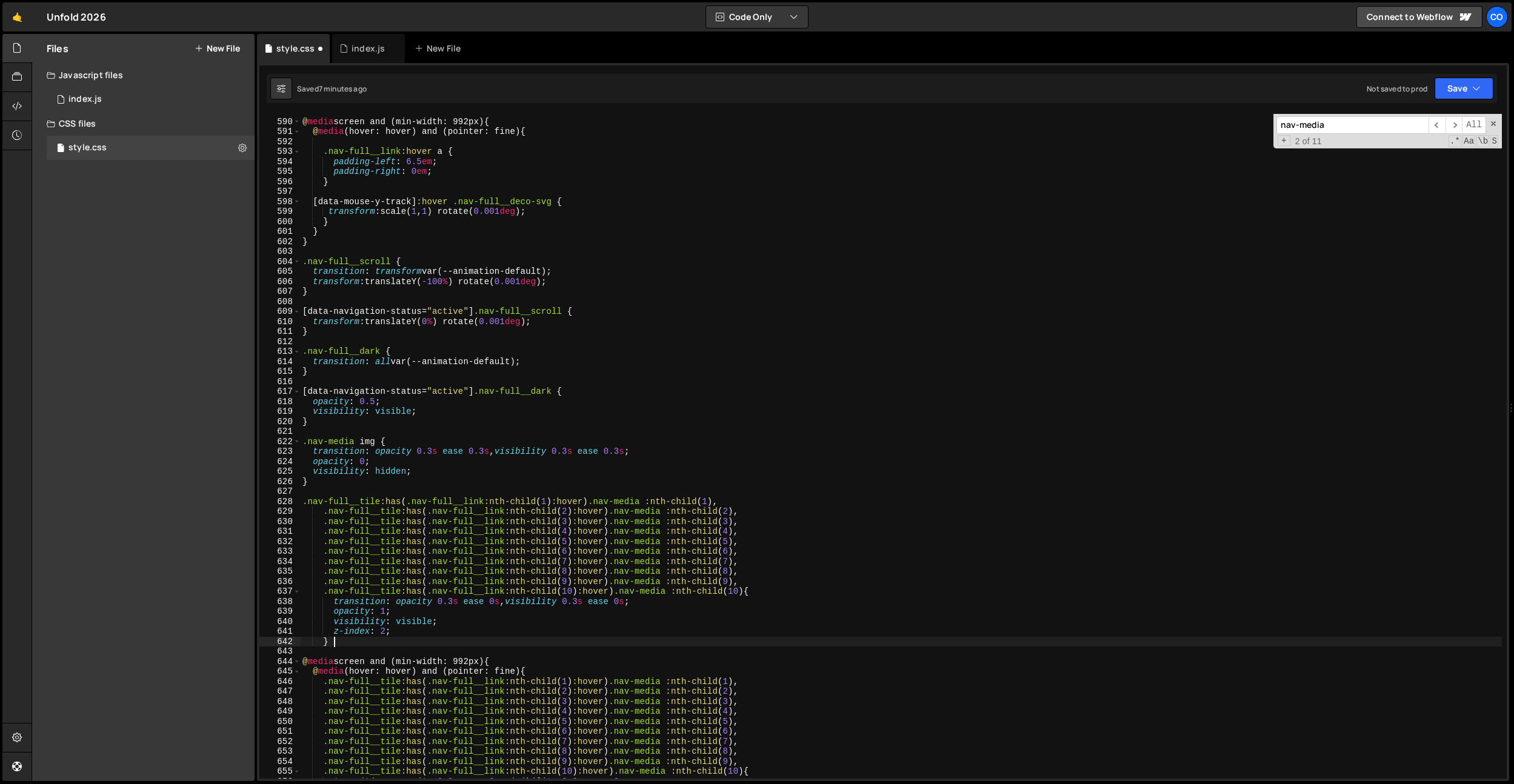
click at [530, 445] on div "@ media screen and (min-width: 992px) { @ media (hover: hover) and (pointer: fi…" at bounding box center [900, 448] width 1202 height 684
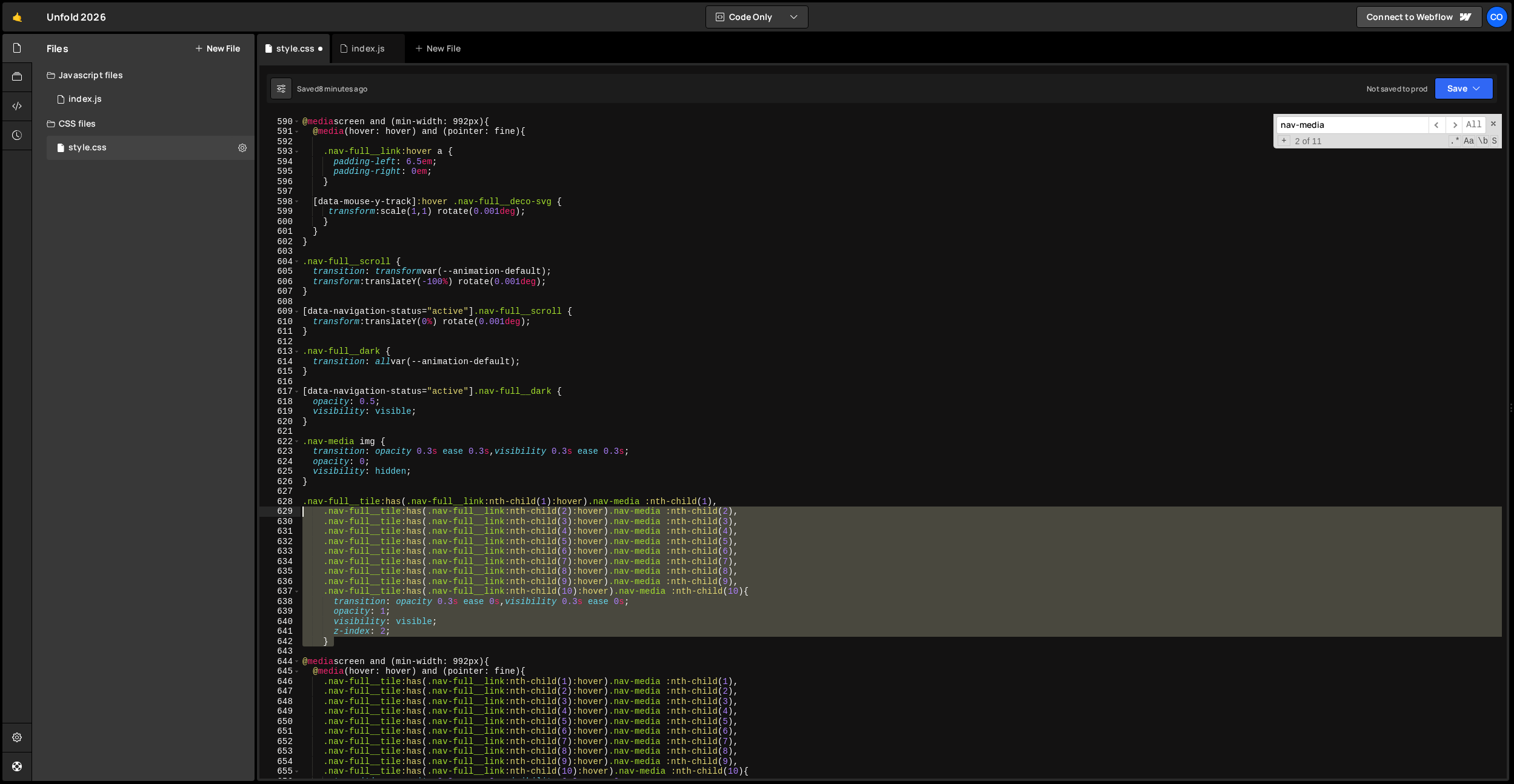
drag, startPoint x: 343, startPoint y: 640, endPoint x: 339, endPoint y: 487, distance: 153.1
click at [290, 514] on div ".nav-media img { 589 590 591 592 593 594 595 596 597 598 599 600 601 602 603 60…" at bounding box center [883, 447] width 1247 height 665
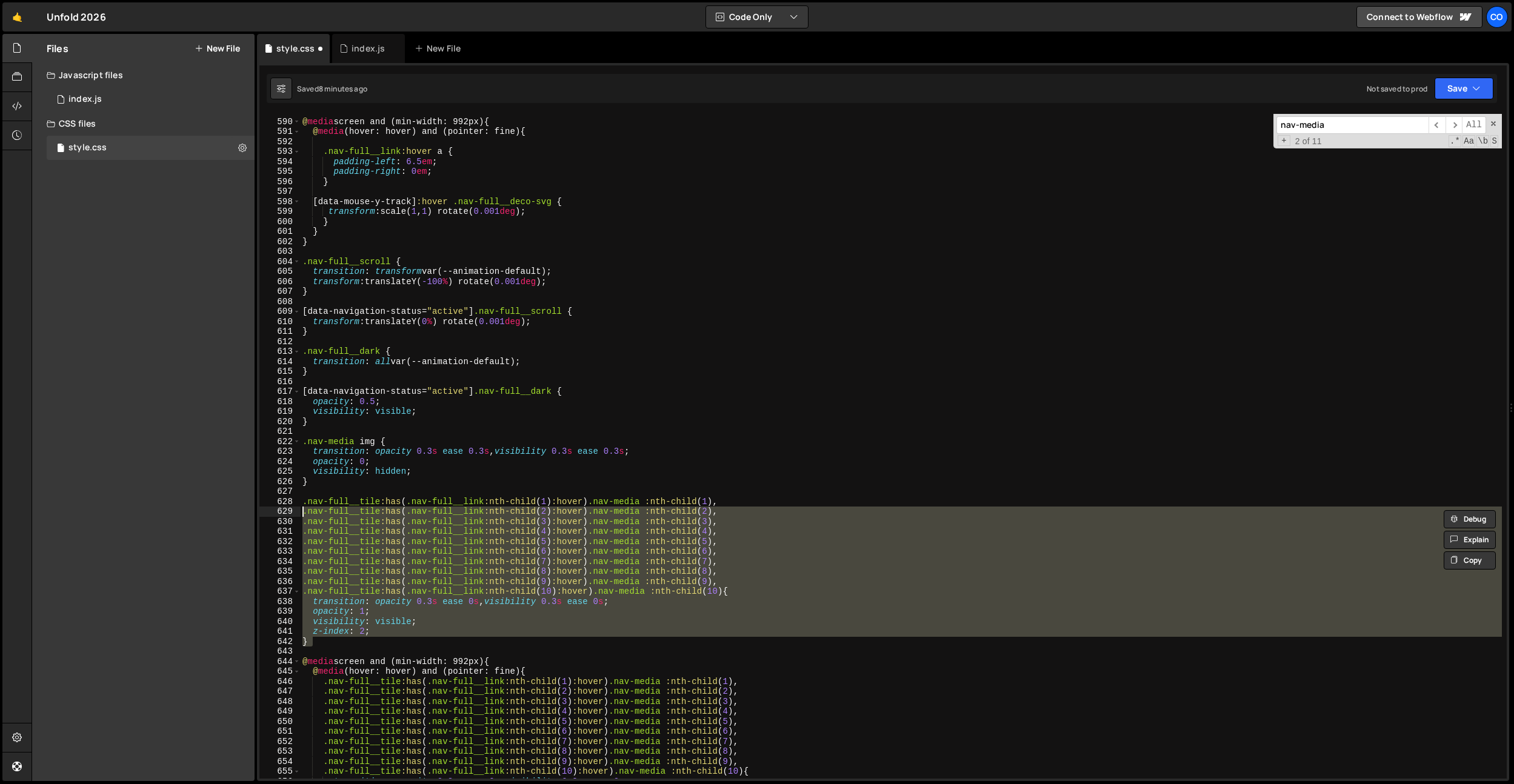
click at [406, 471] on div "@ media screen and (min-width: 992px) { @ media (hover: hover) and (pointer: fi…" at bounding box center [900, 448] width 1202 height 684
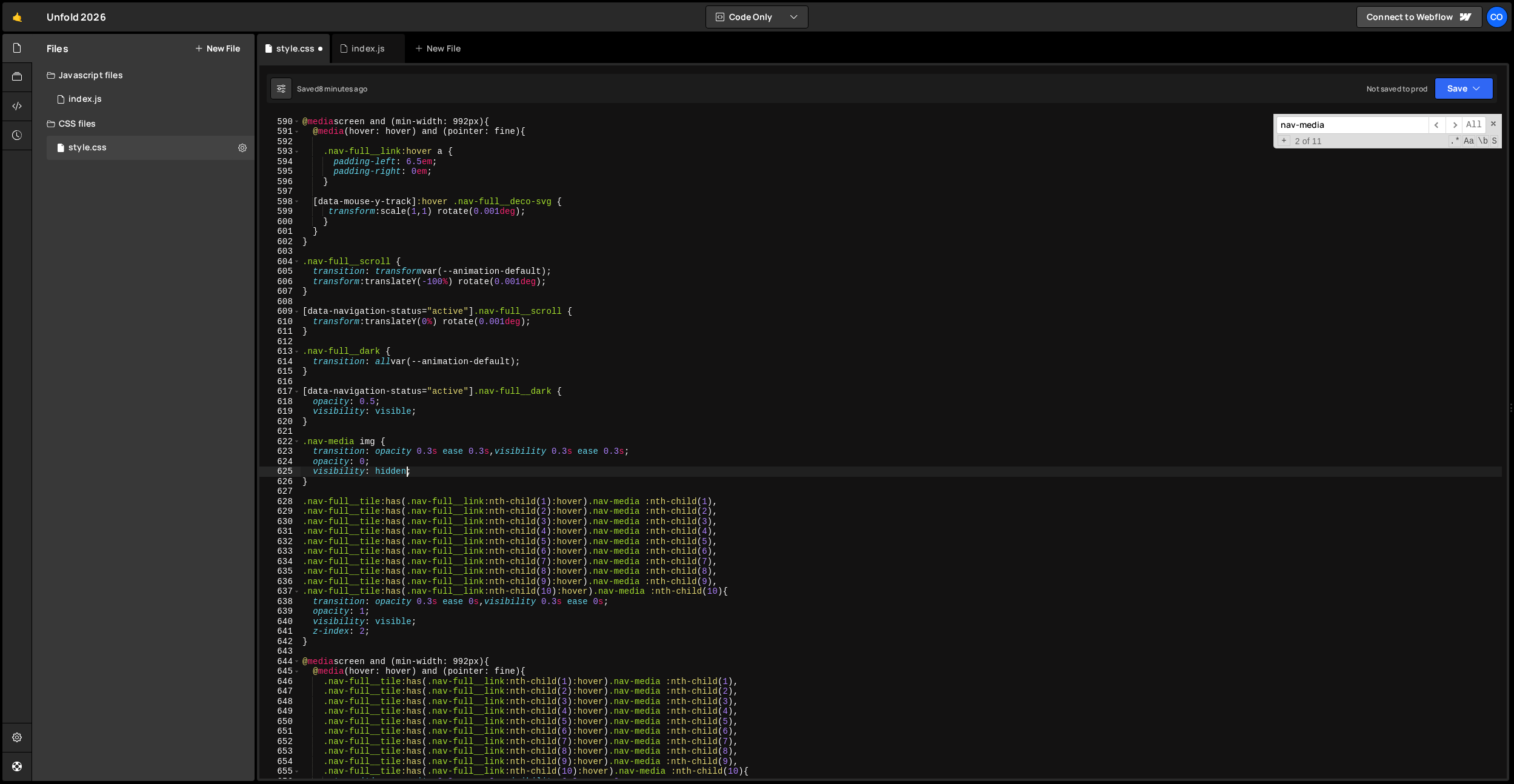
click at [417, 486] on div "@ media screen and (min-width: 992px) { @ media (hover: hover) and (pointer: fi…" at bounding box center [900, 448] width 1202 height 684
click at [573, 496] on div "@ media screen and (min-width: 992px) { @ media (hover: hover) and (pointer: fi…" at bounding box center [900, 448] width 1202 height 684
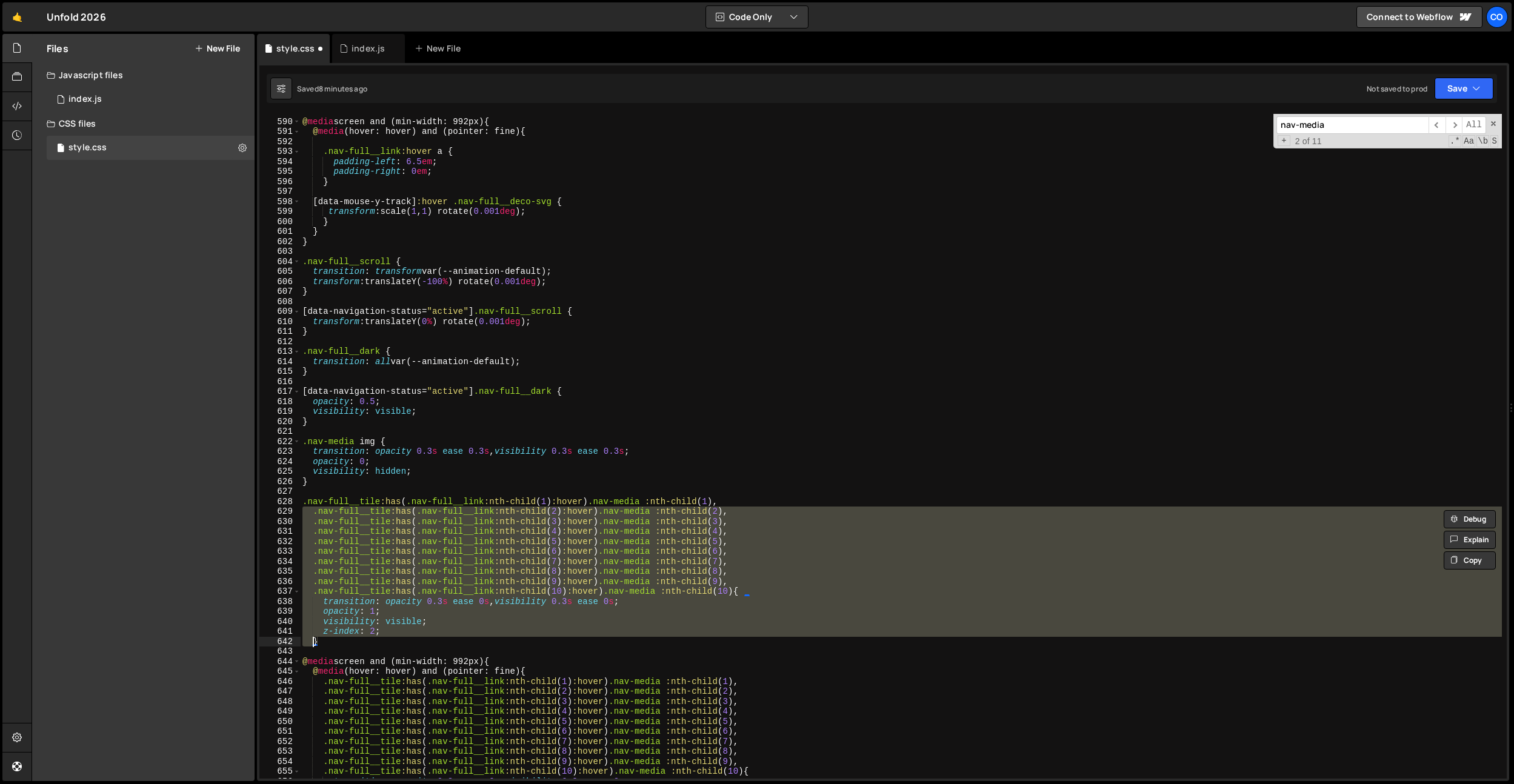
type textarea "z-index: 2; }"
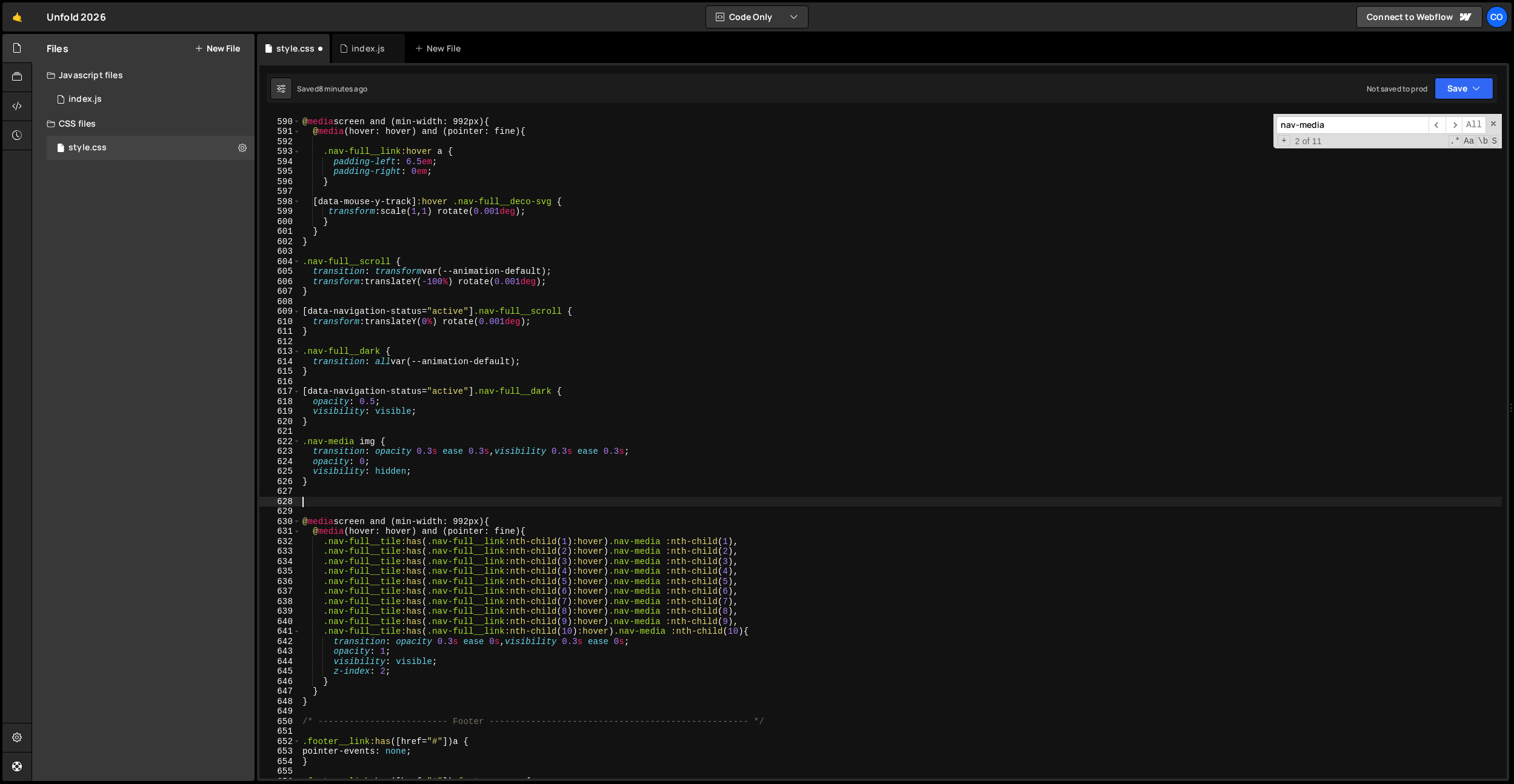
type textarea "}"
